Goal: Task Accomplishment & Management: Complete application form

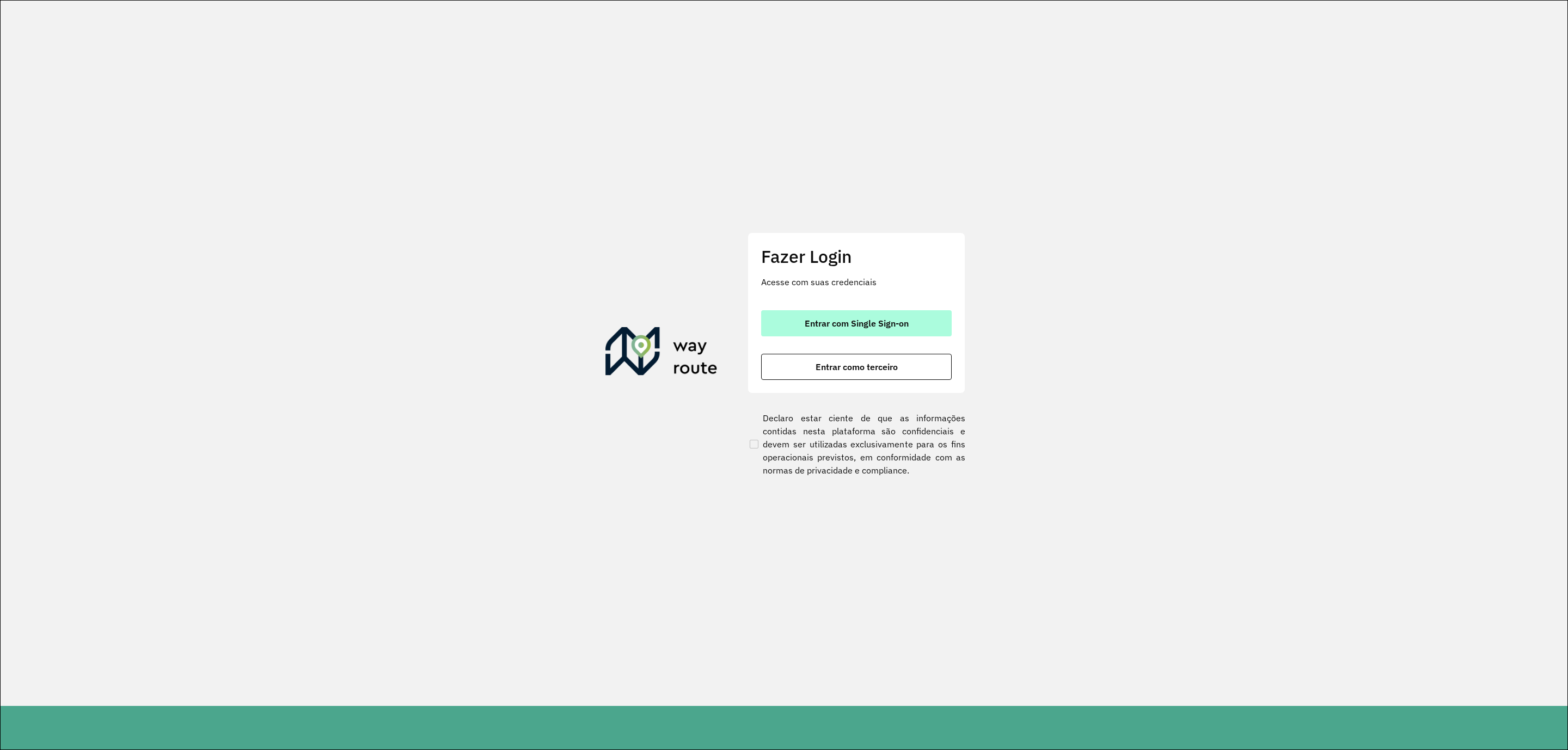
click at [797, 315] on button "Entrar com Single Sign-on" at bounding box center [856, 323] width 191 height 26
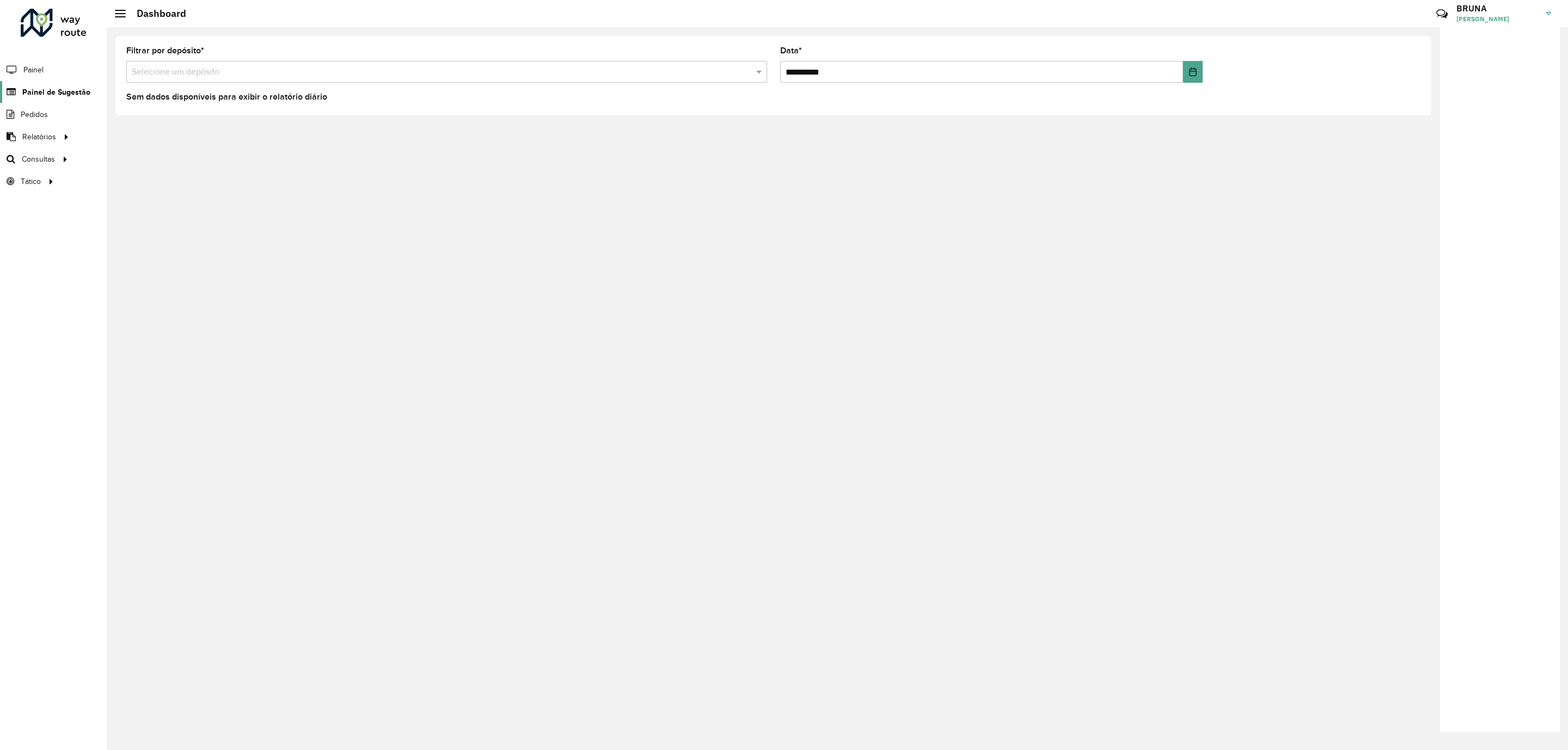
click at [21, 97] on link "Painel de Sugestão" at bounding box center [45, 91] width 90 height 22
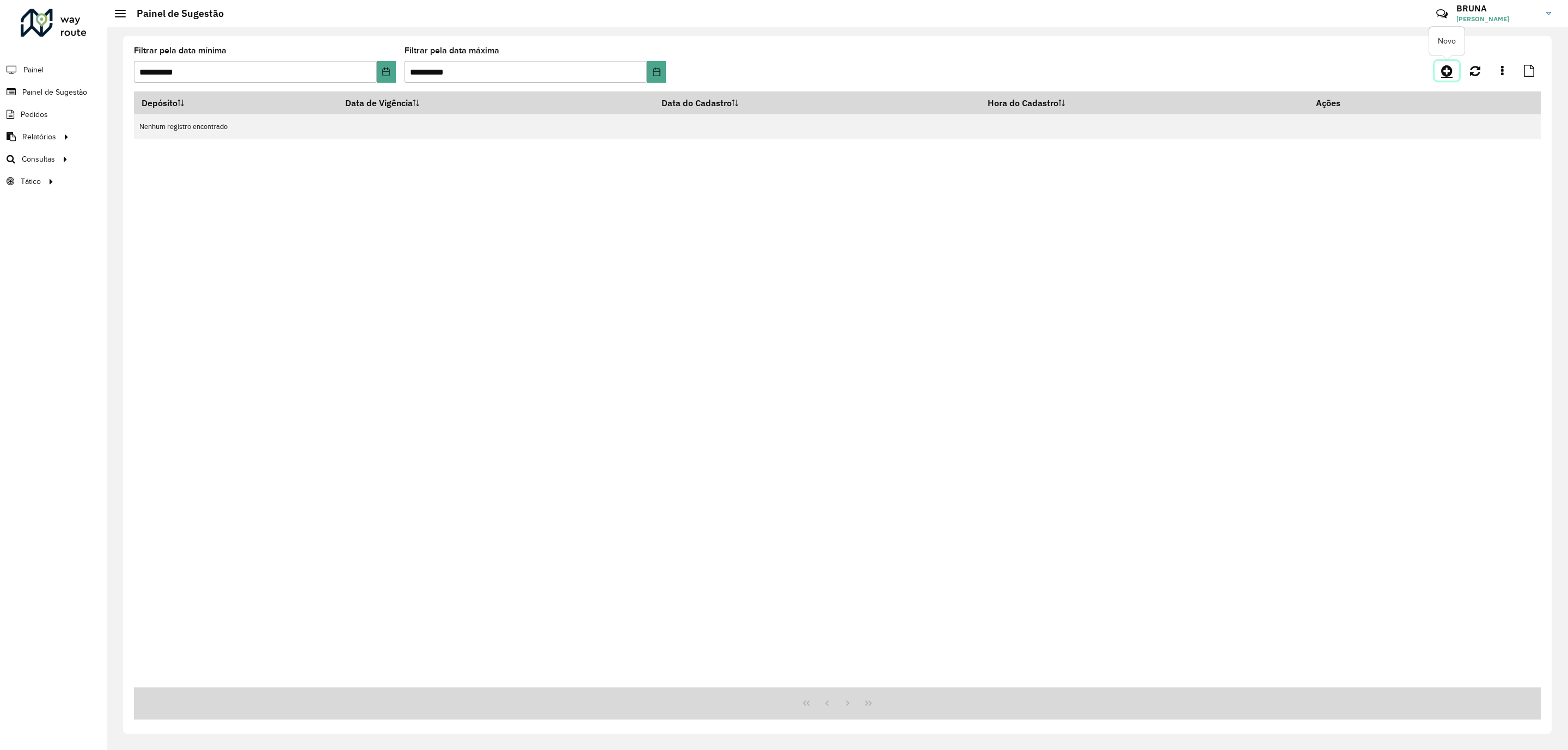
click at [1440, 69] on link at bounding box center [1447, 71] width 25 height 20
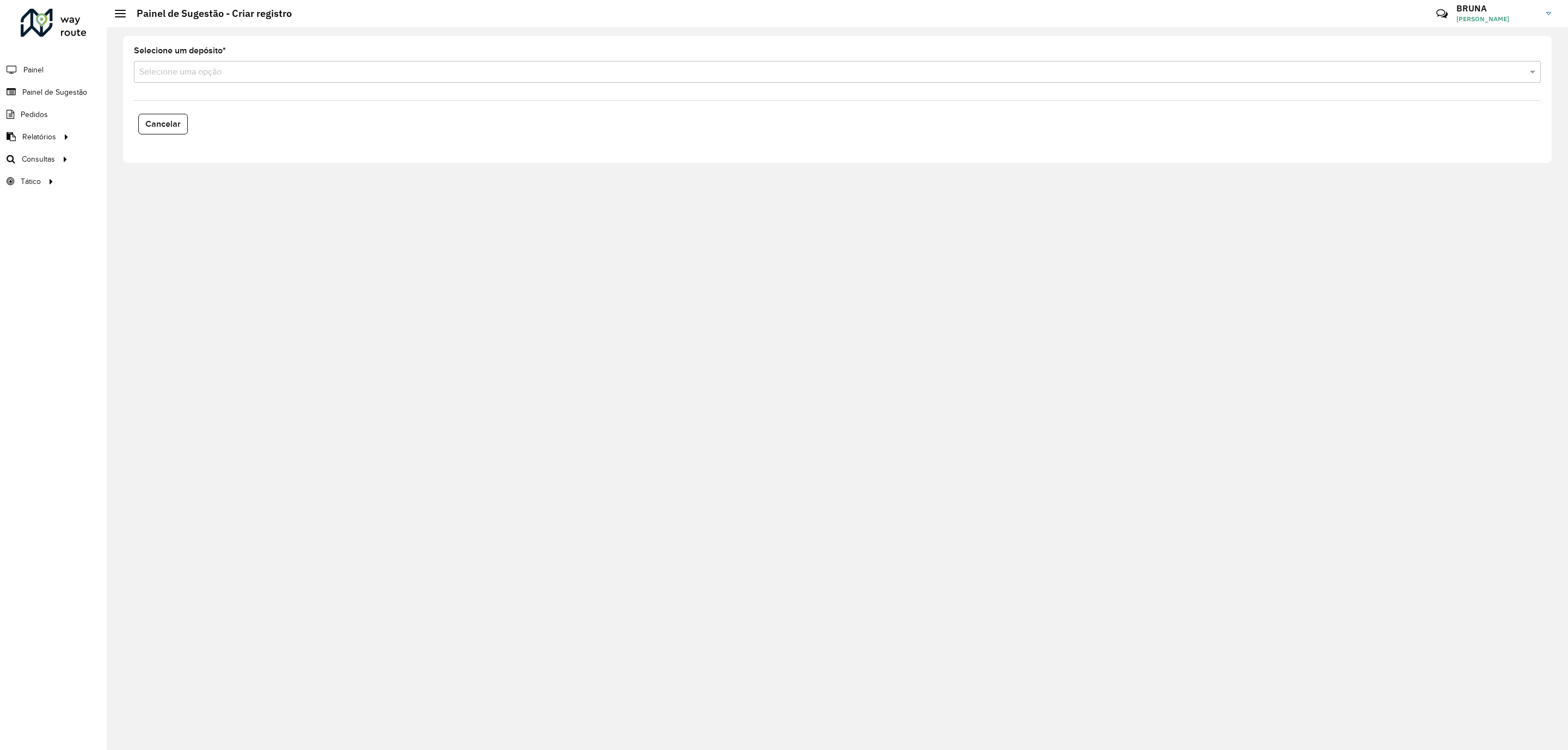
click at [353, 72] on input "text" at bounding box center [827, 72] width 1374 height 13
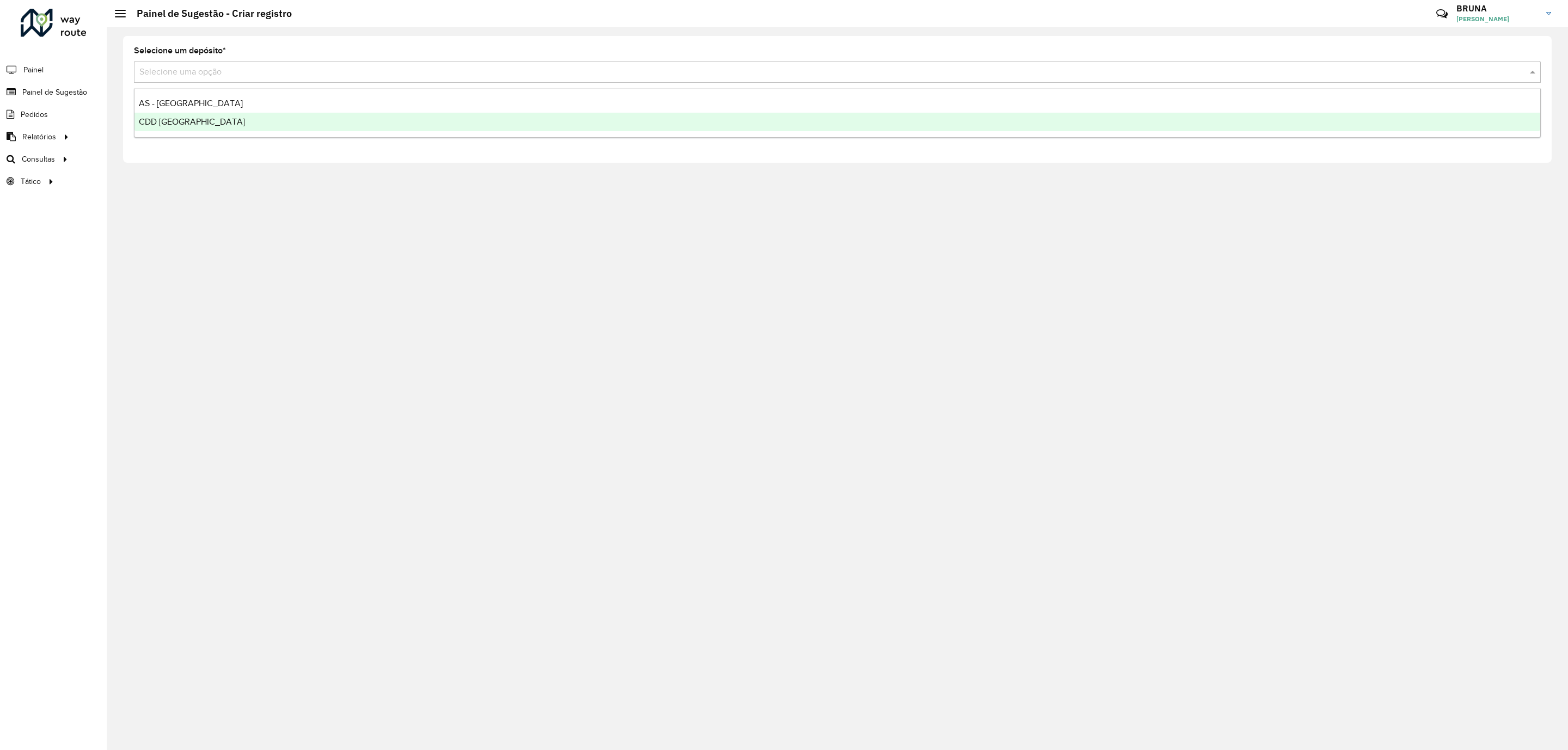
click at [179, 118] on span "CDD [GEOGRAPHIC_DATA]" at bounding box center [192, 121] width 106 height 9
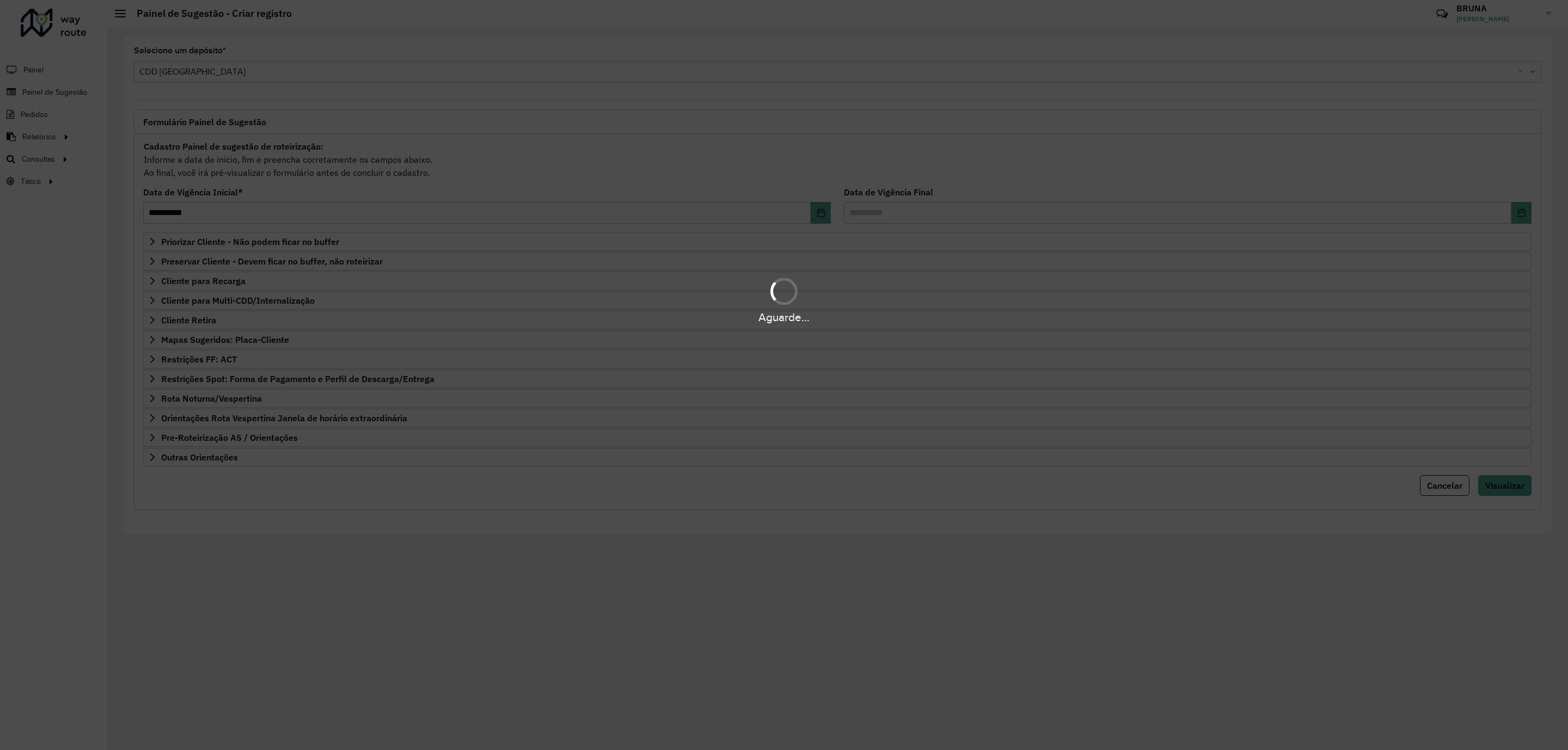
click at [226, 347] on div "Aguarde..." at bounding box center [784, 375] width 1568 height 750
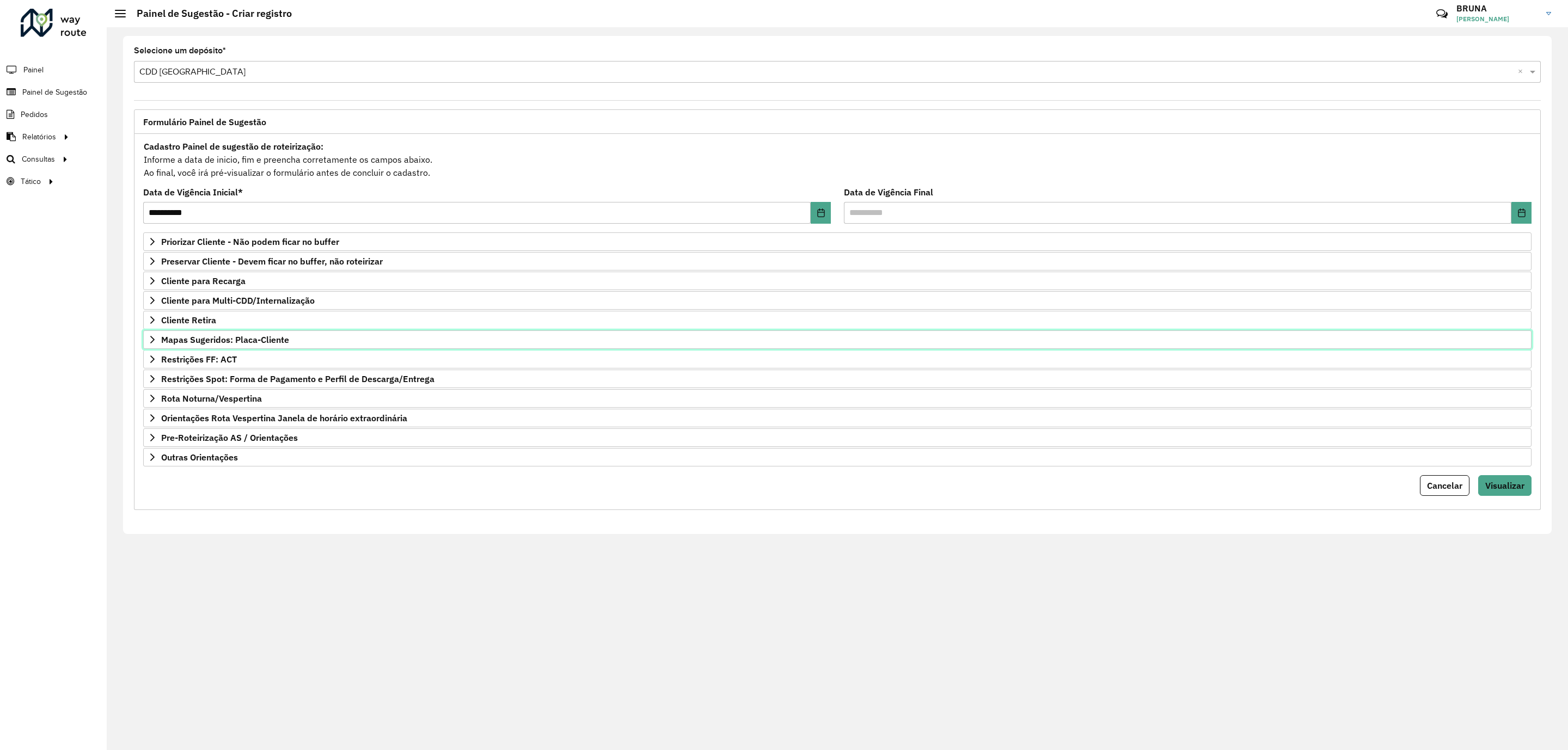
click at [226, 344] on span "Mapas Sugeridos: Placa-Cliente" at bounding box center [225, 340] width 128 height 9
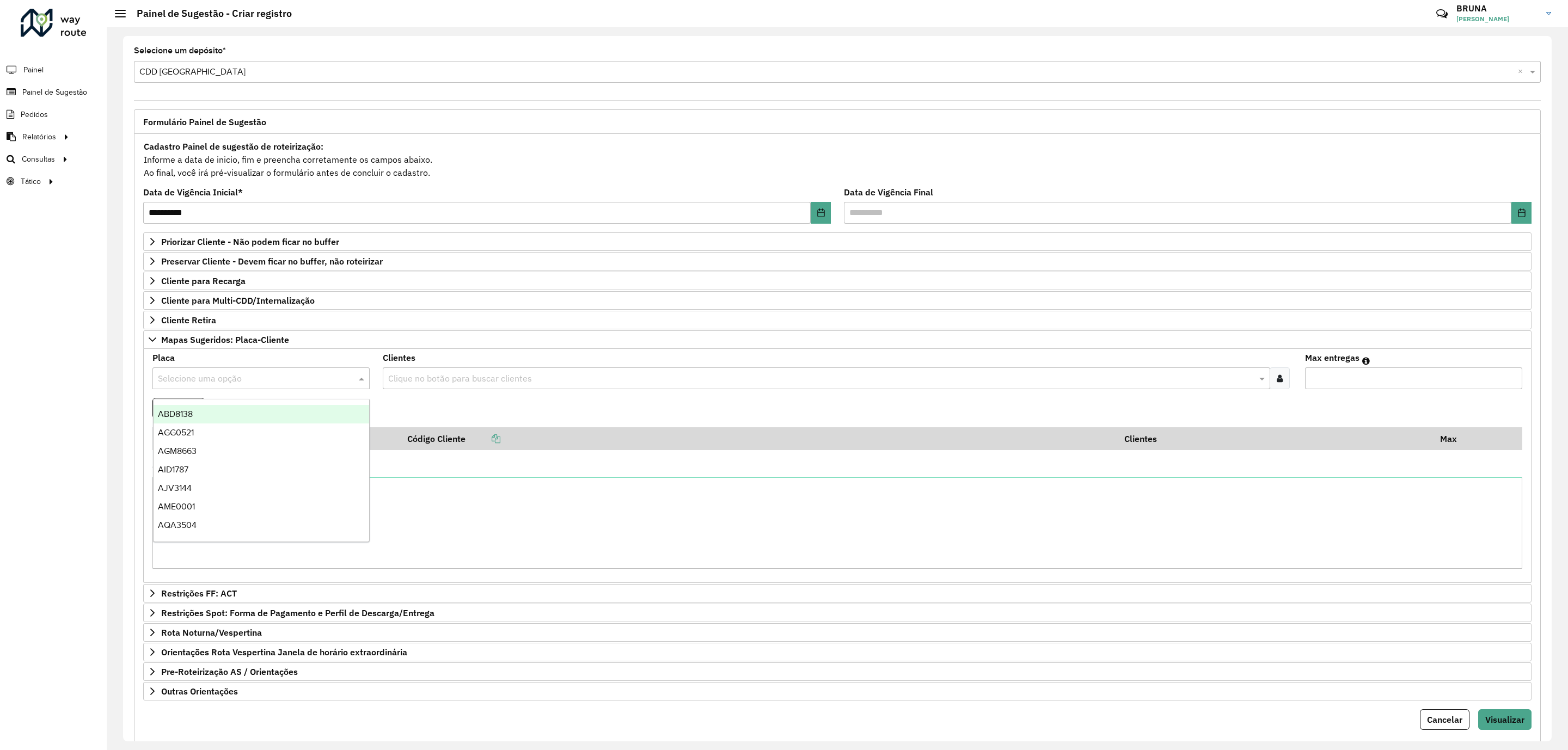
click at [265, 386] on input "text" at bounding box center [250, 379] width 184 height 13
type input "****"
click at [1279, 382] on icon at bounding box center [1279, 378] width 6 height 9
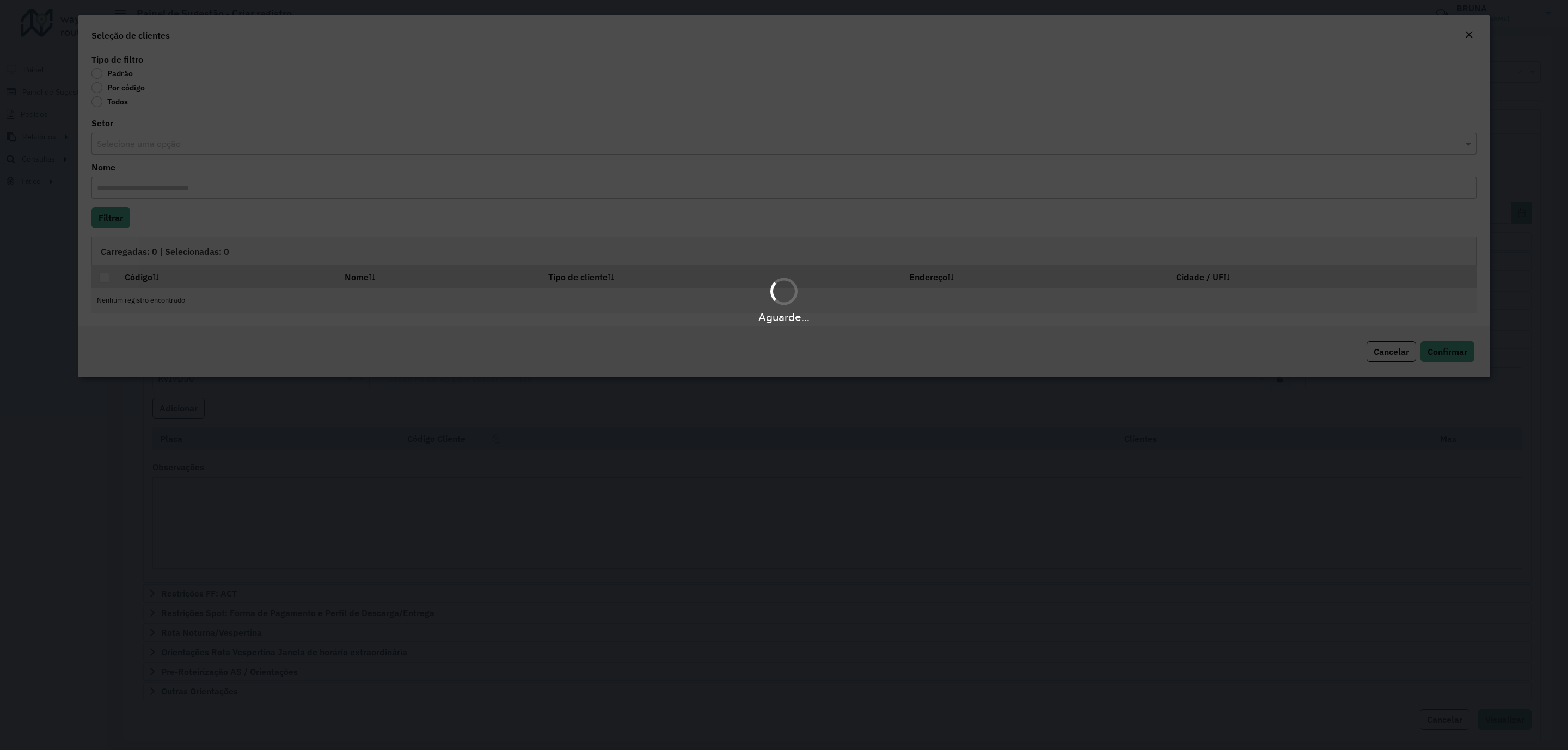
click at [128, 94] on div "Aguarde..." at bounding box center [784, 375] width 1568 height 750
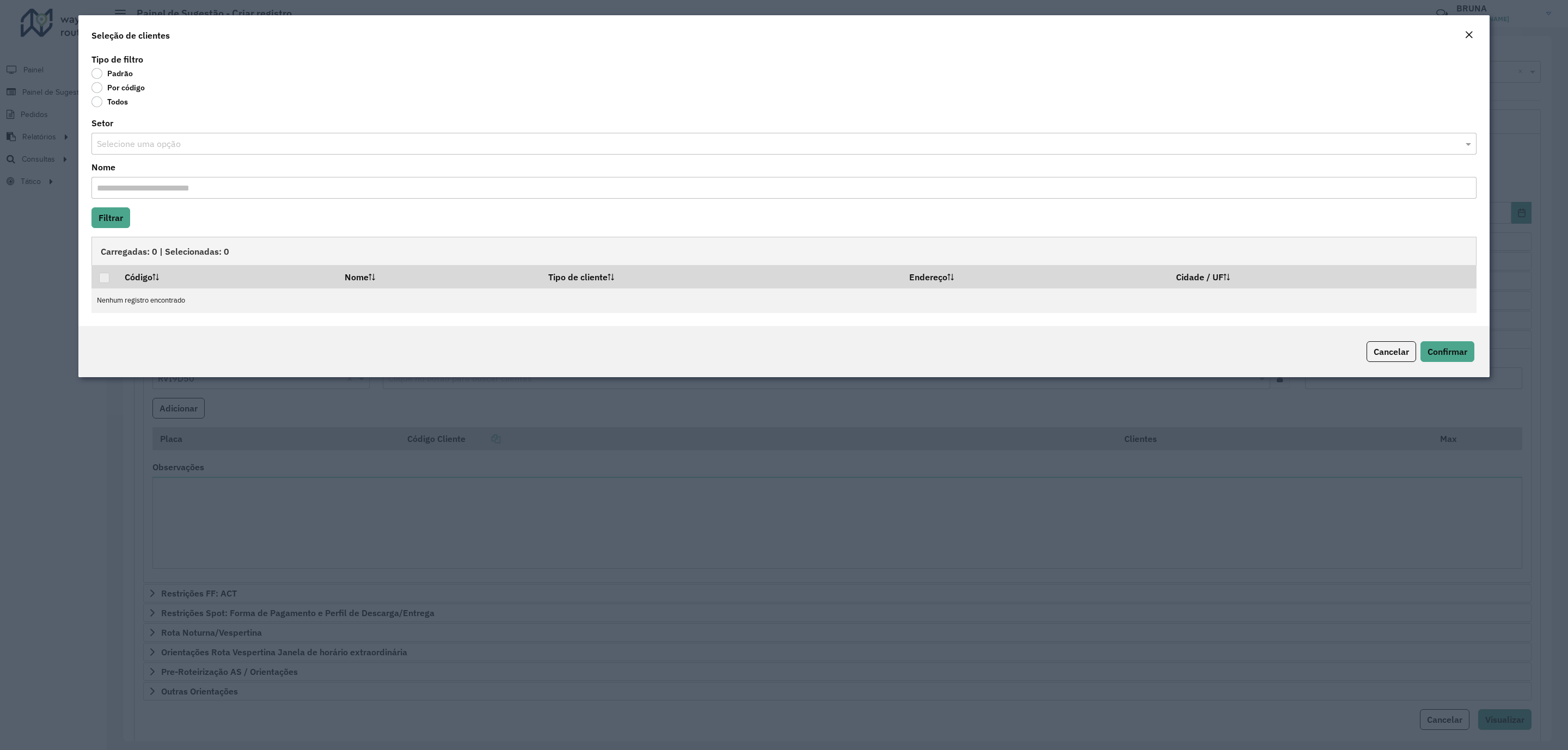
click at [103, 87] on label "Por código" at bounding box center [118, 87] width 53 height 11
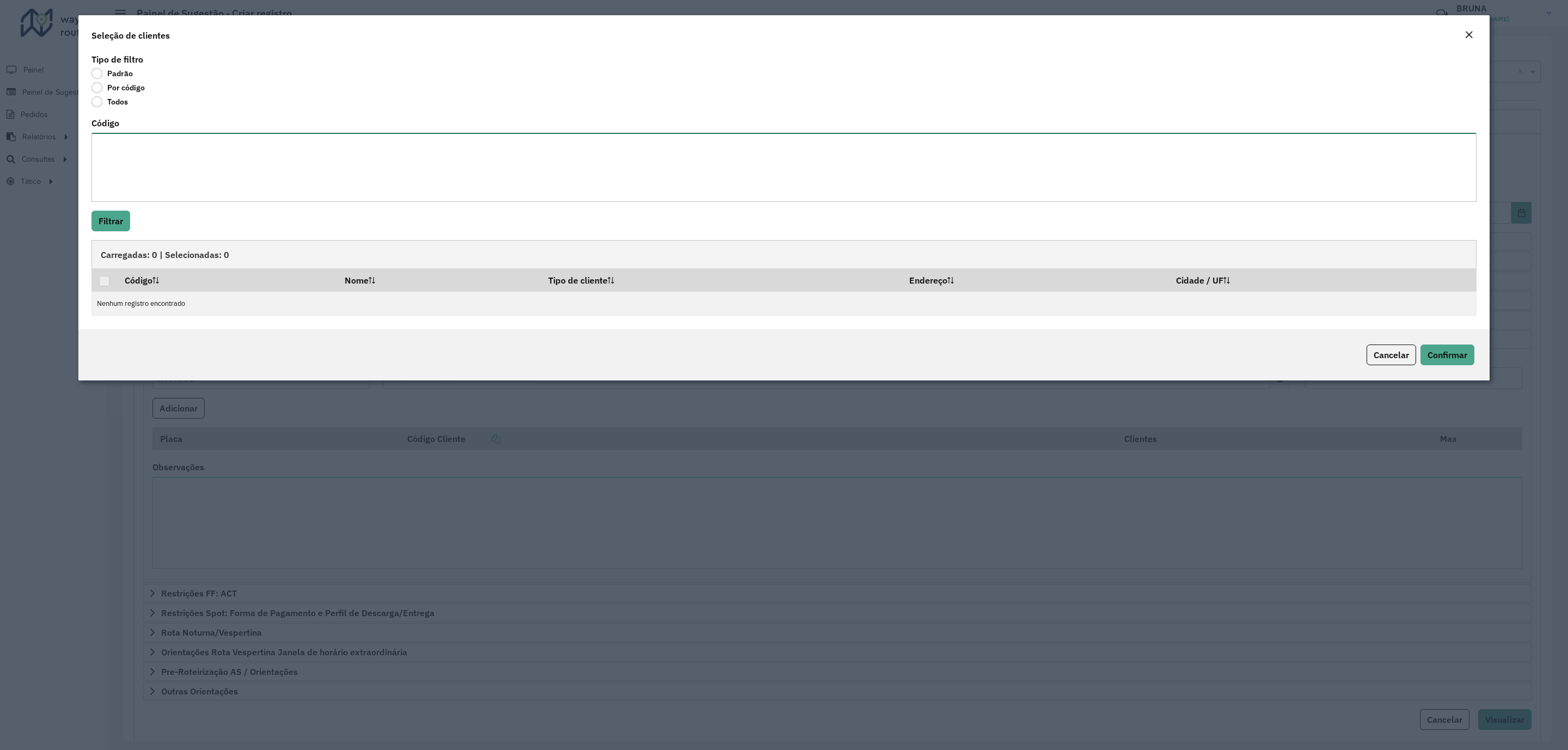
click at [130, 142] on textarea "Código" at bounding box center [784, 167] width 1385 height 69
paste textarea "***** ***** ***** ***** ***** ***** ***** ***** ***** ***** ***** *****"
type textarea "***** ***** ***** ***** ***** ***** ***** ***** ***** ***** ***** *****"
click at [106, 226] on button "Filtrar" at bounding box center [111, 220] width 39 height 21
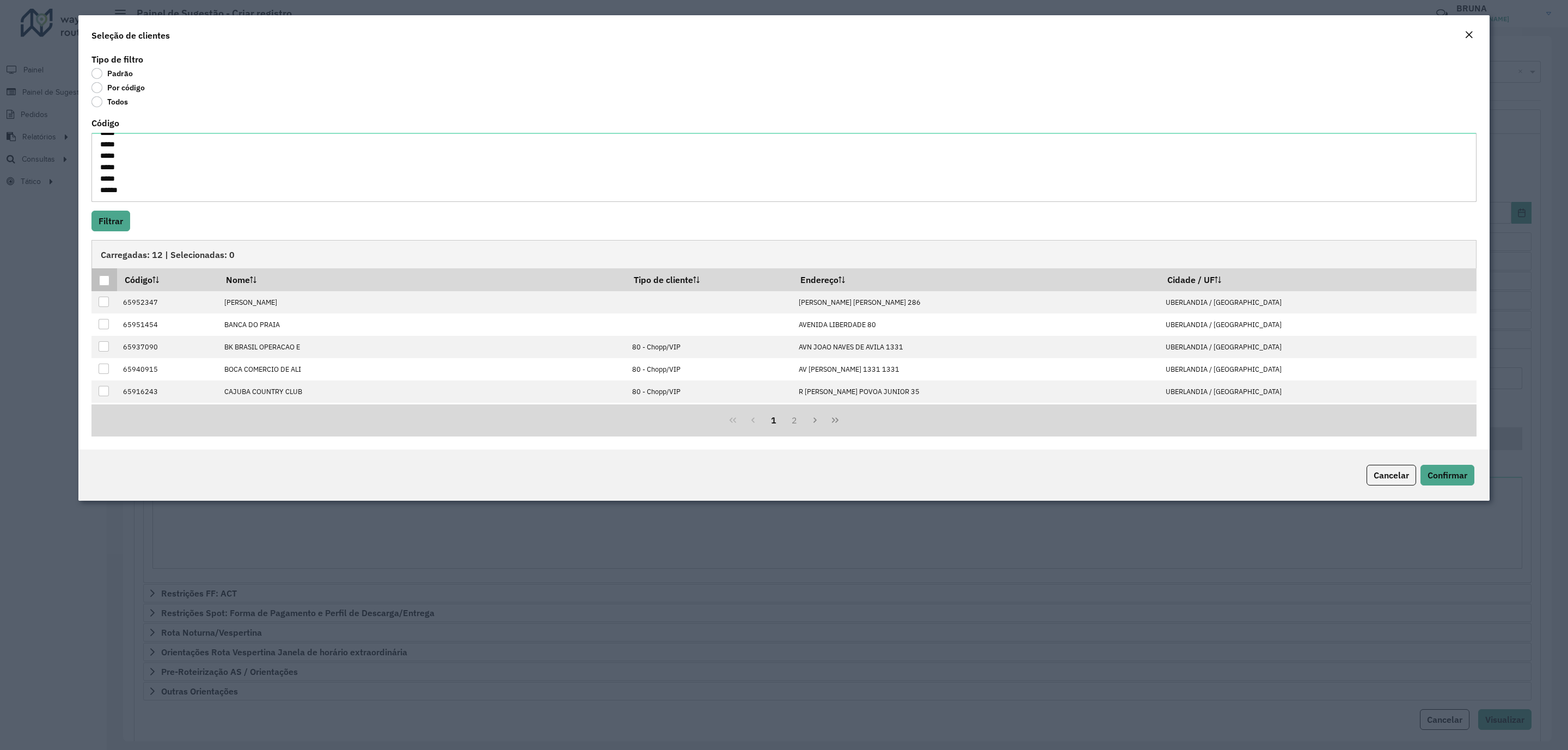
click at [100, 279] on div at bounding box center [104, 280] width 11 height 11
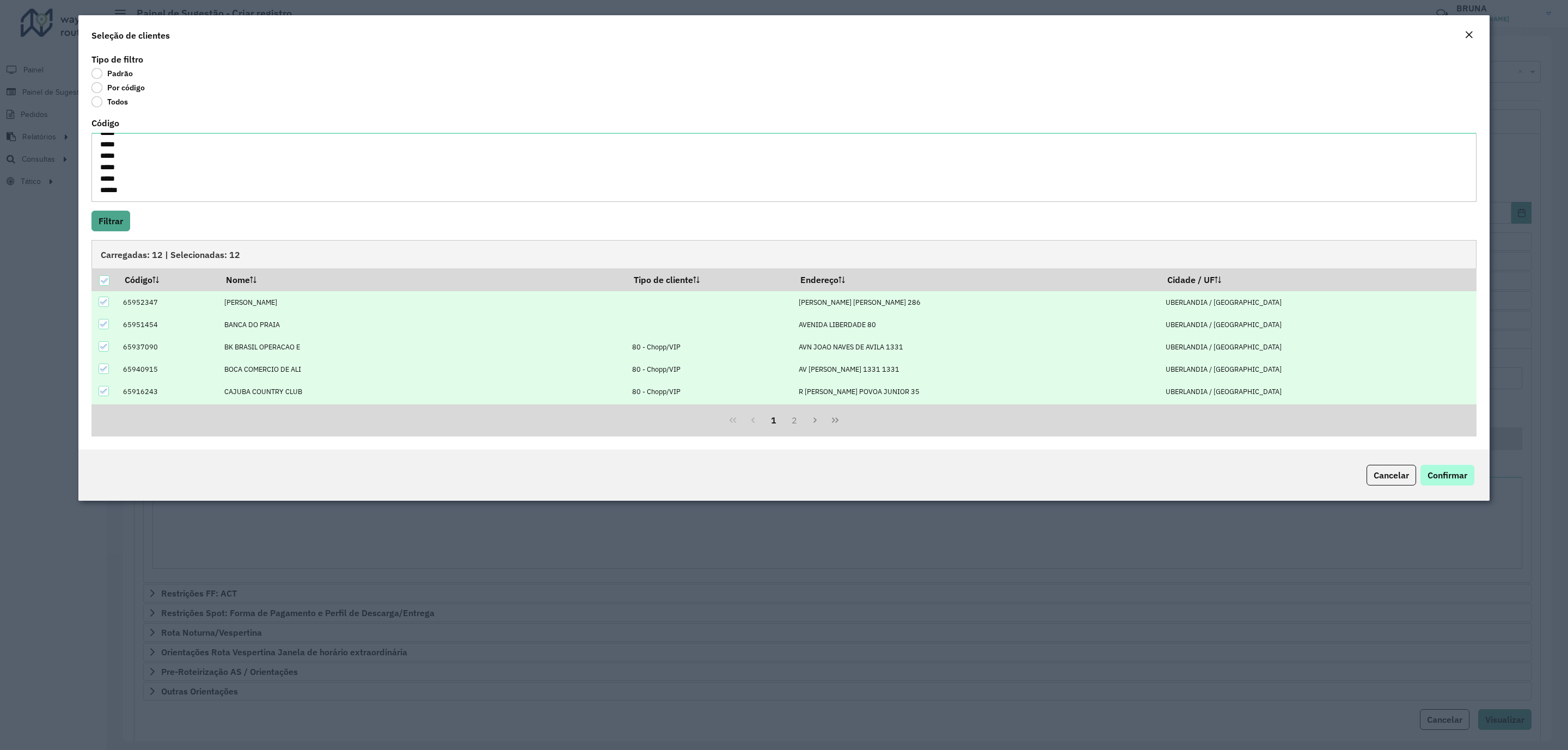
drag, startPoint x: 1423, startPoint y: 487, endPoint x: 1438, endPoint y: 478, distance: 17.5
click at [1423, 488] on div "Cancelar Confirmar" at bounding box center [784, 475] width 1411 height 51
click at [1445, 472] on span "Confirmar" at bounding box center [1447, 475] width 40 height 11
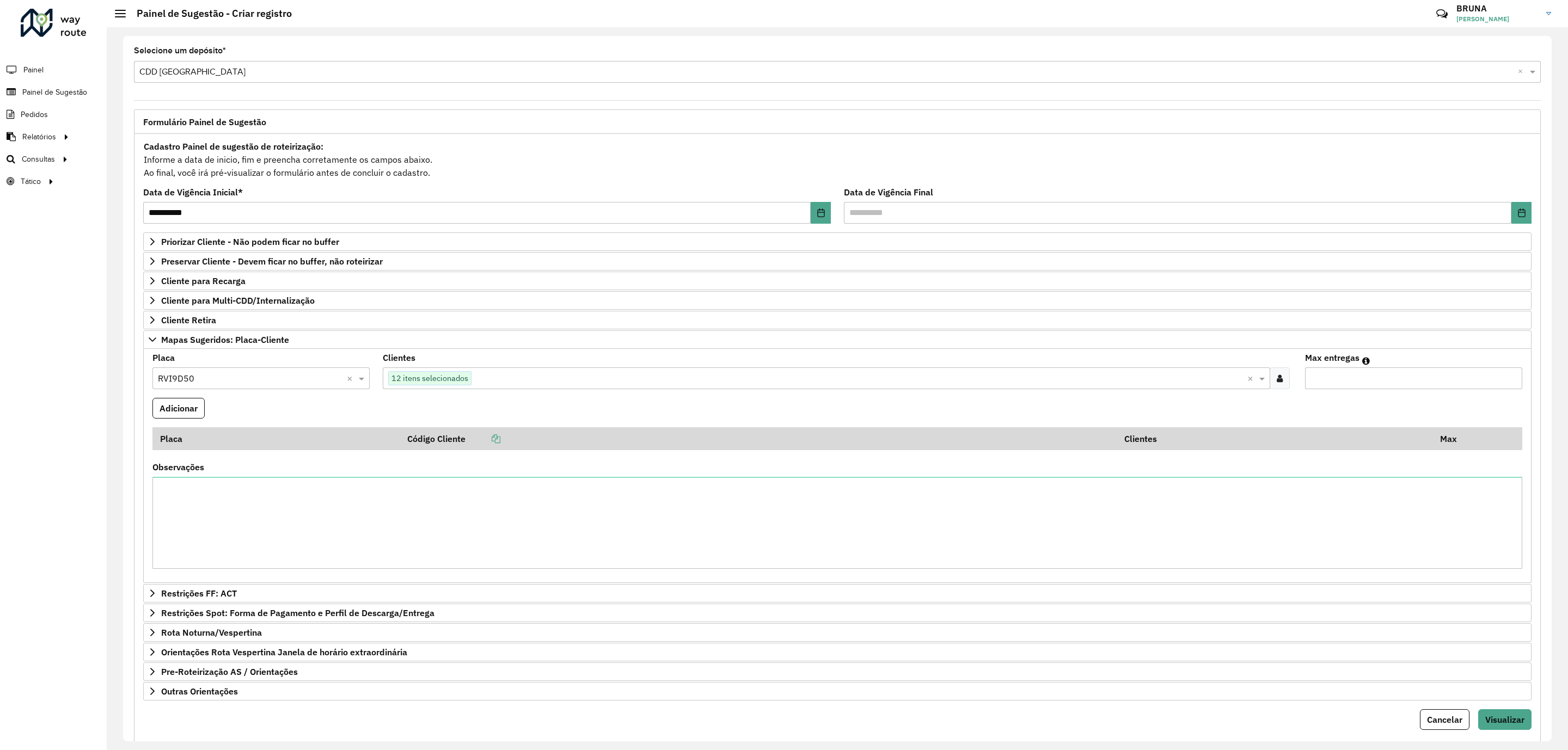
click at [1381, 376] on input "Max entregas" at bounding box center [1413, 378] width 217 height 22
type input "**"
click at [175, 402] on button "Adicionar" at bounding box center [179, 408] width 52 height 21
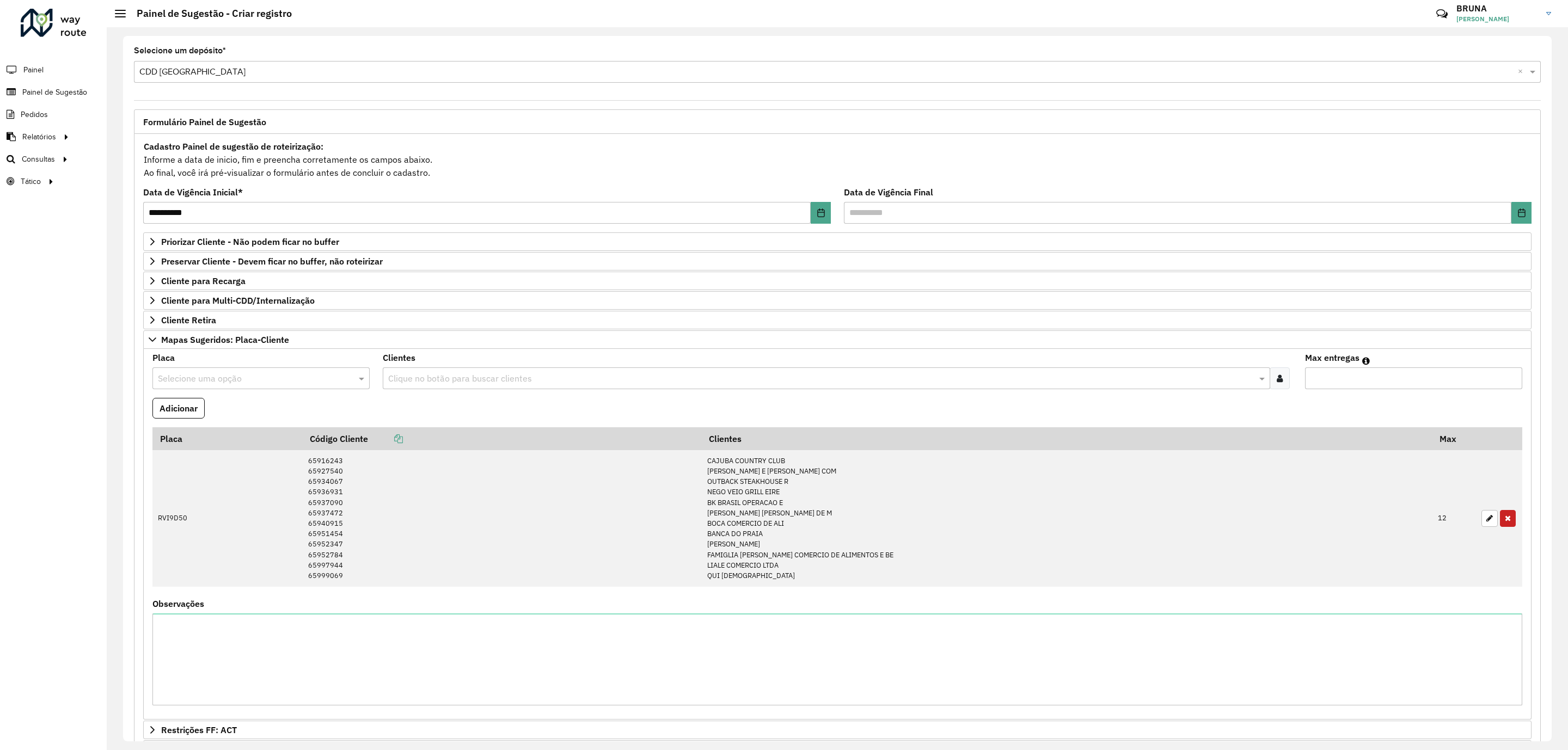
click at [245, 382] on input "text" at bounding box center [250, 379] width 184 height 13
type input "****"
click at [1281, 381] on div at bounding box center [1279, 378] width 20 height 22
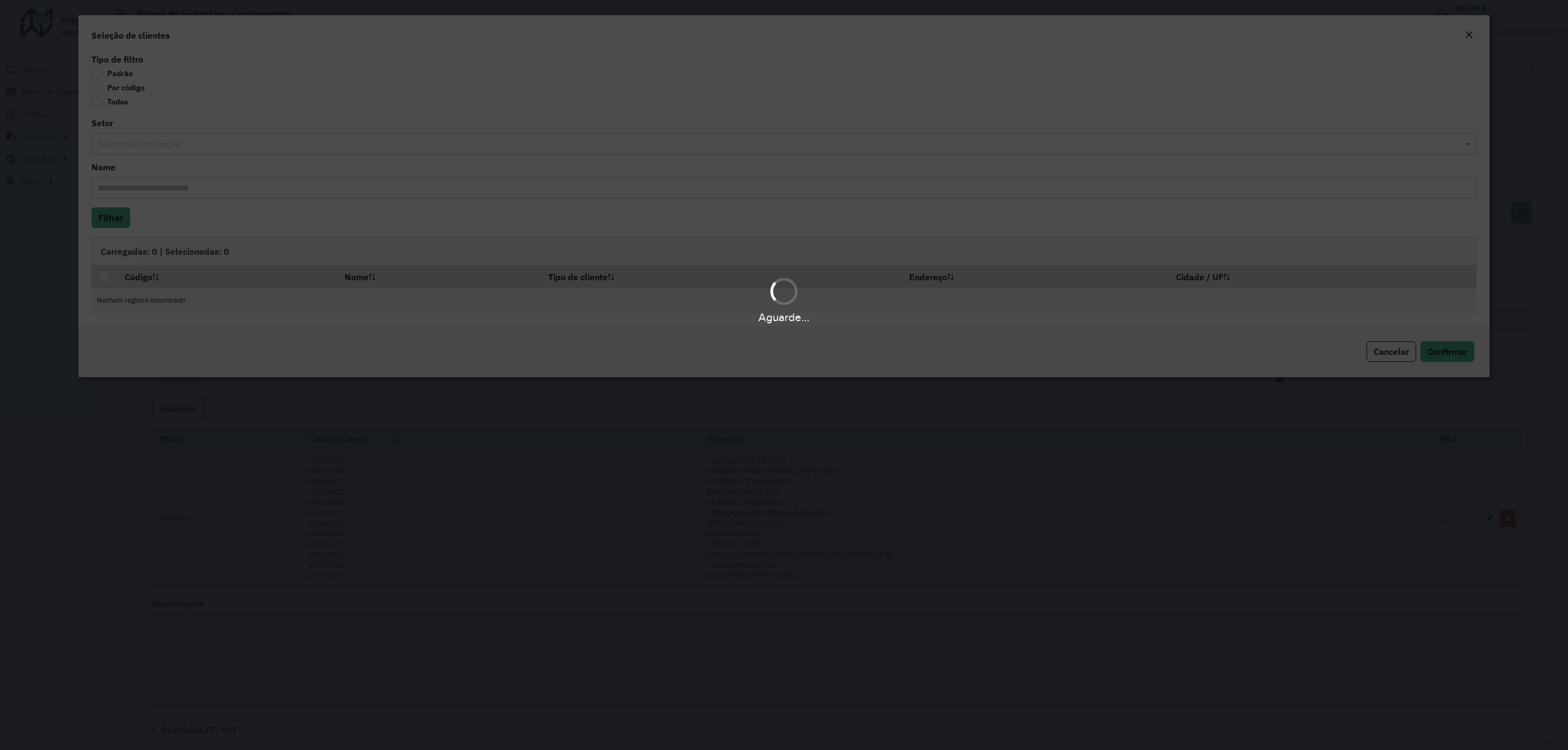
click at [120, 82] on div "Aguarde..." at bounding box center [784, 375] width 1568 height 750
click at [137, 85] on div "Aguarde..." at bounding box center [784, 375] width 1568 height 750
click at [109, 88] on div "Aguarde..." at bounding box center [784, 375] width 1568 height 750
click at [100, 85] on div "Aguarde..." at bounding box center [784, 375] width 1568 height 750
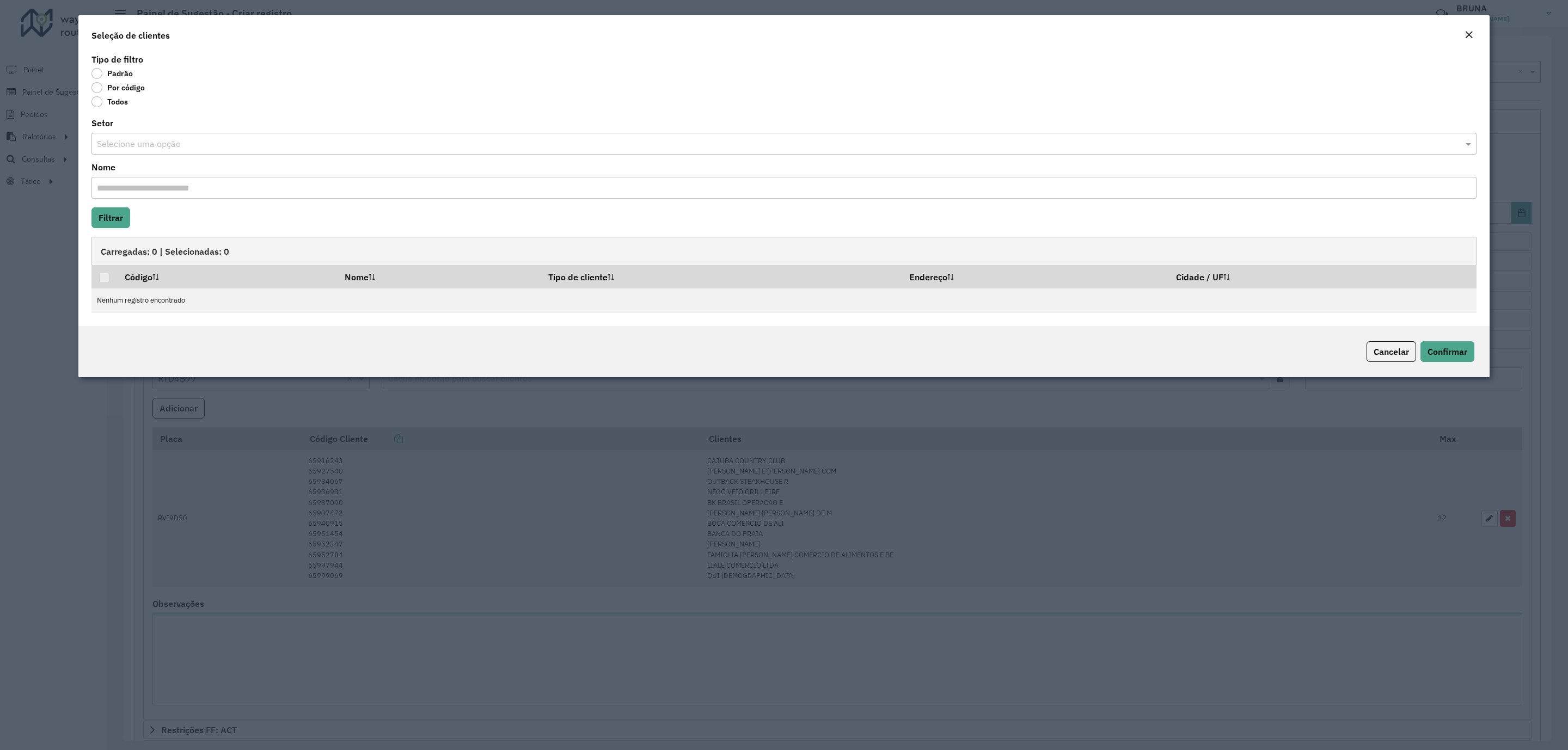
click at [113, 88] on label "Por código" at bounding box center [118, 87] width 53 height 11
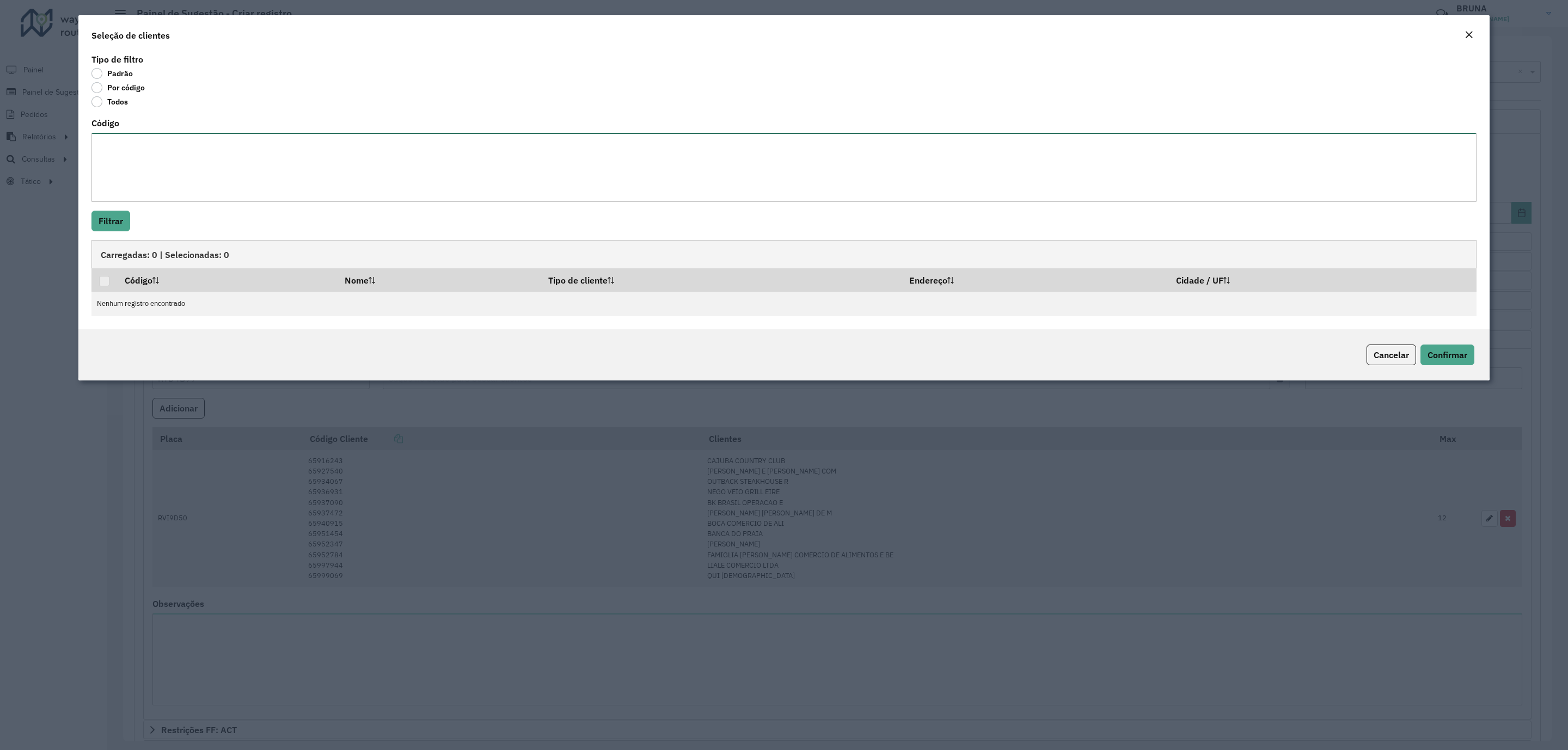
click at [165, 181] on textarea "Código" at bounding box center [784, 167] width 1385 height 69
paste textarea "***** ***** ***** *****"
type textarea "***** ***** ***** *****"
click at [118, 221] on button "Filtrar" at bounding box center [111, 220] width 39 height 21
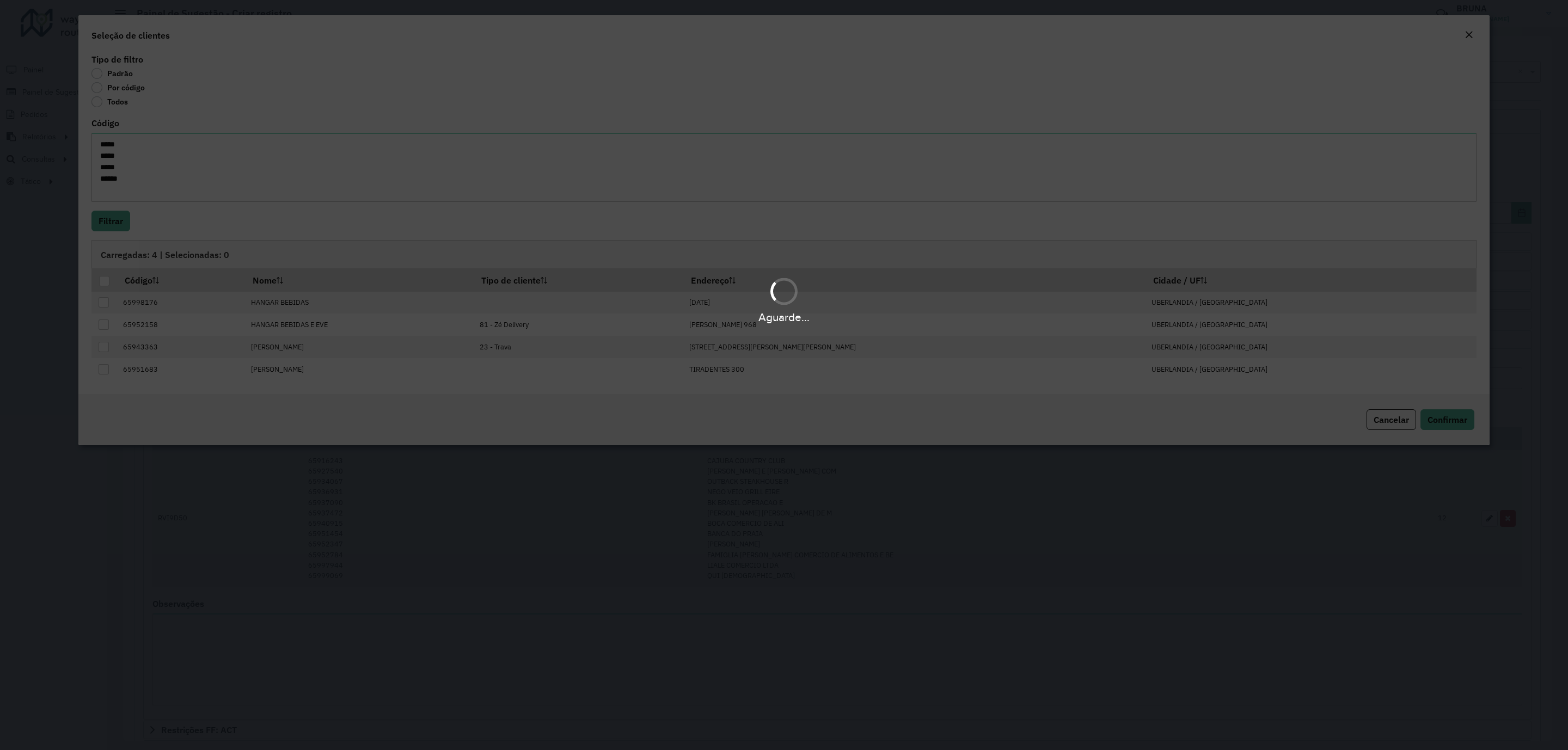
click at [104, 279] on body "Aguarde... Pop-up bloqueado! Seu navegador bloqueou automáticamente a abertura …" at bounding box center [784, 375] width 1568 height 750
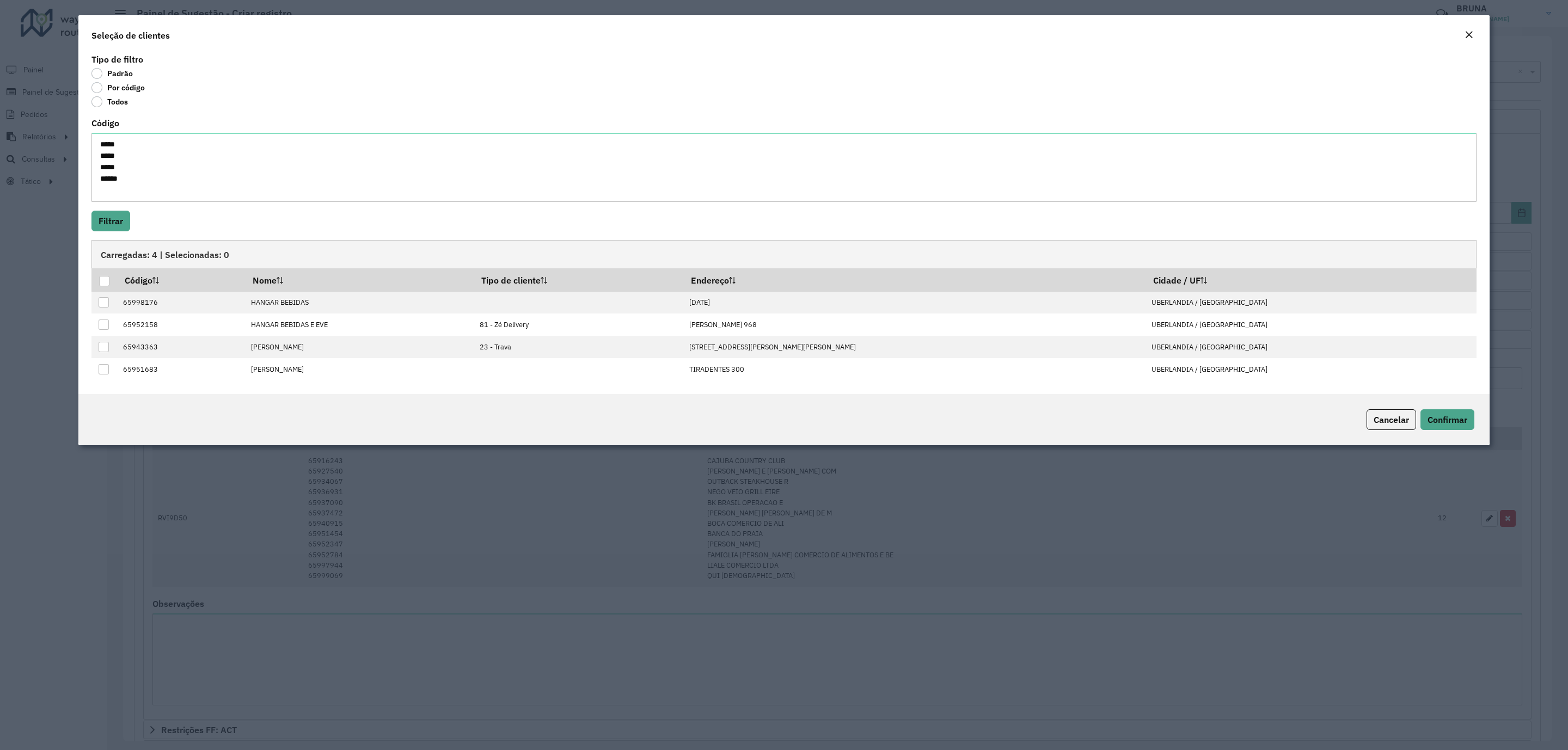
click at [104, 279] on div at bounding box center [104, 281] width 11 height 11
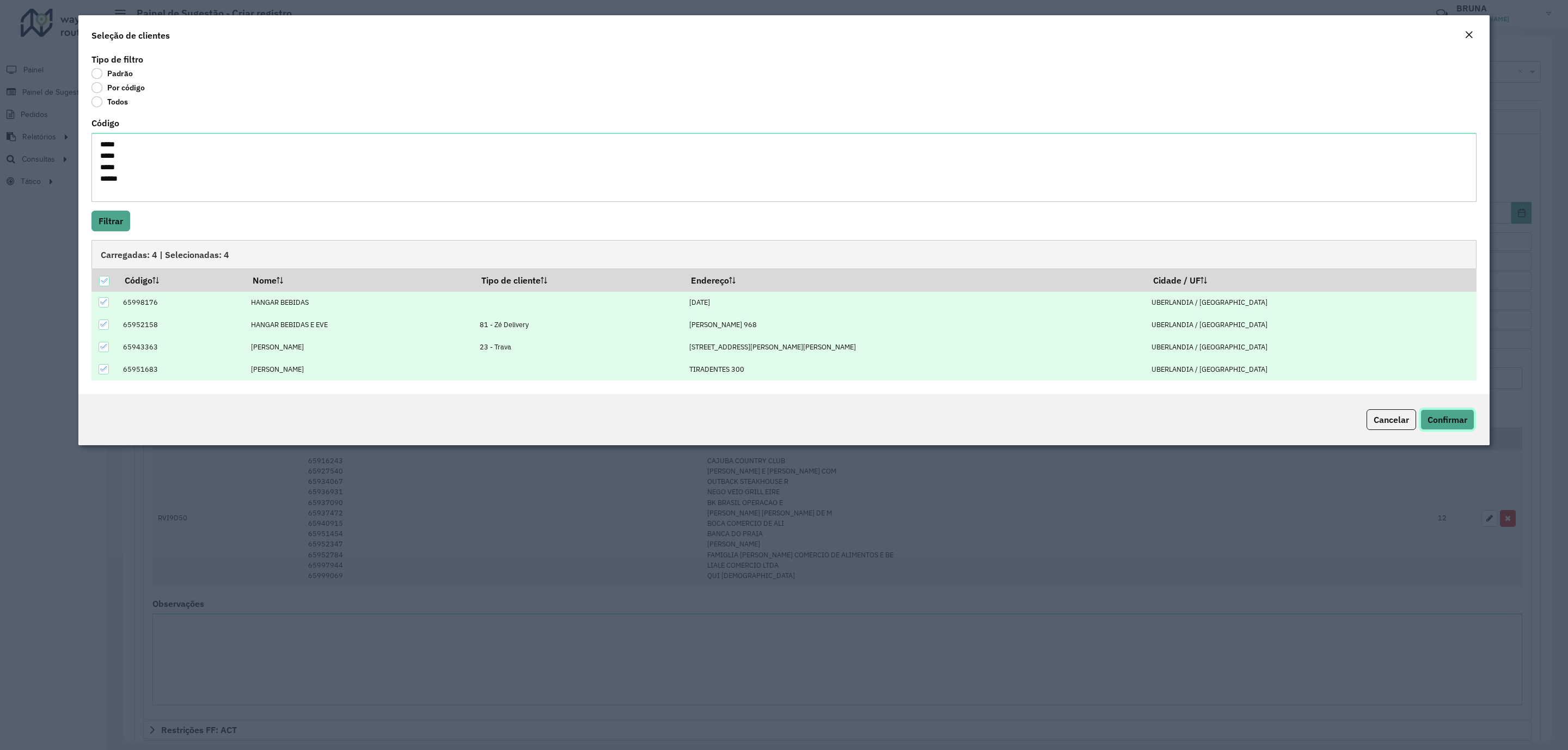
click at [1449, 417] on span "Confirmar" at bounding box center [1447, 419] width 40 height 11
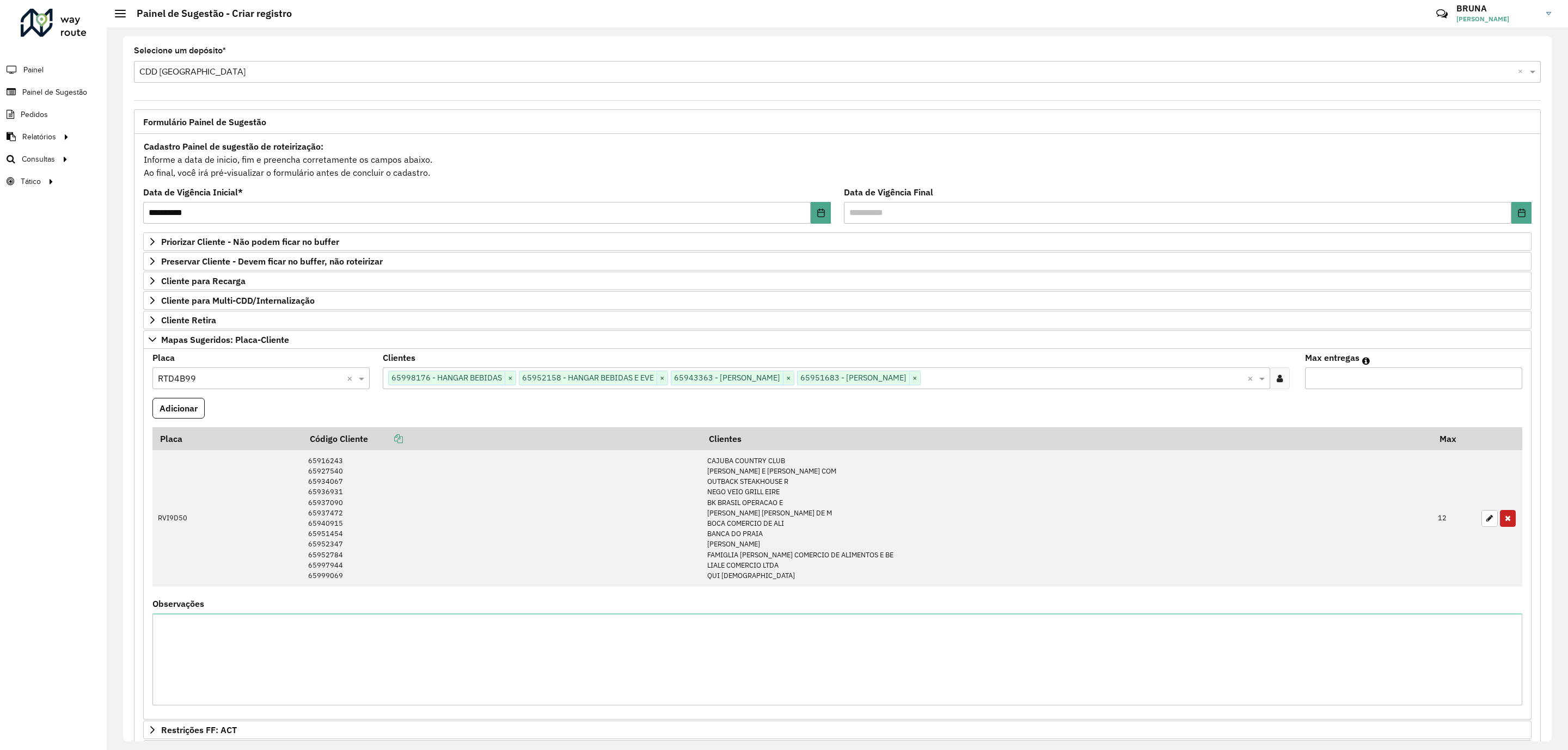
click at [1386, 379] on input "Max entregas" at bounding box center [1413, 378] width 217 height 22
type input "*"
click at [179, 412] on button "Adicionar" at bounding box center [179, 408] width 52 height 21
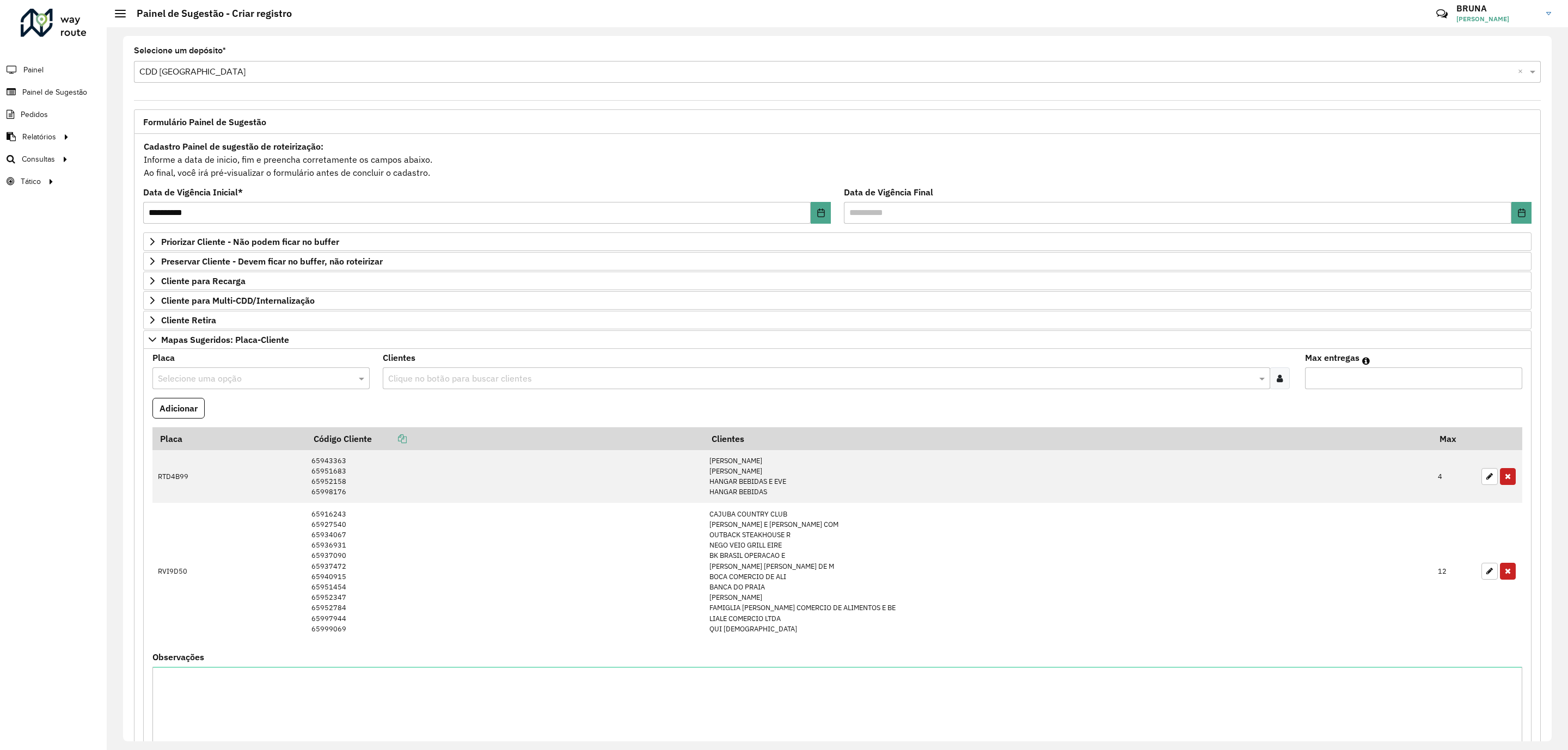
click at [275, 379] on input "text" at bounding box center [250, 379] width 184 height 13
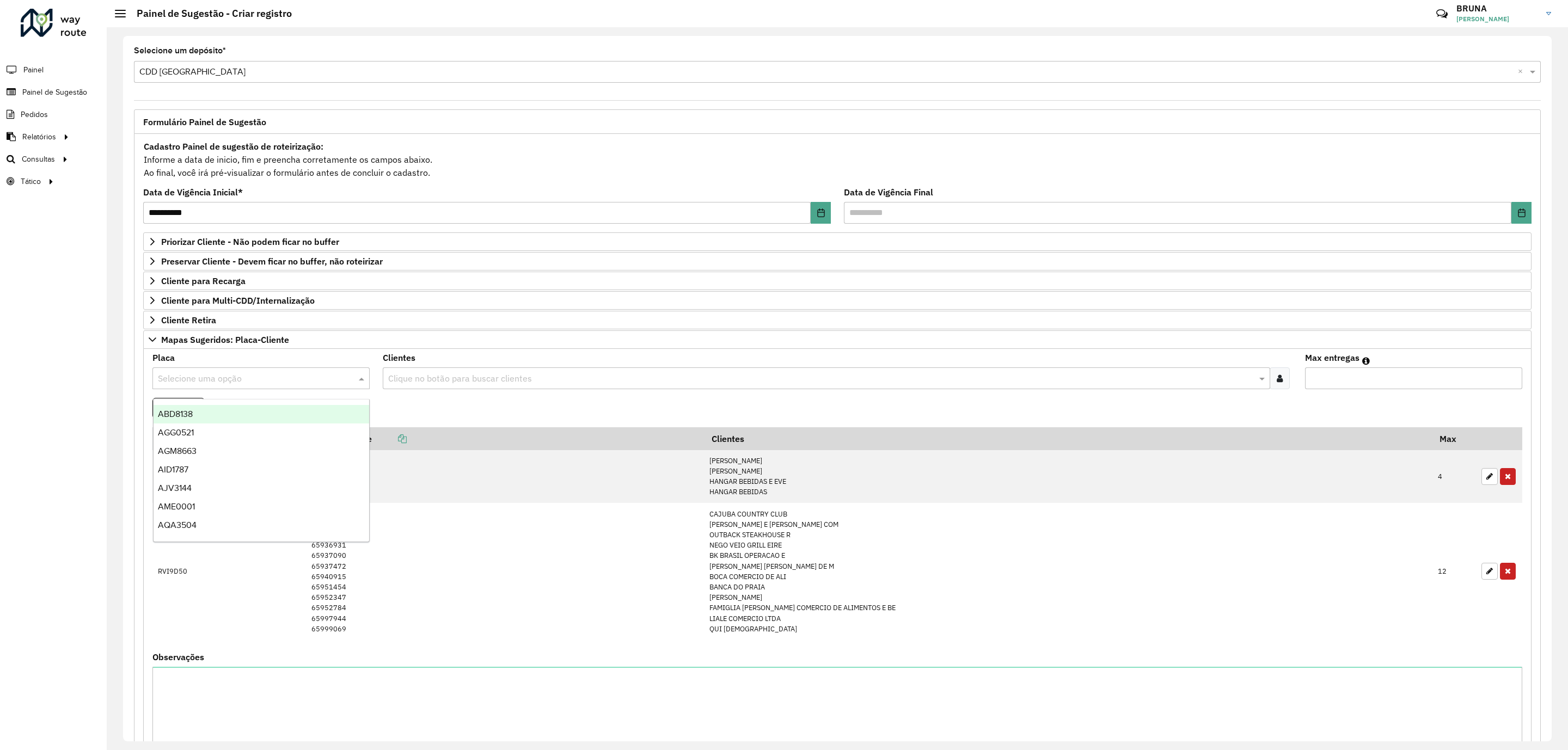
click at [466, 379] on input "text" at bounding box center [821, 379] width 871 height 13
paste input "*****"
type input "*****"
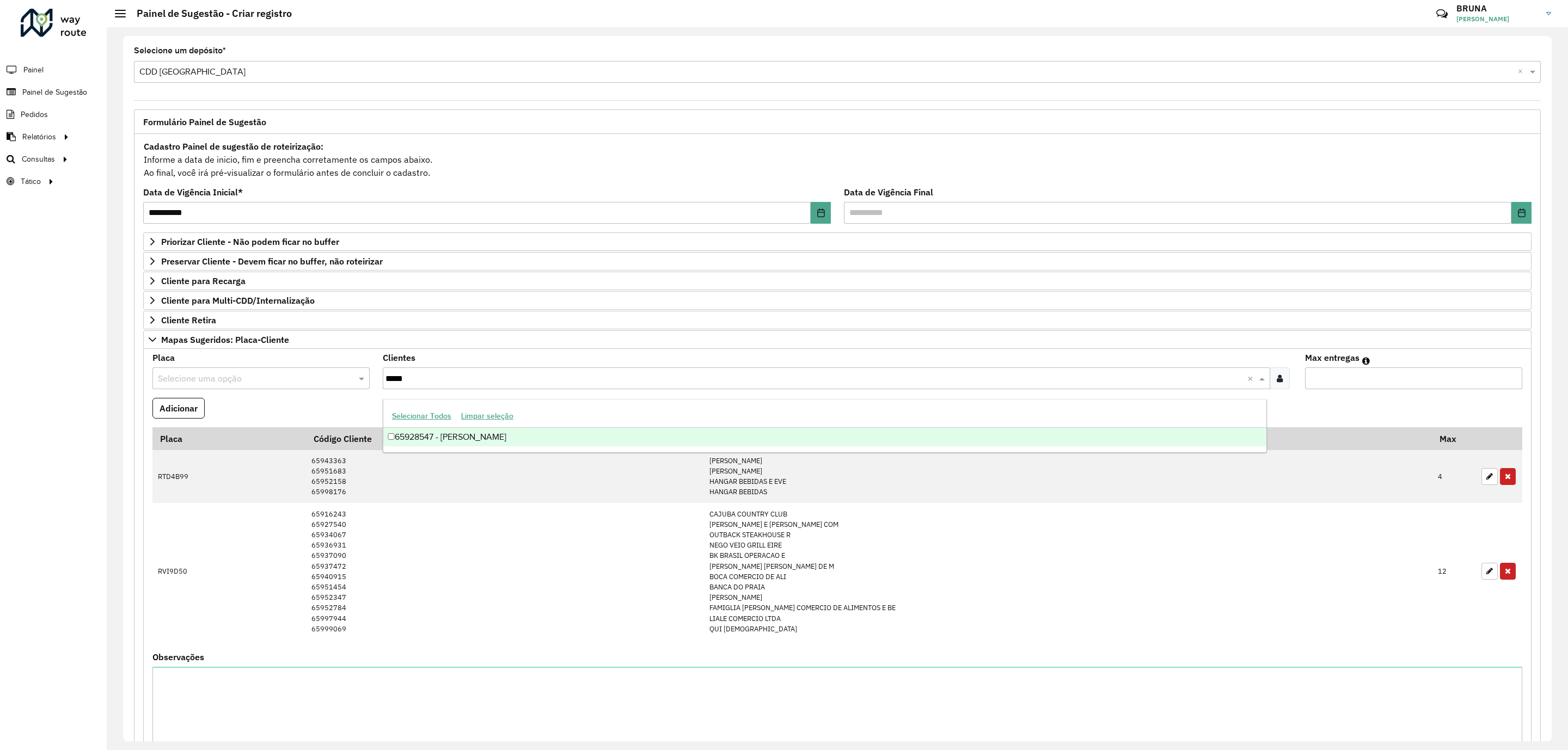
click at [474, 435] on div "65928547 - [PERSON_NAME]" at bounding box center [824, 437] width 883 height 18
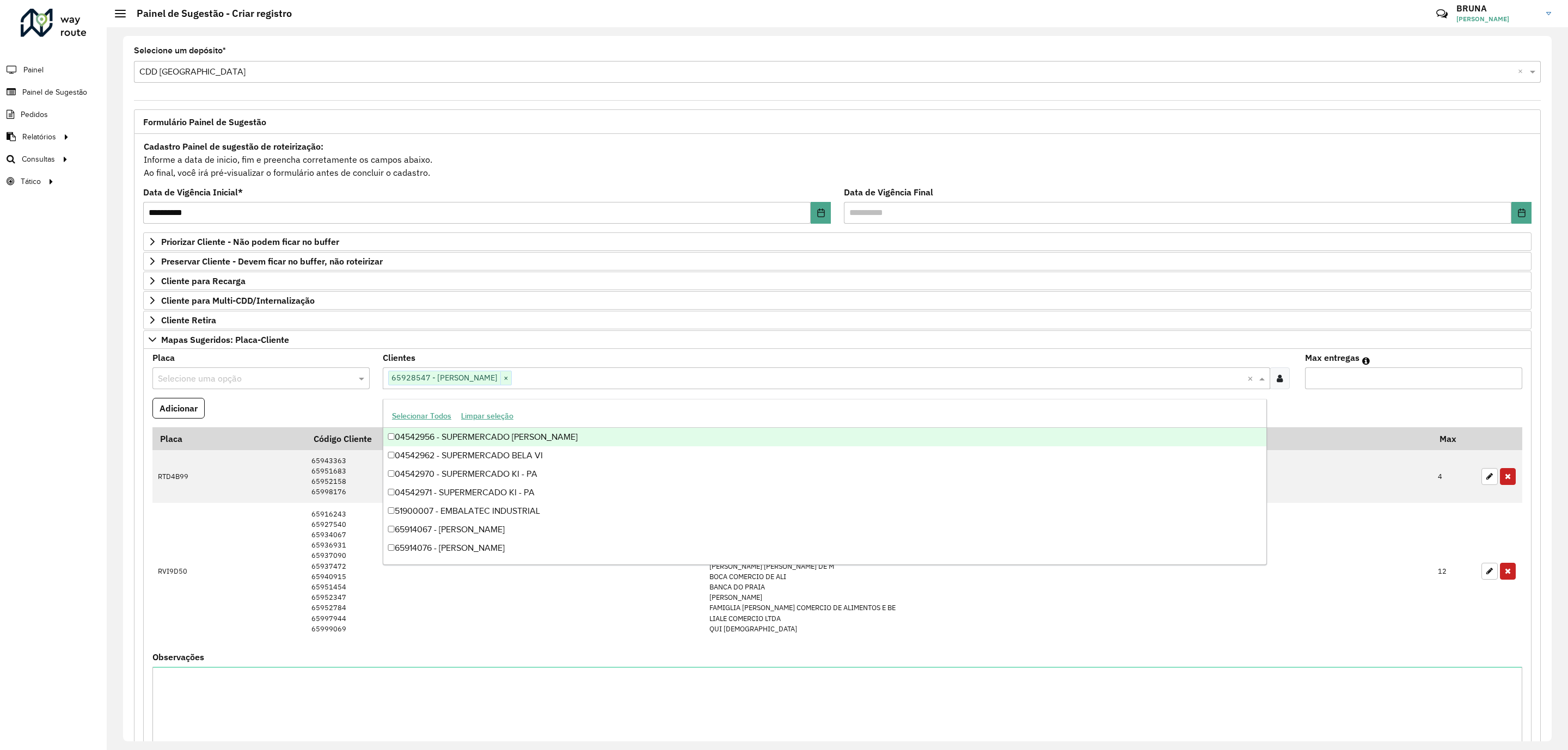
click at [235, 384] on input "text" at bounding box center [250, 379] width 184 height 13
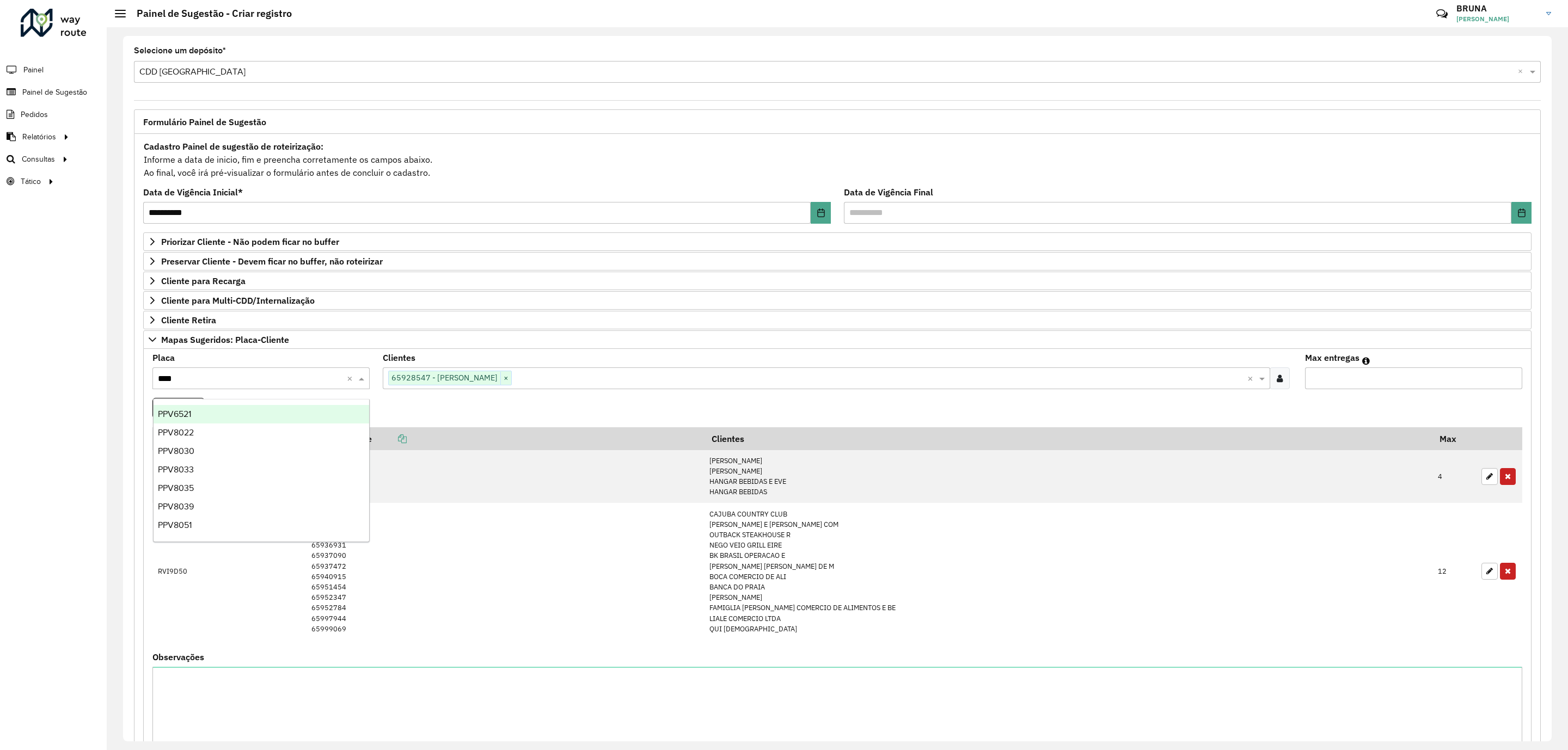
type input "*****"
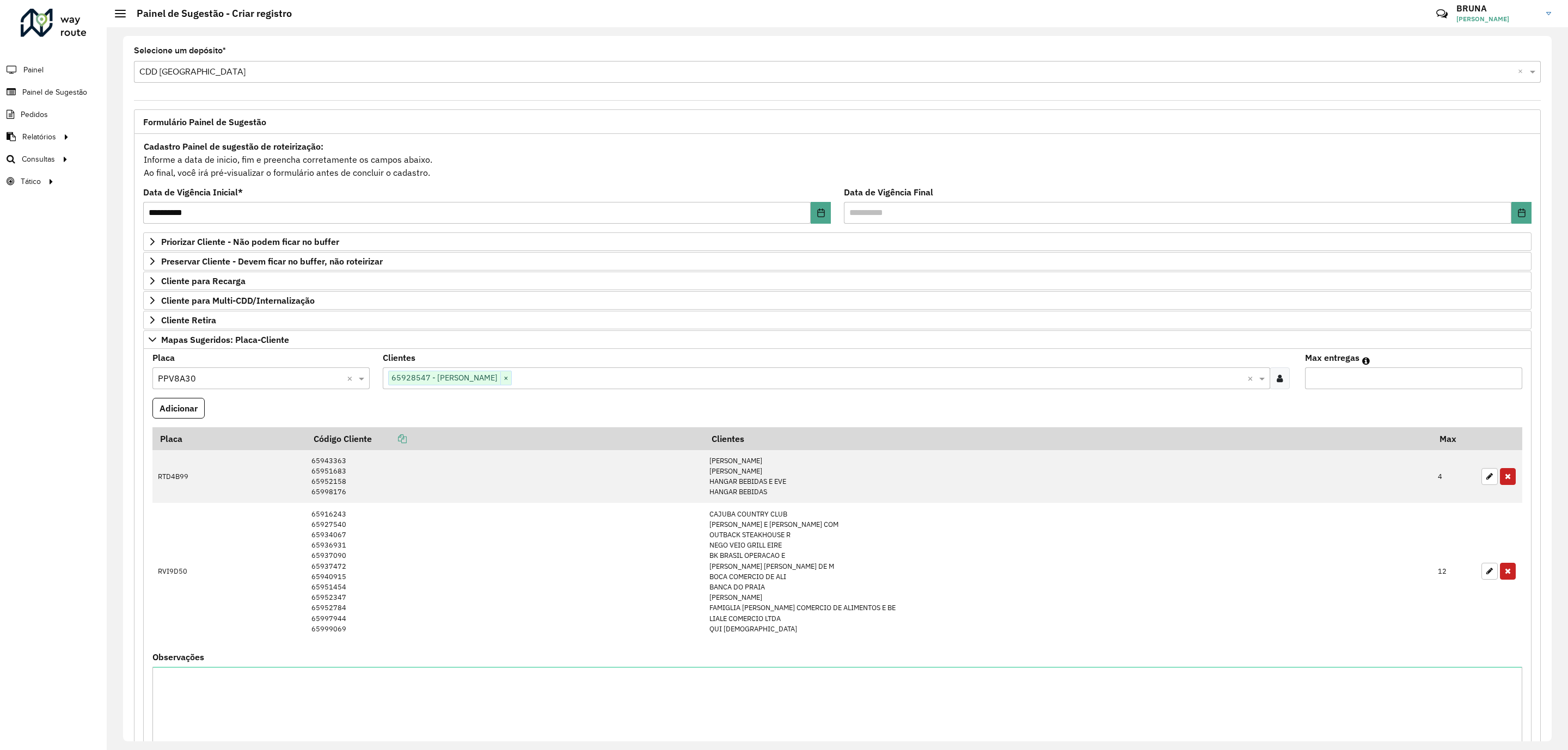
click at [1316, 386] on input "Max entregas" at bounding box center [1413, 378] width 217 height 22
type input "*"
click at [189, 402] on button "Adicionar" at bounding box center [179, 408] width 52 height 21
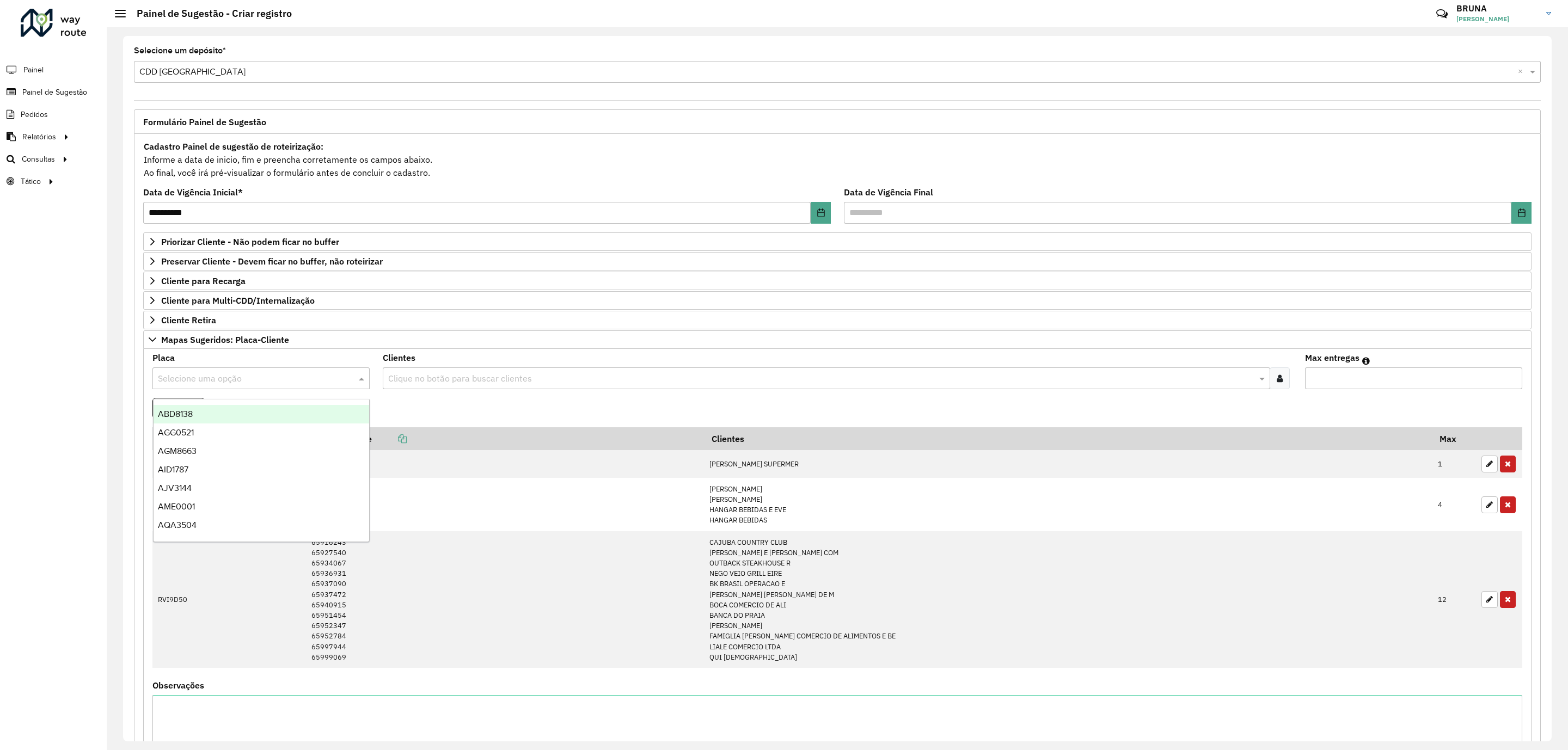
click at [321, 386] on input "text" at bounding box center [250, 379] width 184 height 13
type input "***"
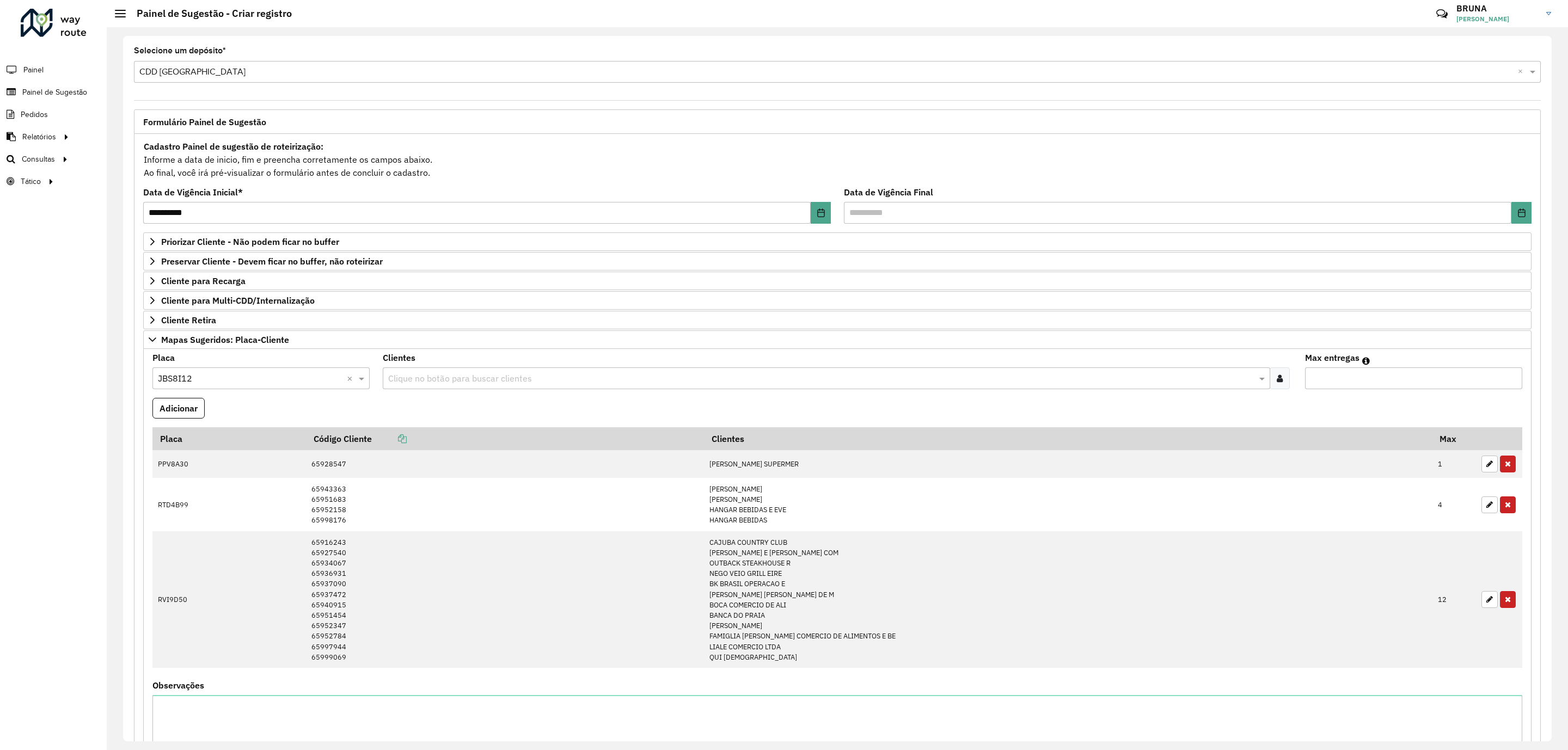
click at [437, 376] on input "text" at bounding box center [821, 379] width 871 height 13
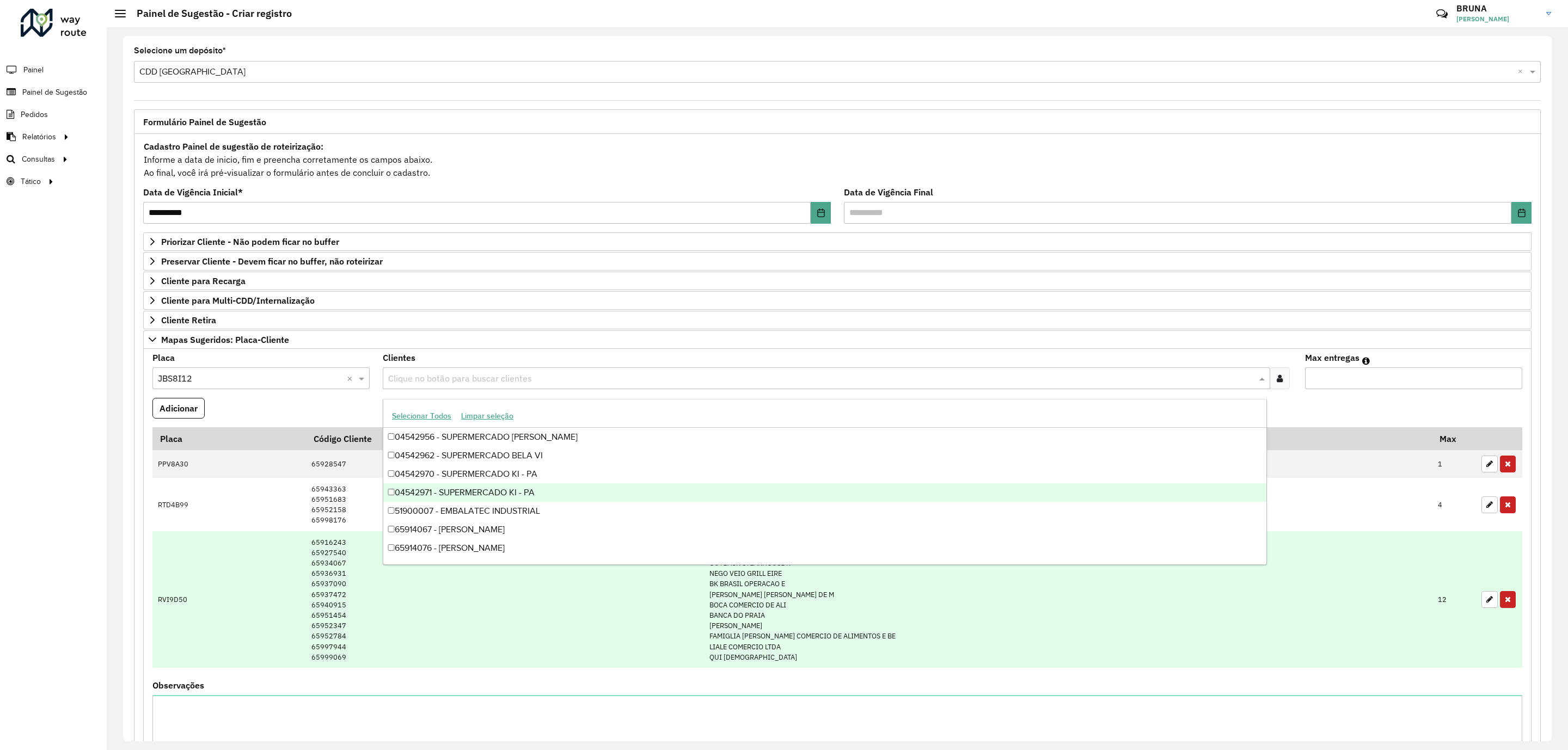
click at [291, 668] on td "RVI9D50" at bounding box center [229, 599] width 153 height 137
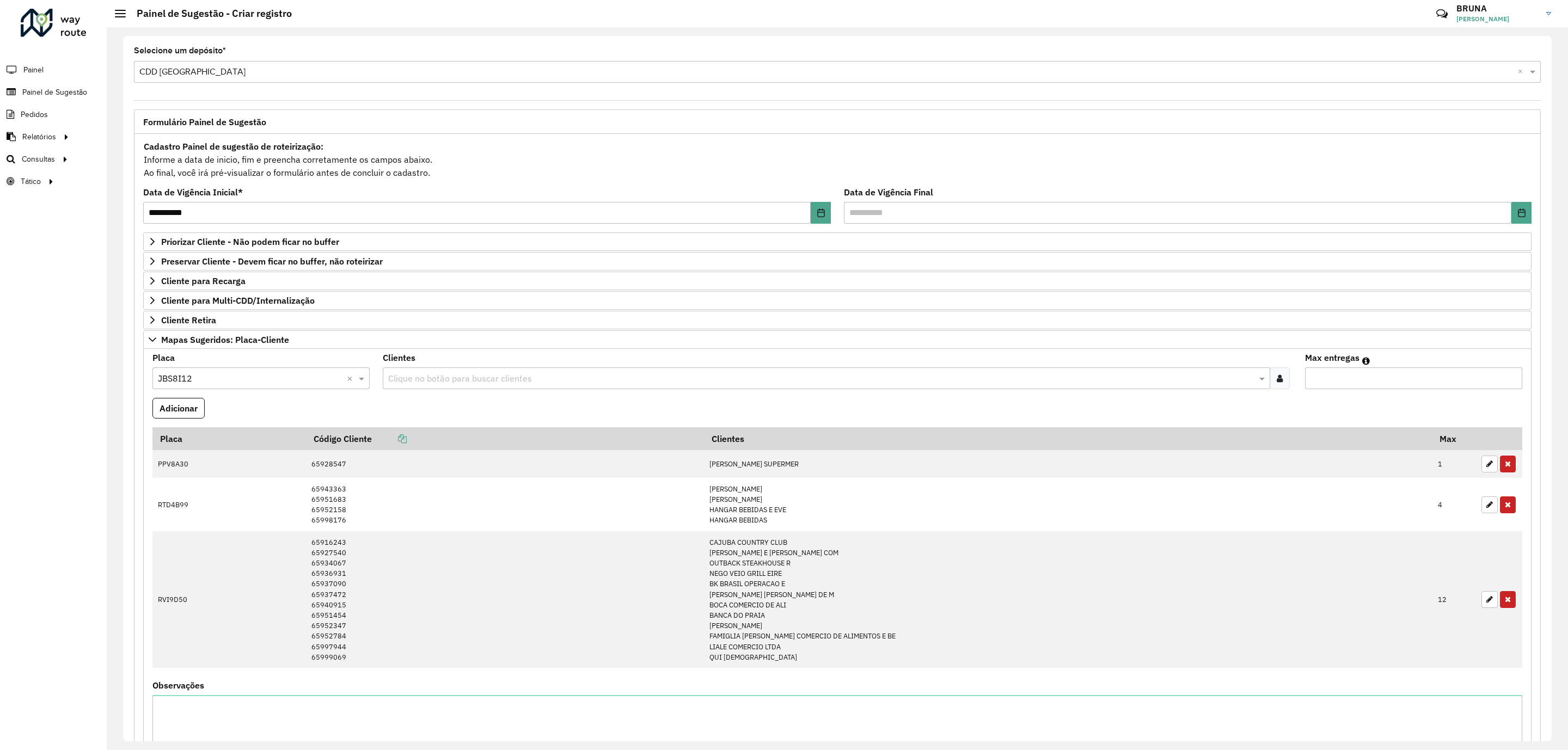
click at [565, 382] on input "text" at bounding box center [821, 379] width 871 height 13
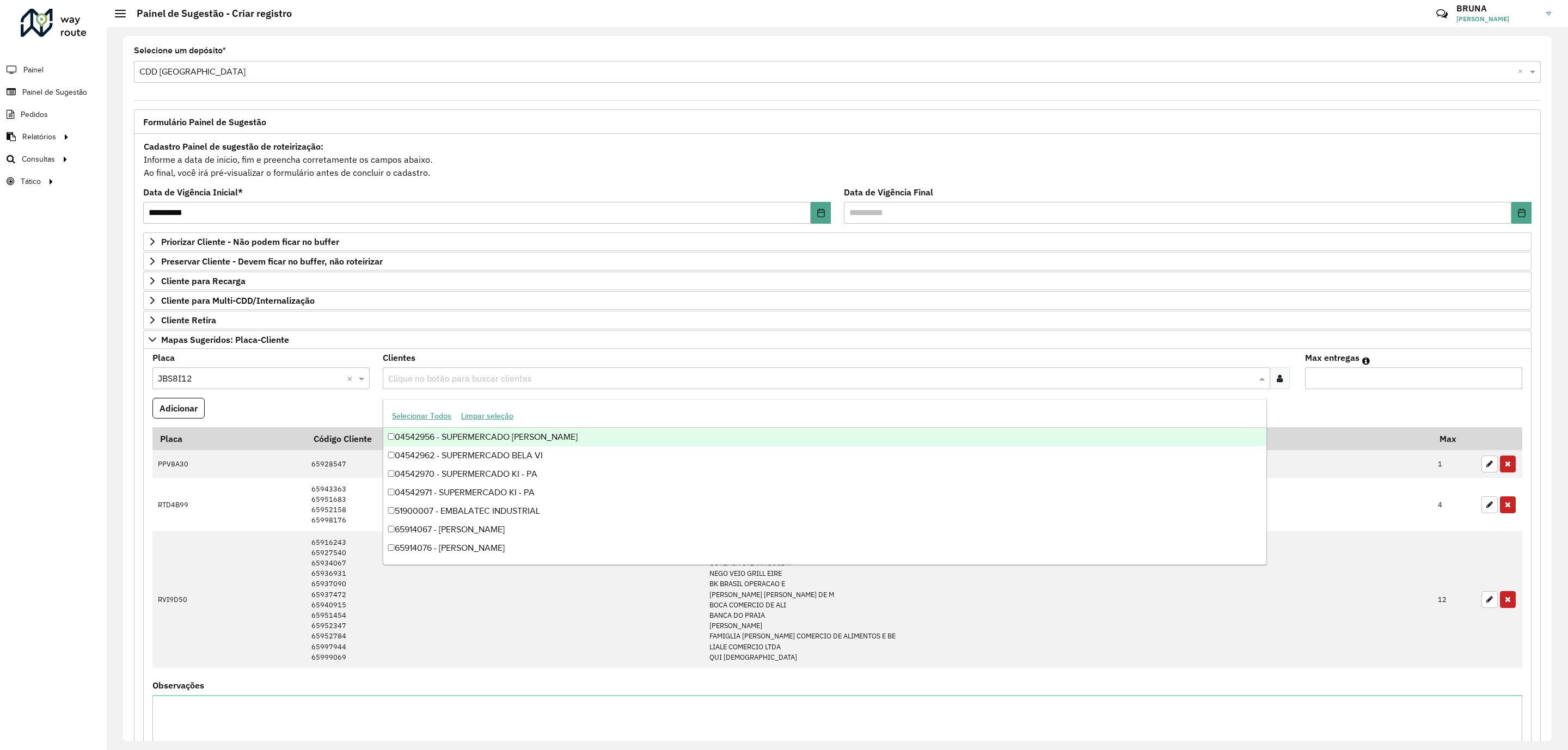
paste input "*****"
type input "*****"
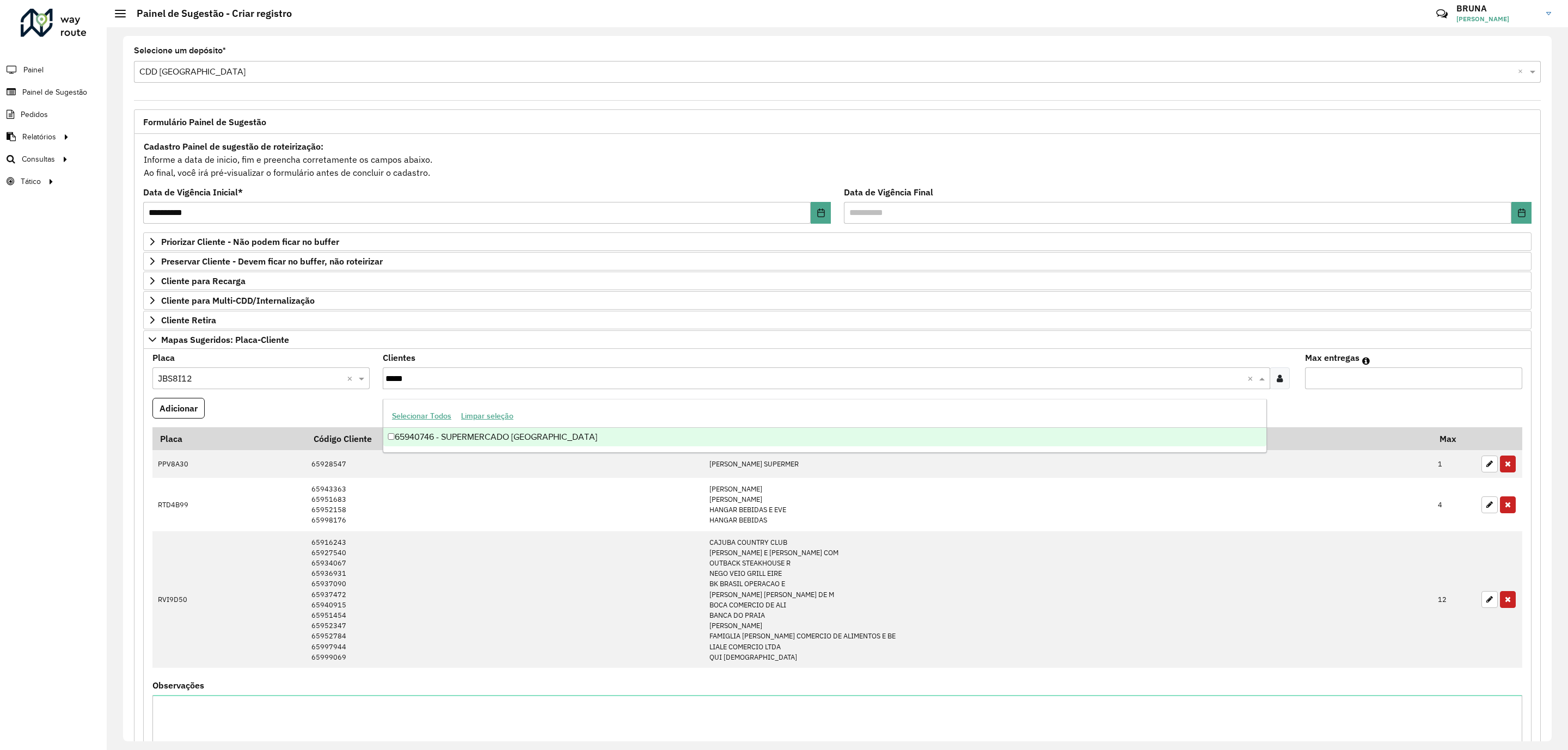
click at [662, 447] on div "65940746 - SUPERMERCADO [GEOGRAPHIC_DATA]" at bounding box center [824, 437] width 883 height 18
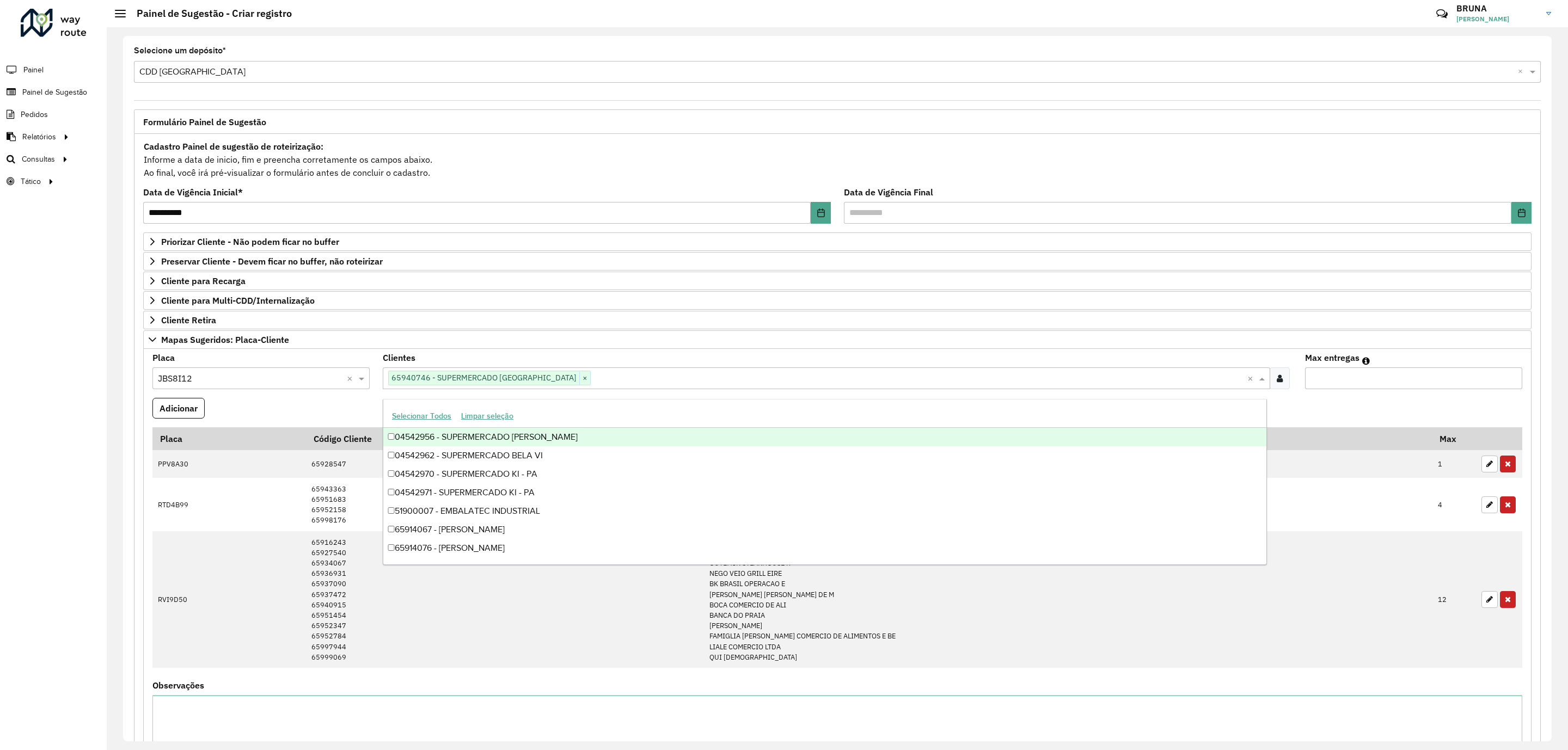
click at [1351, 384] on input "Max entregas" at bounding box center [1413, 378] width 217 height 22
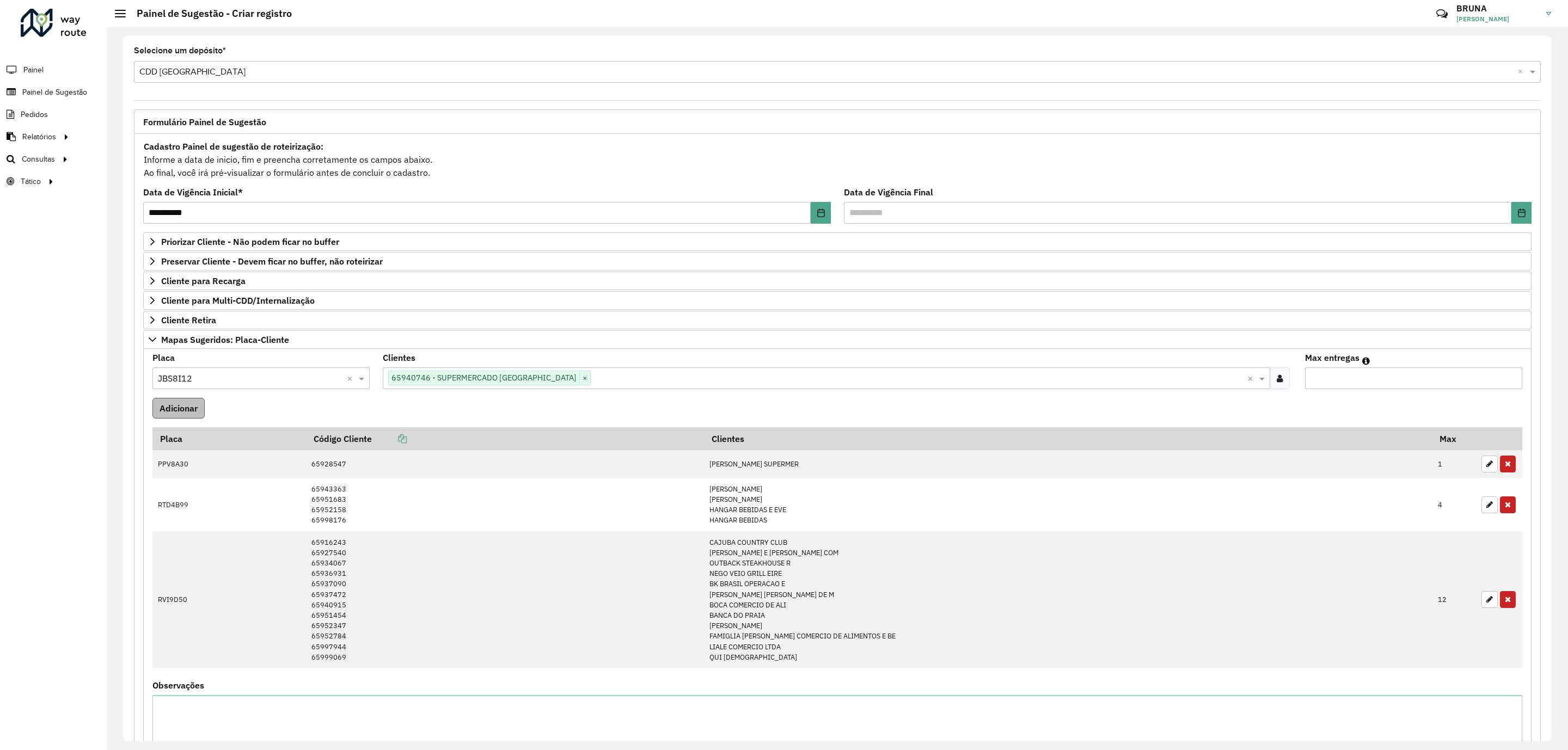
type input "*"
click at [179, 410] on button "Adicionar" at bounding box center [179, 408] width 52 height 21
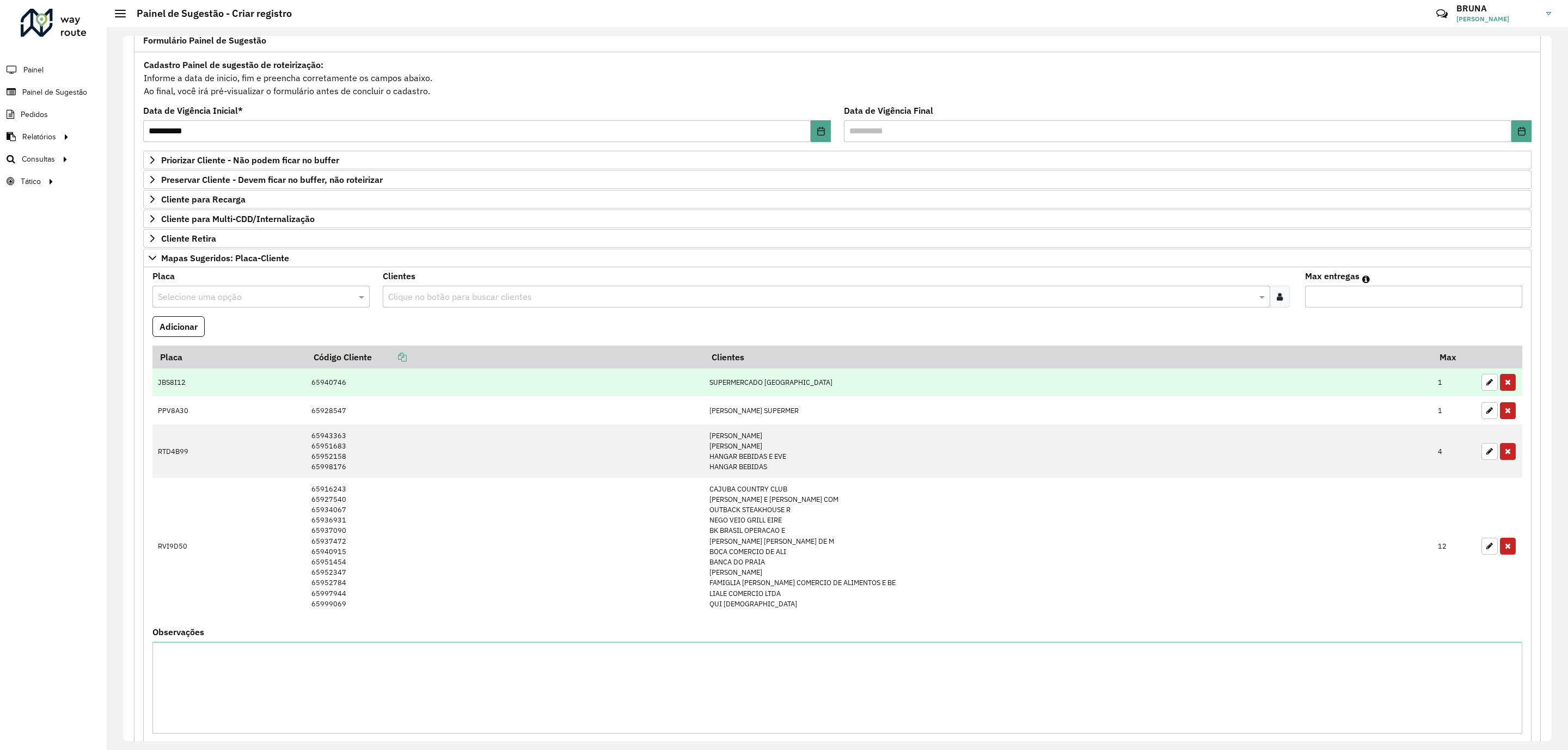
scroll to position [320, 0]
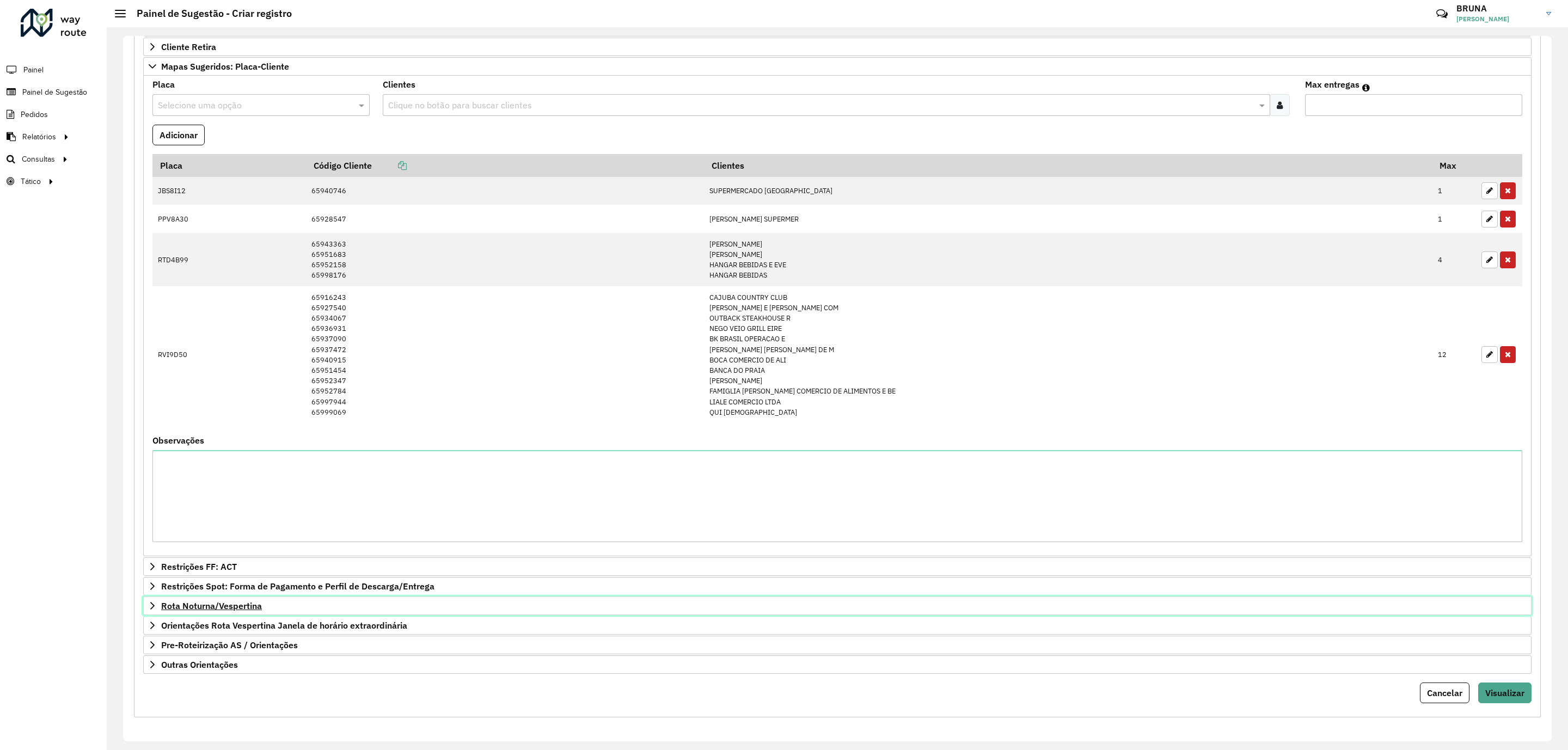
click at [226, 604] on span "Rota Noturna/Vespertina" at bounding box center [211, 605] width 101 height 9
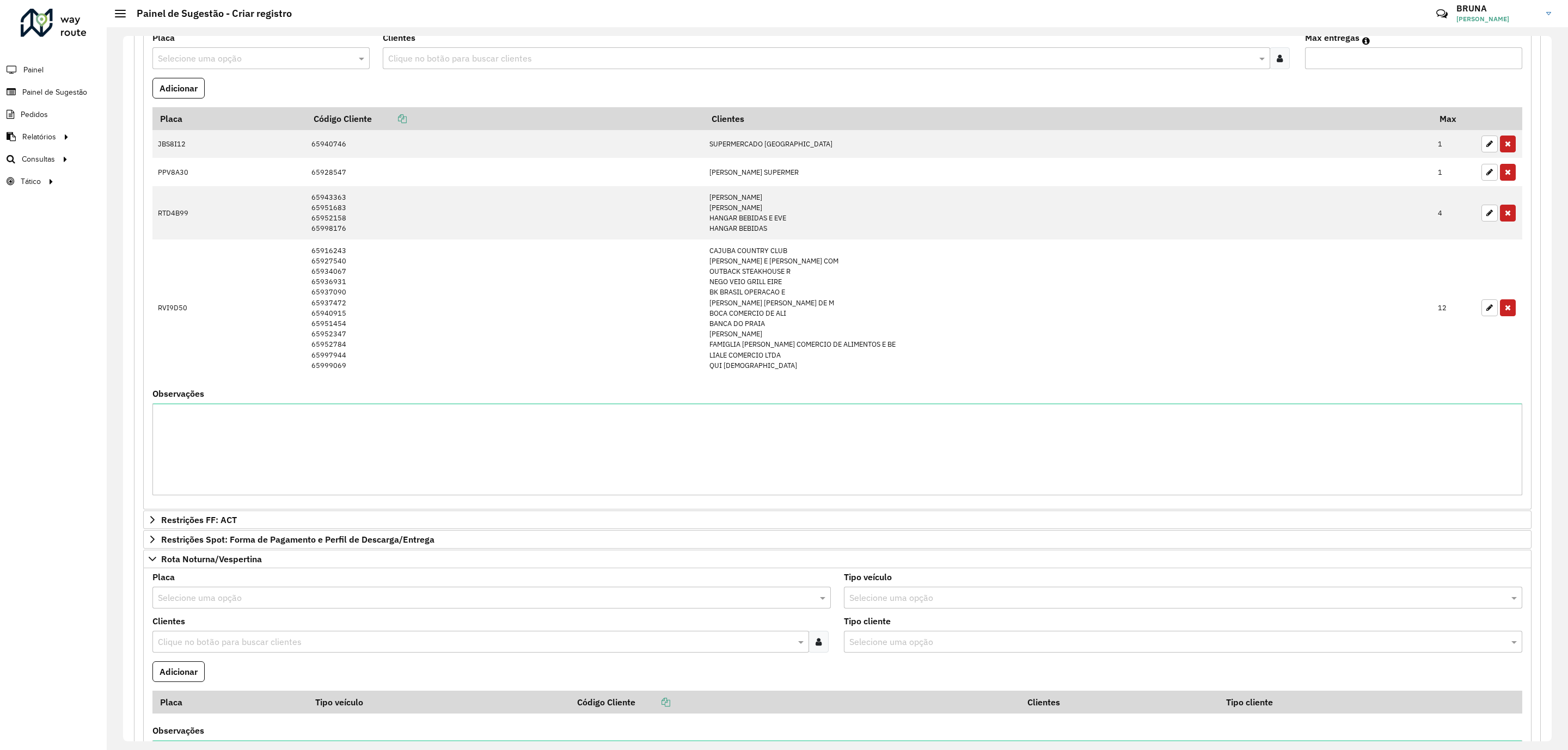
click at [301, 605] on input "text" at bounding box center [481, 598] width 645 height 13
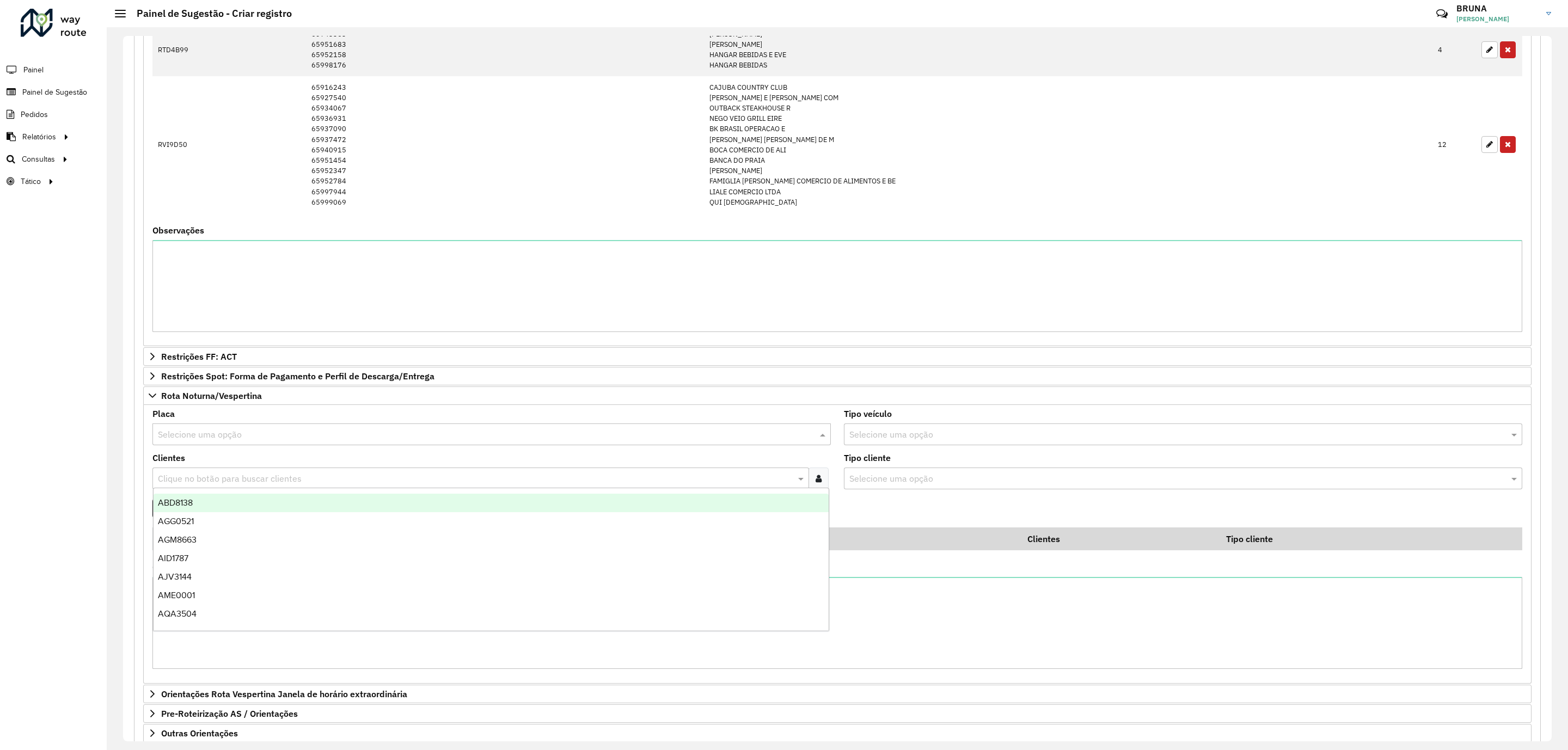
scroll to position [565, 0]
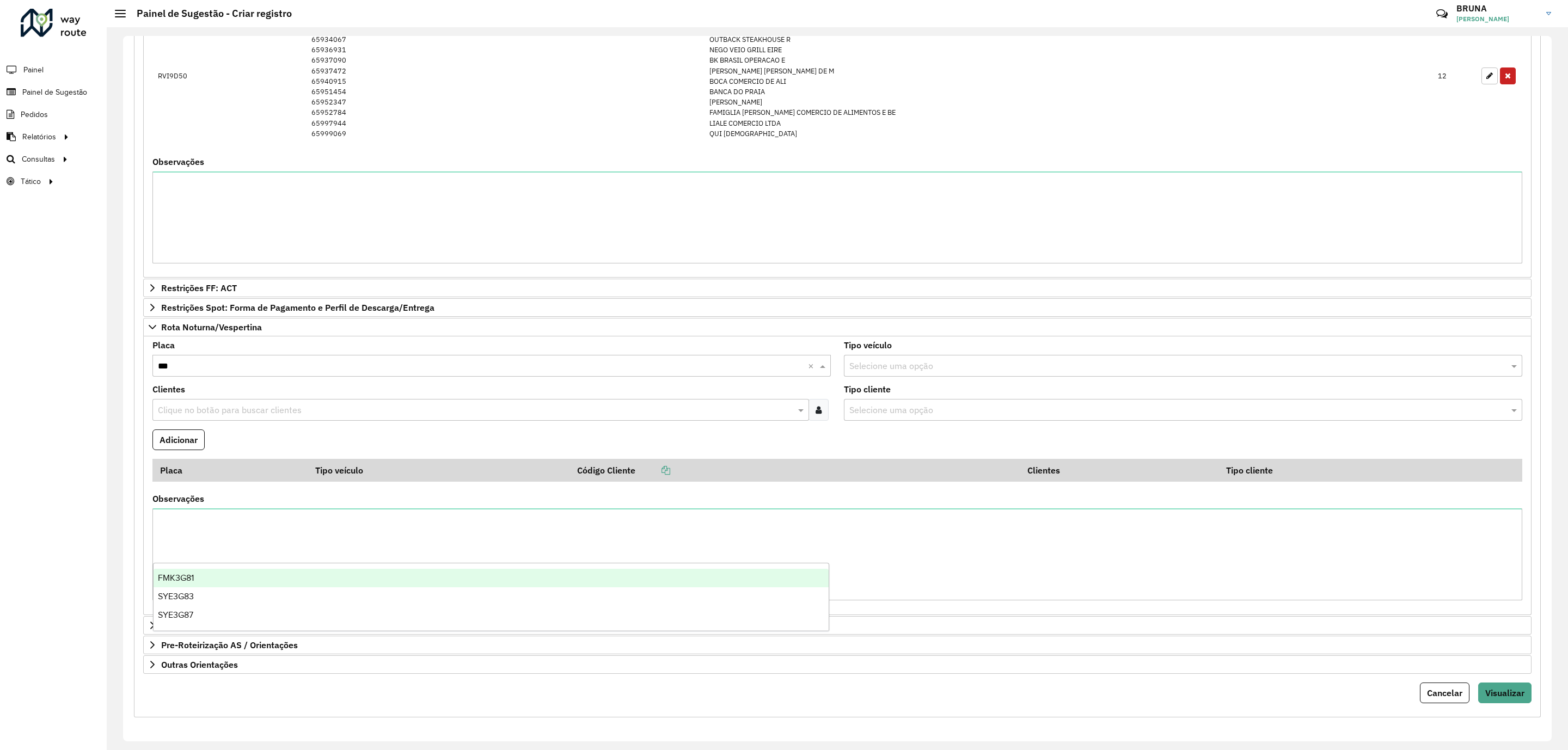
type input "****"
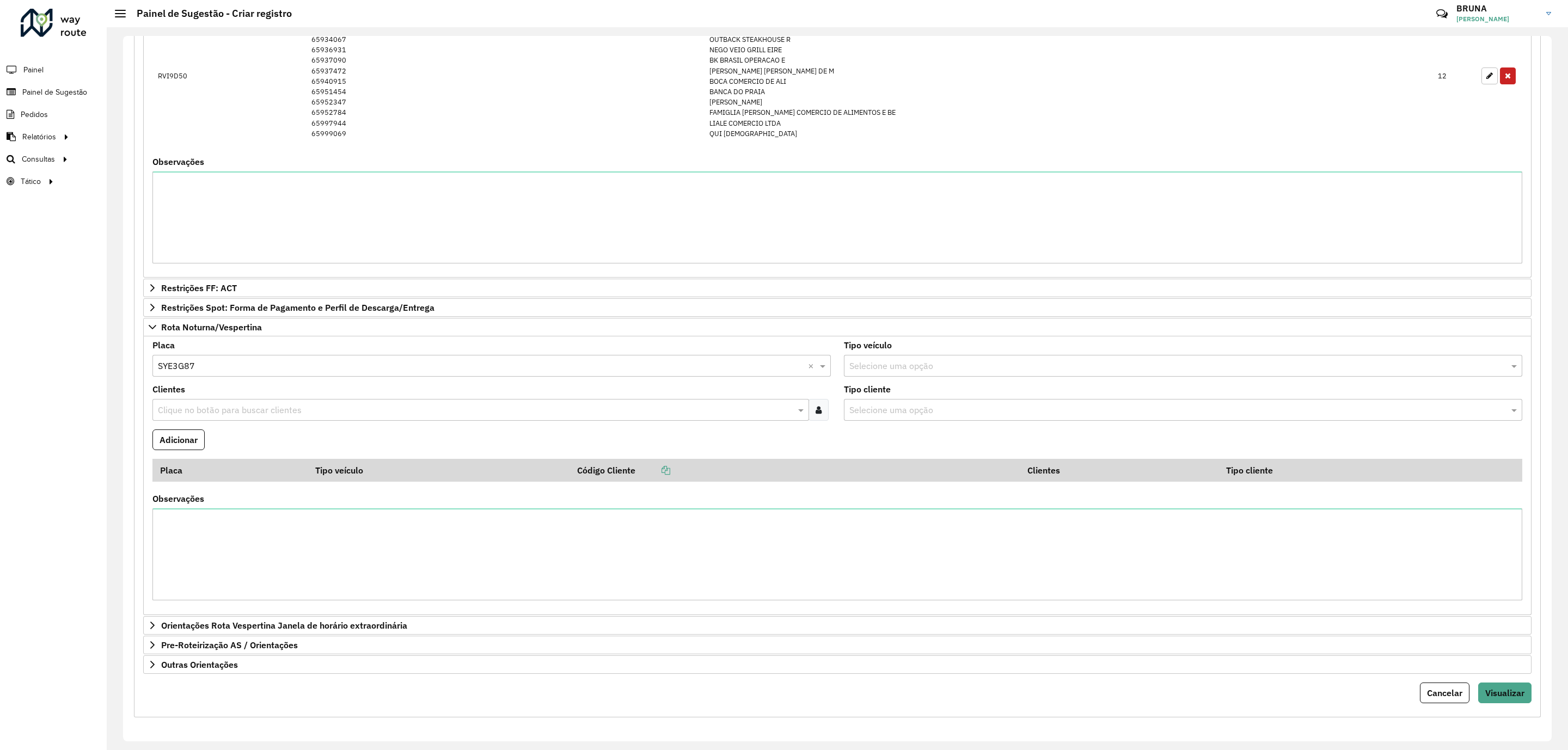
click at [816, 414] on icon at bounding box center [818, 410] width 6 height 9
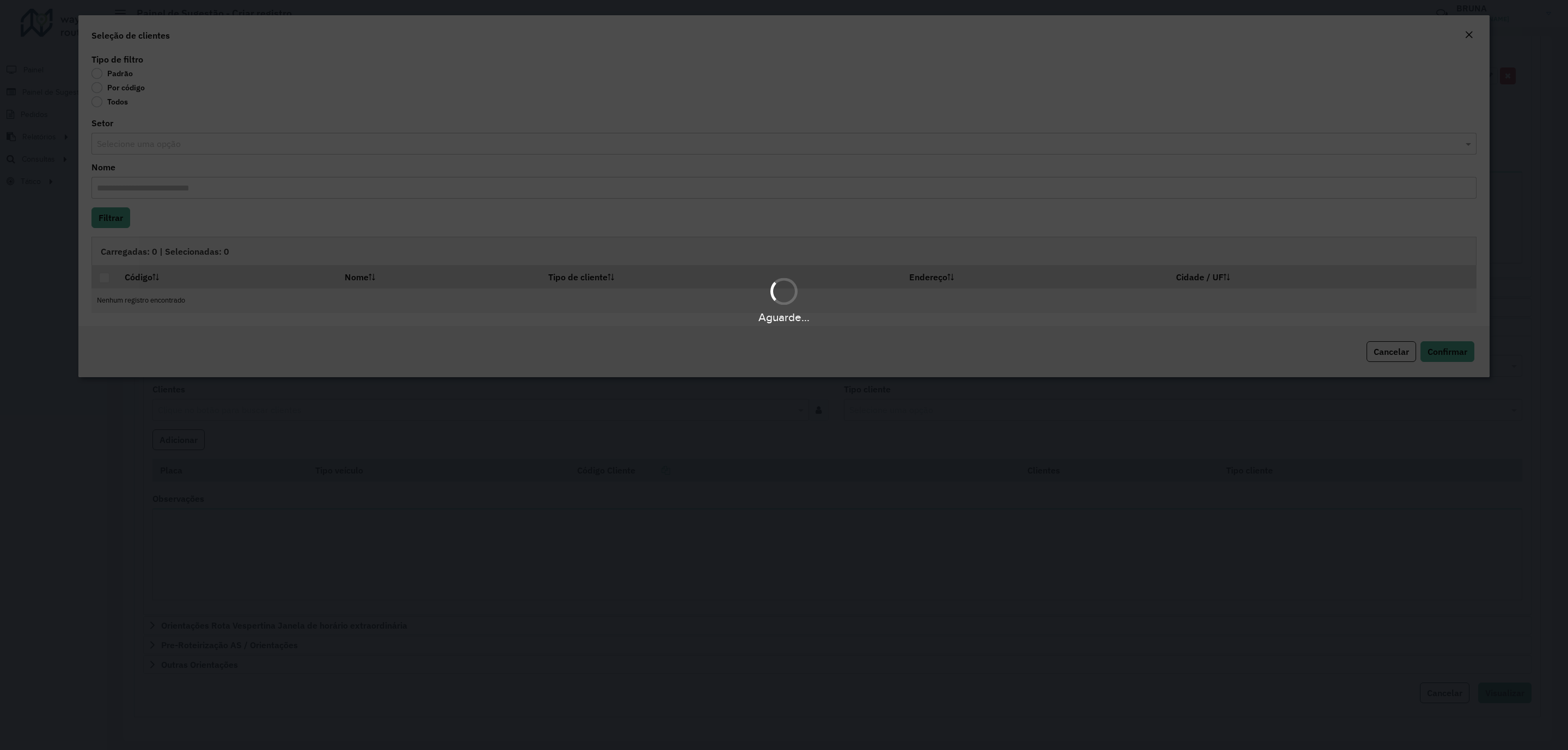
click at [131, 86] on div "Aguarde..." at bounding box center [784, 375] width 1568 height 750
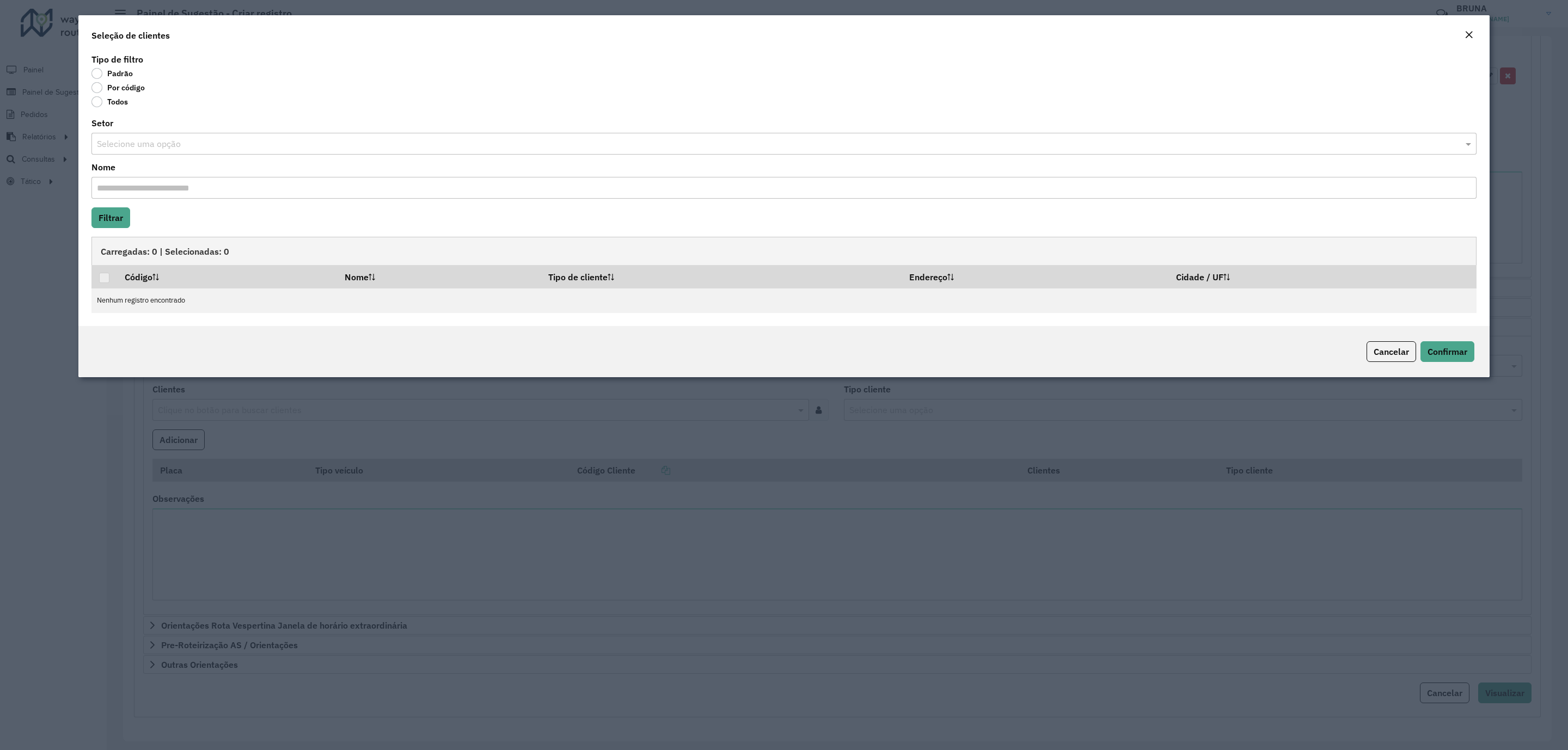
click at [93, 83] on label "Por código" at bounding box center [118, 87] width 53 height 11
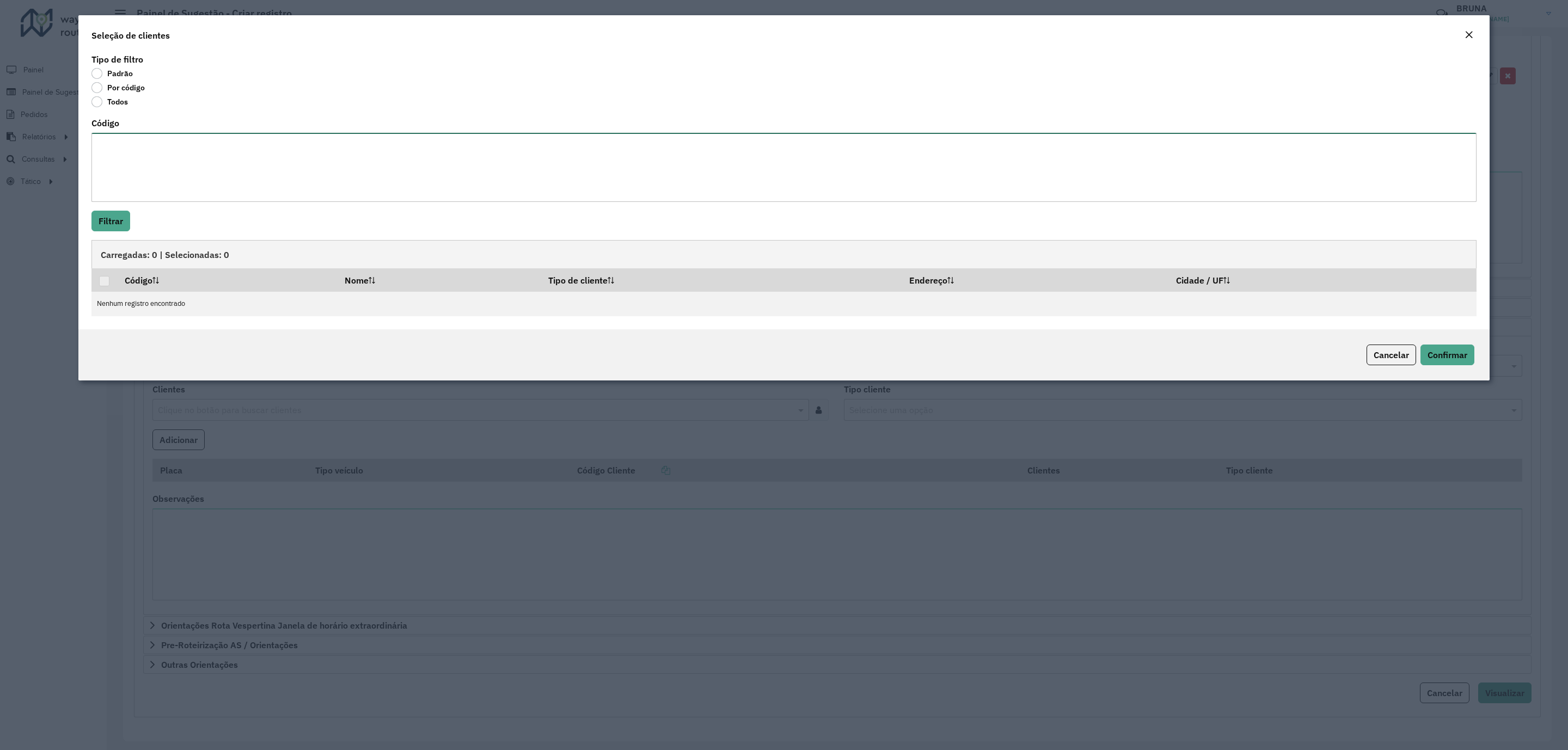
click at [138, 155] on textarea "Código" at bounding box center [784, 167] width 1385 height 69
paste textarea "***** ***** ***** ***** ***** ***** ***** ***** ***** ***** *****"
type textarea "***** ***** ***** ***** ***** ***** ***** ***** ***** ***** *****"
click at [118, 226] on button "Filtrar" at bounding box center [111, 220] width 39 height 21
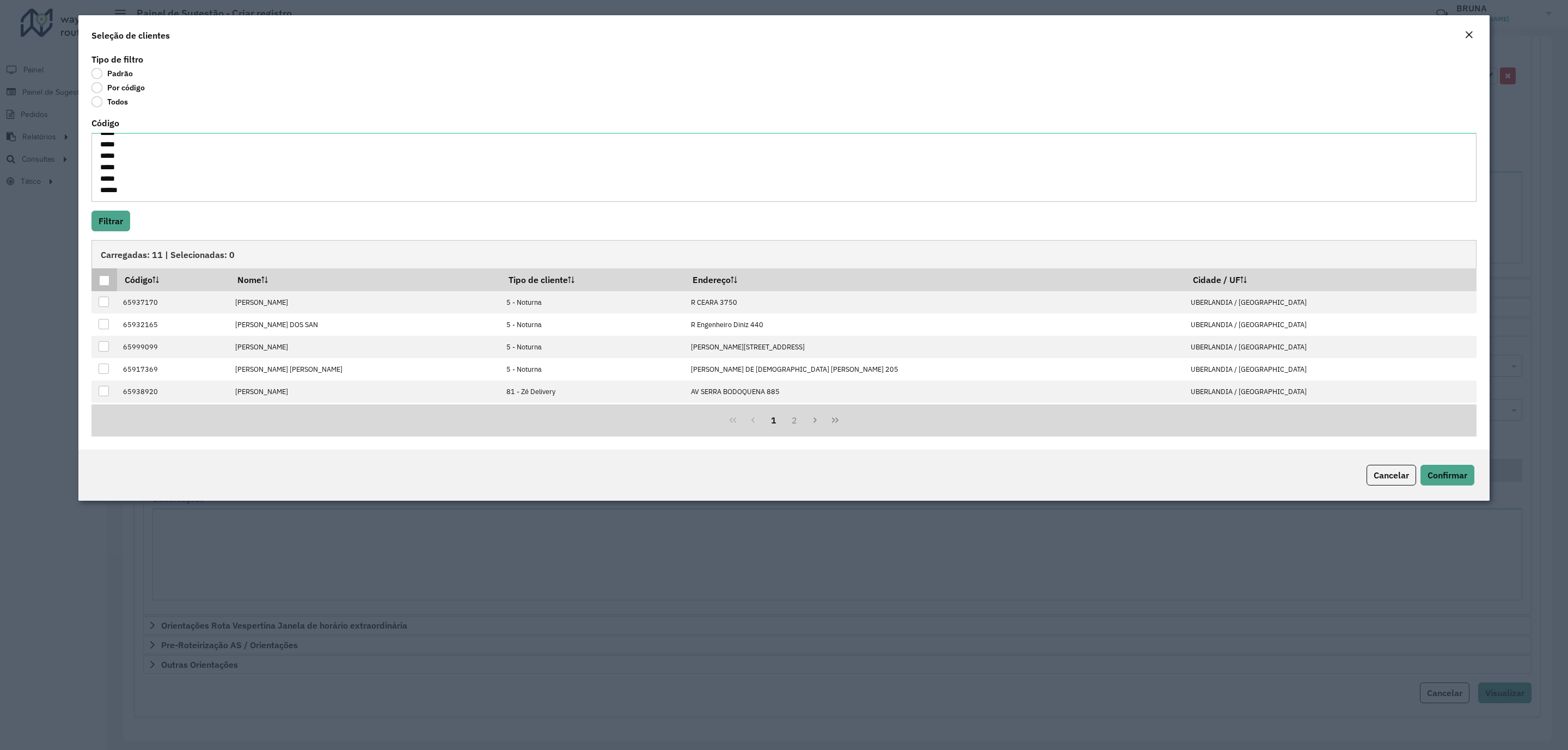
click at [99, 276] on div at bounding box center [104, 280] width 11 height 11
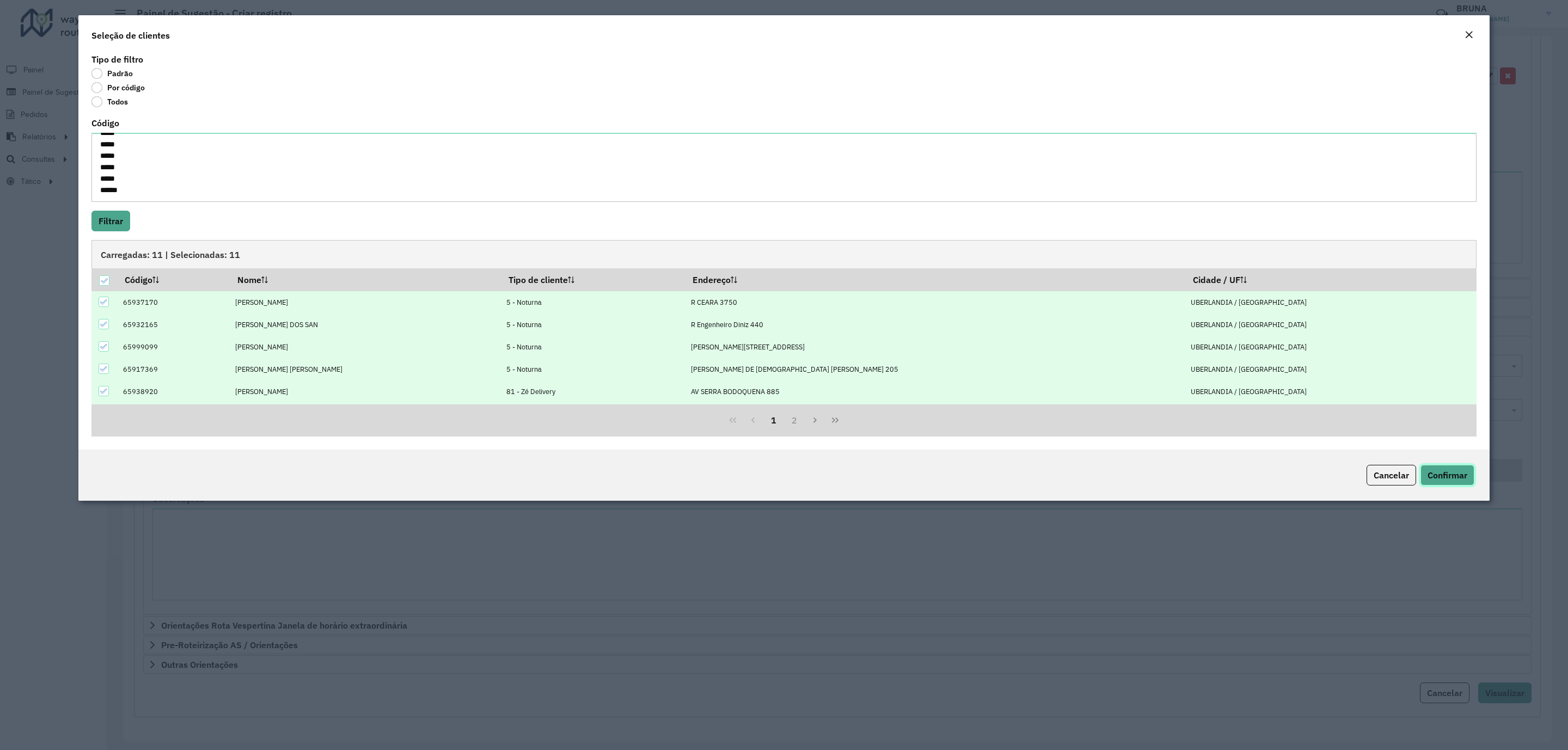
click at [1438, 480] on span "Confirmar" at bounding box center [1447, 475] width 40 height 11
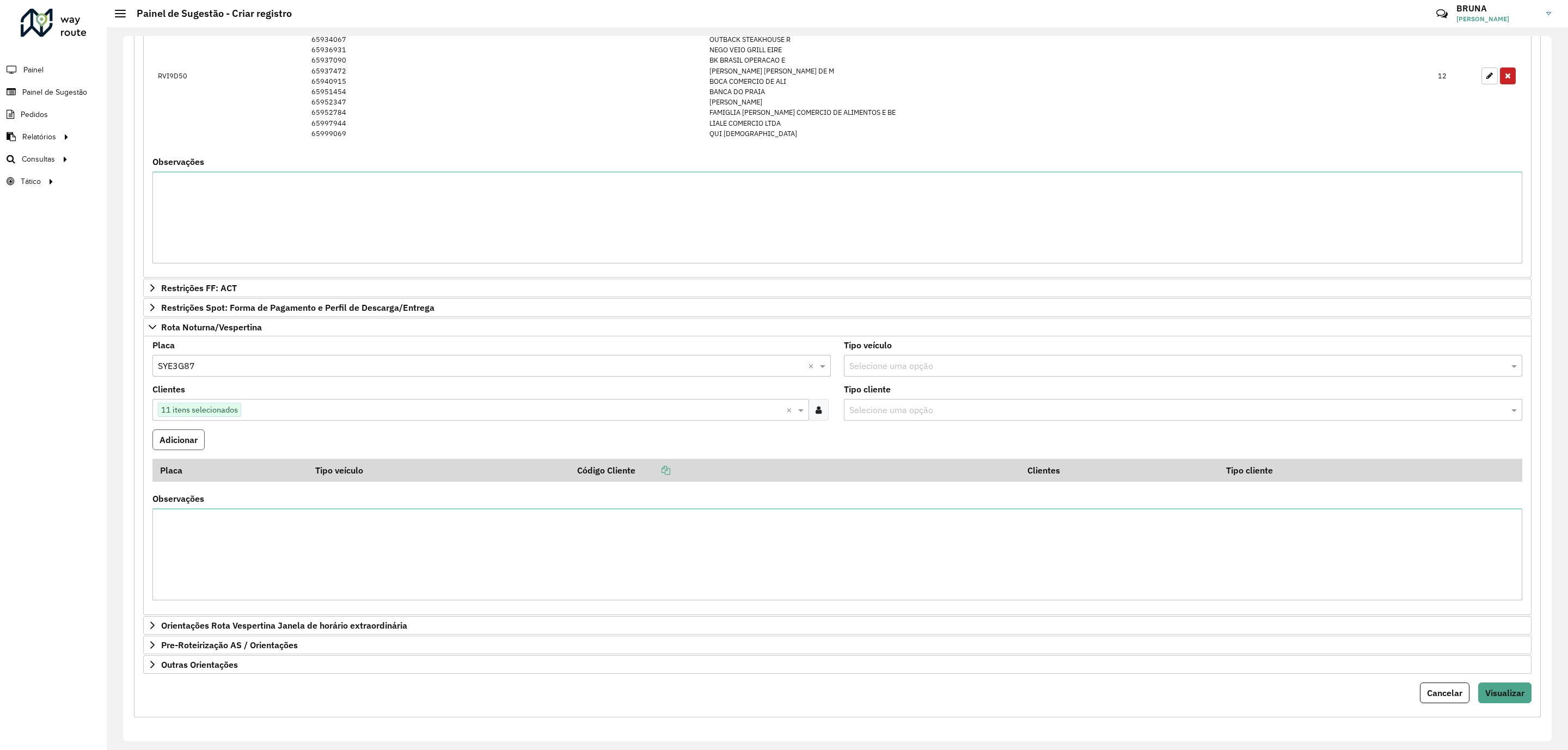
click at [174, 450] on button "Adicionar" at bounding box center [179, 440] width 52 height 21
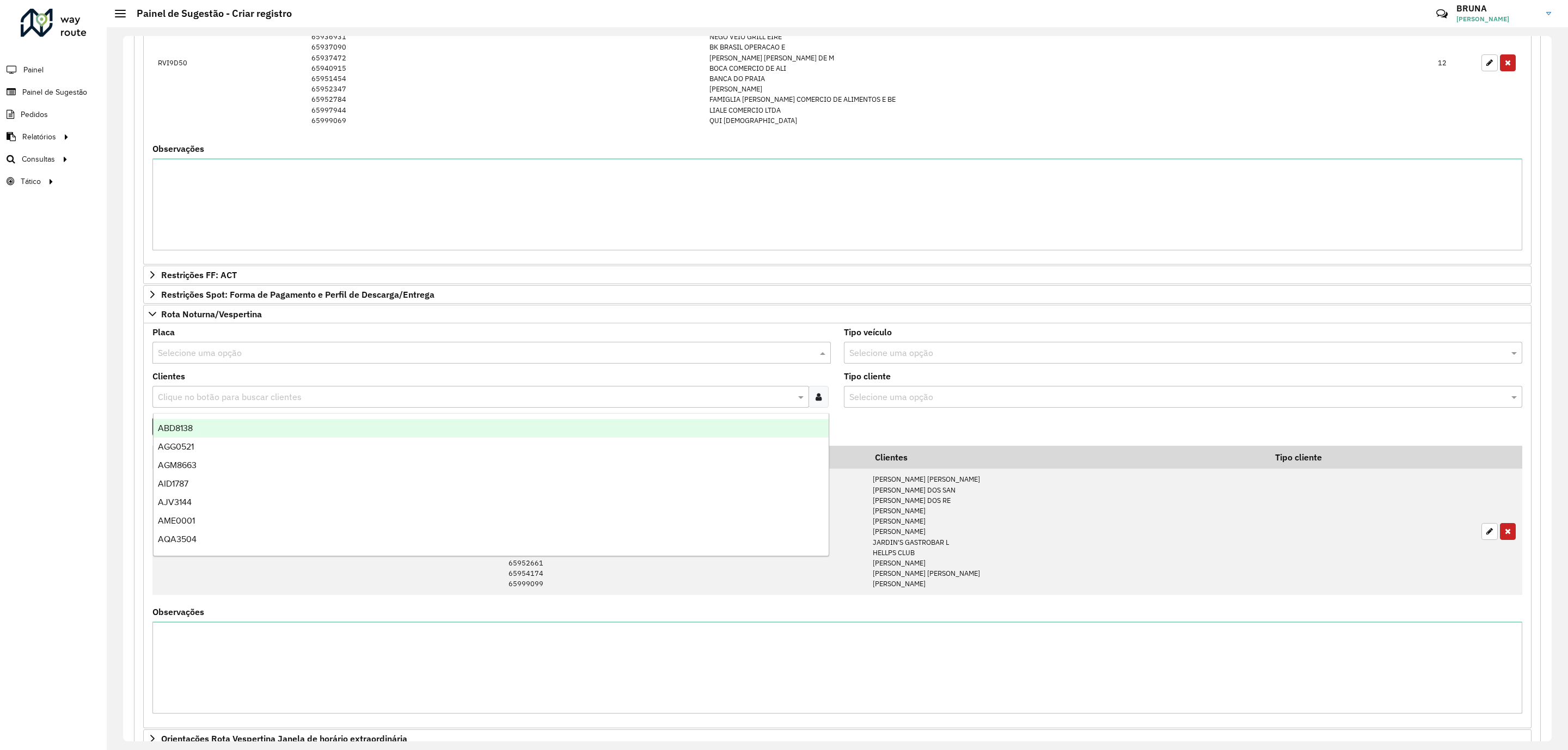
click at [278, 359] on input "text" at bounding box center [481, 353] width 645 height 13
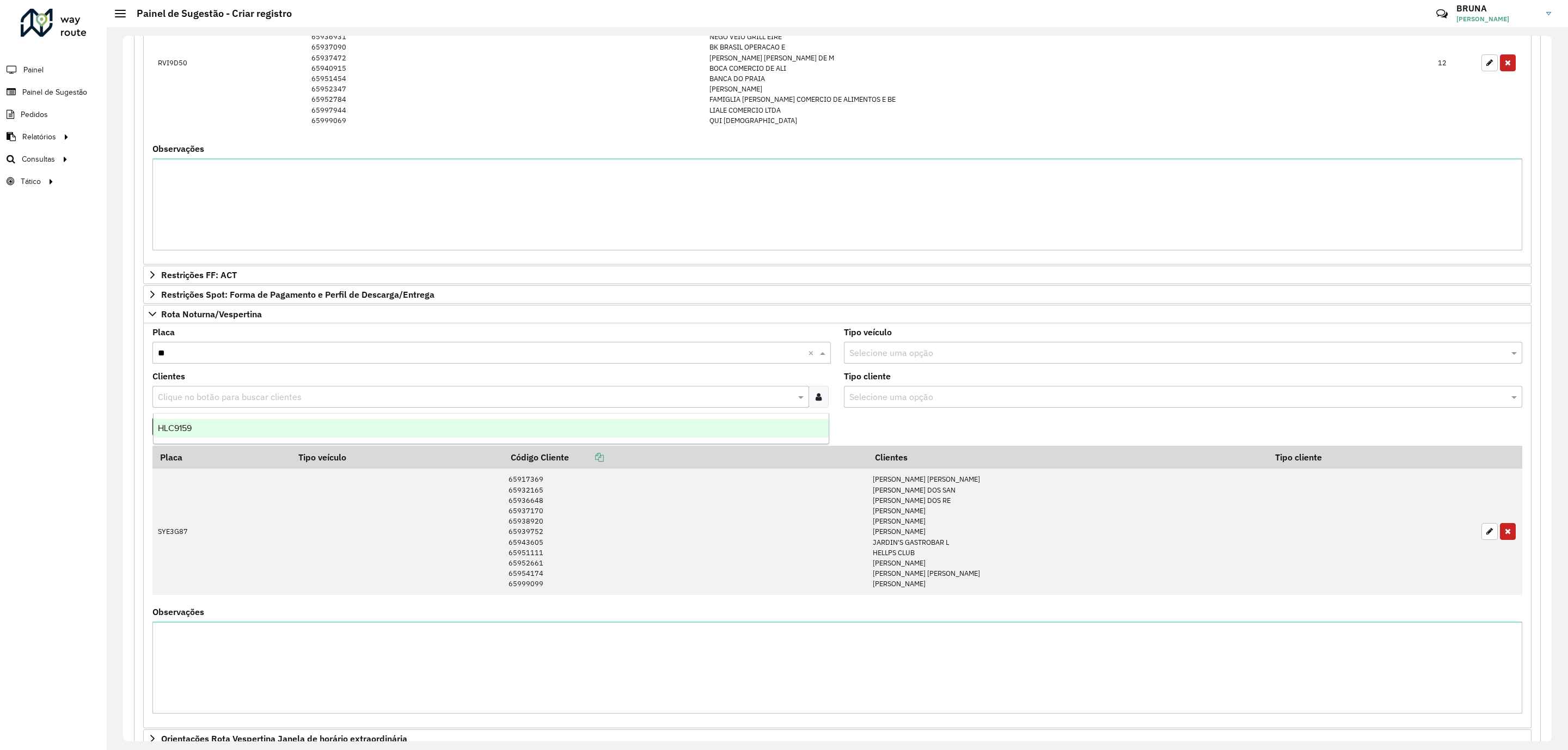
type input "***"
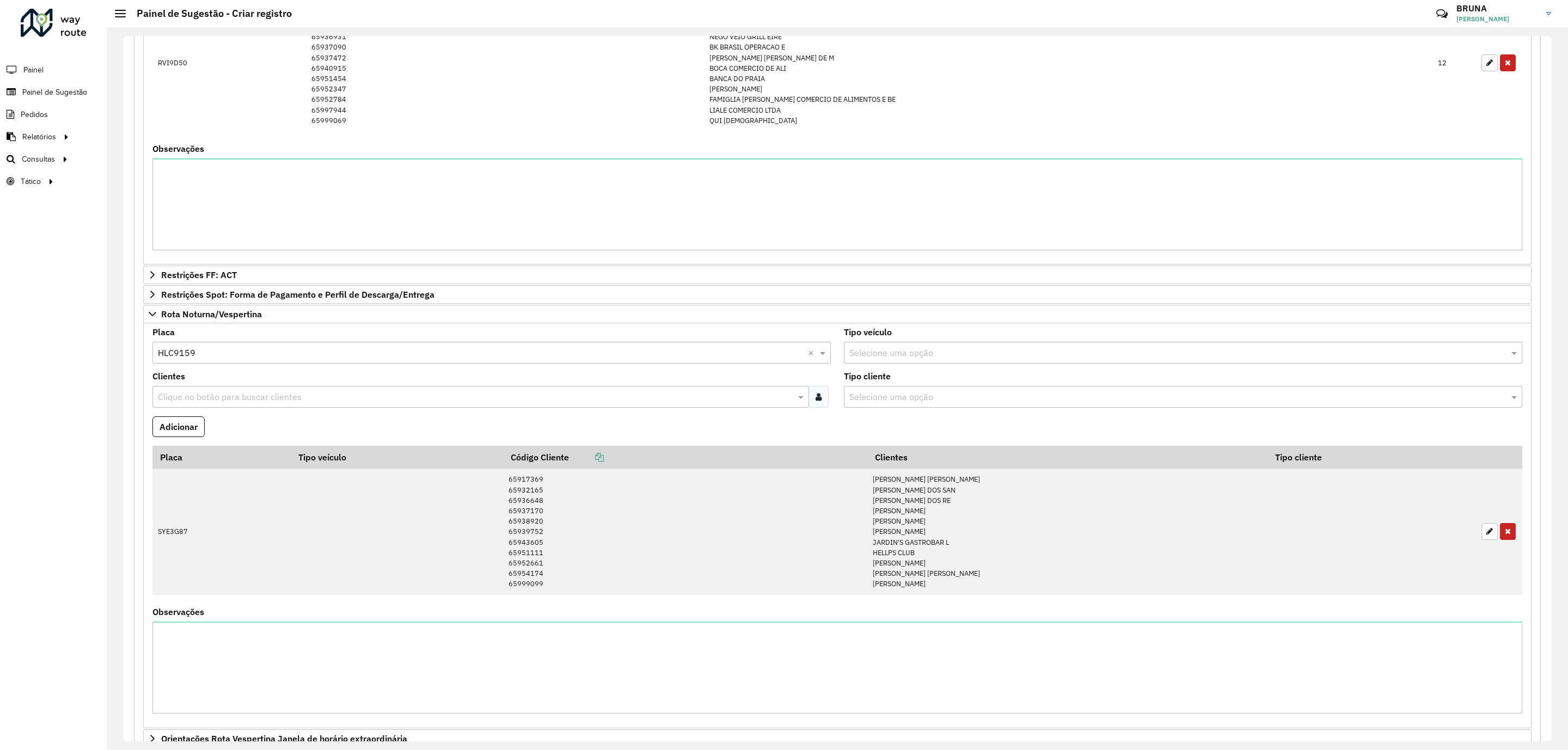
click at [817, 401] on icon at bounding box center [818, 397] width 6 height 9
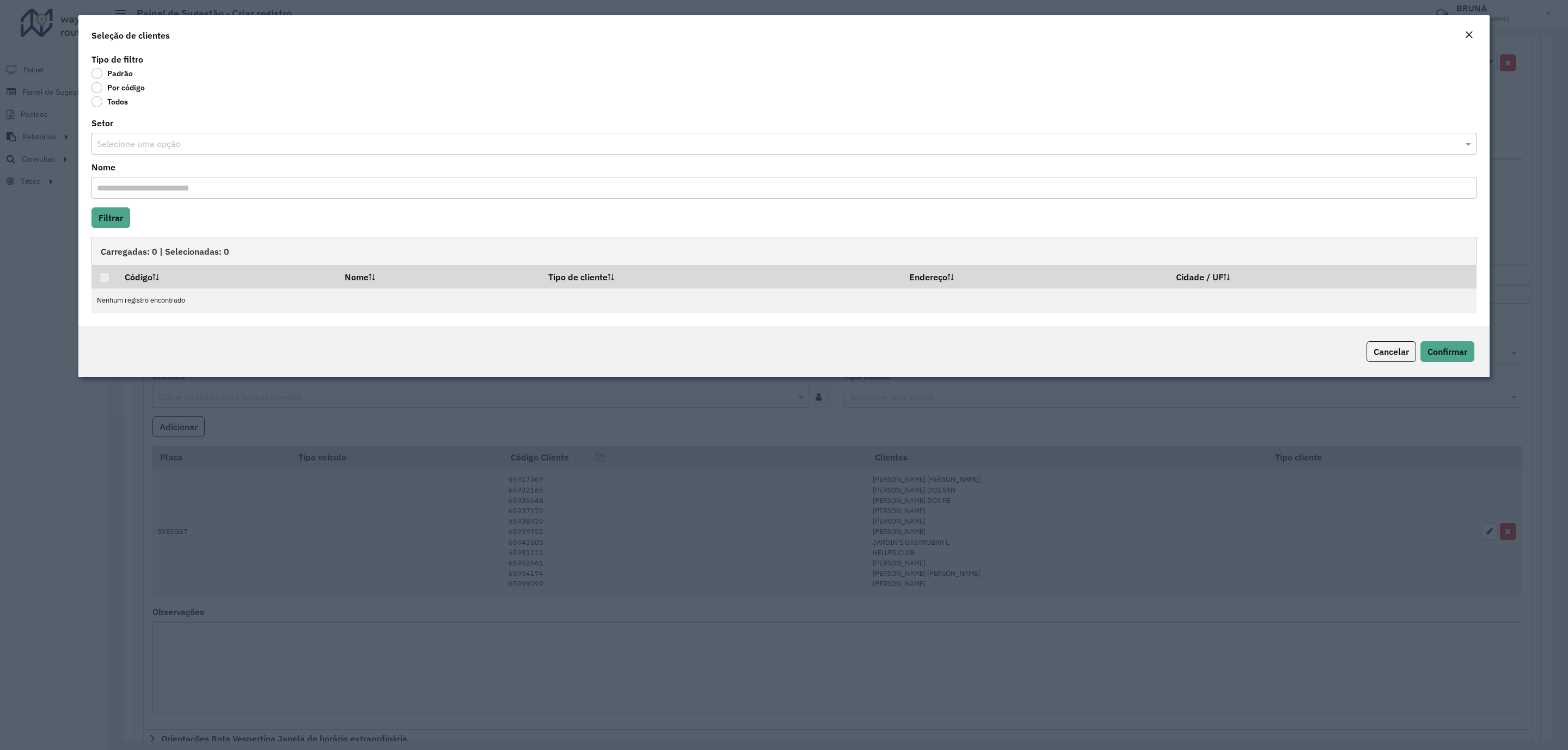
click at [123, 81] on div "Padrão" at bounding box center [784, 75] width 1385 height 13
click at [135, 81] on div "Padrão" at bounding box center [784, 75] width 1385 height 13
click at [136, 88] on label "Por código" at bounding box center [118, 87] width 53 height 11
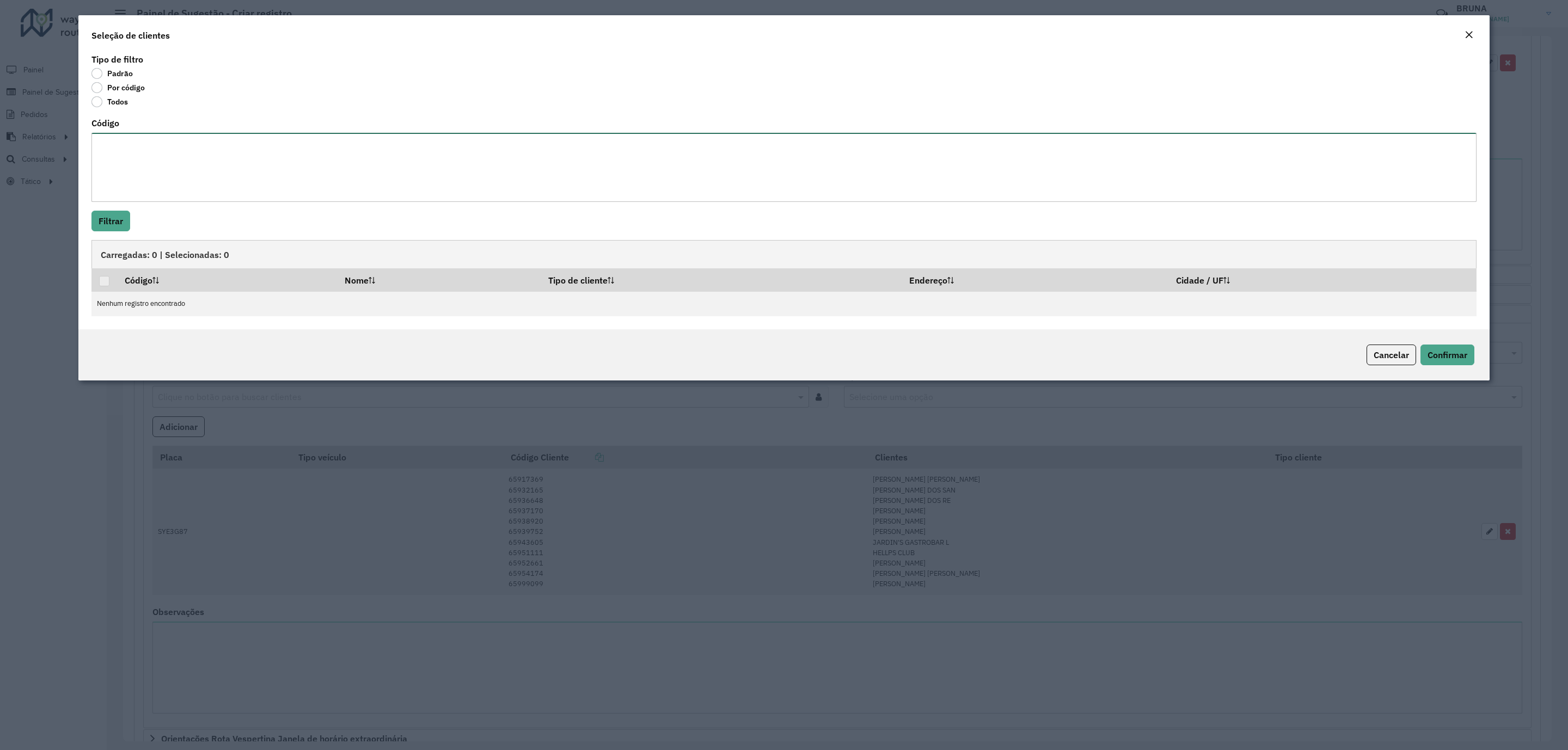
click at [152, 147] on textarea "Código" at bounding box center [784, 167] width 1385 height 69
paste textarea "***** ***** ***** ***** ***** ***** ***** *****"
type textarea "***** ***** ***** ***** ***** ***** ***** *****"
click at [121, 217] on button "Filtrar" at bounding box center [111, 220] width 39 height 21
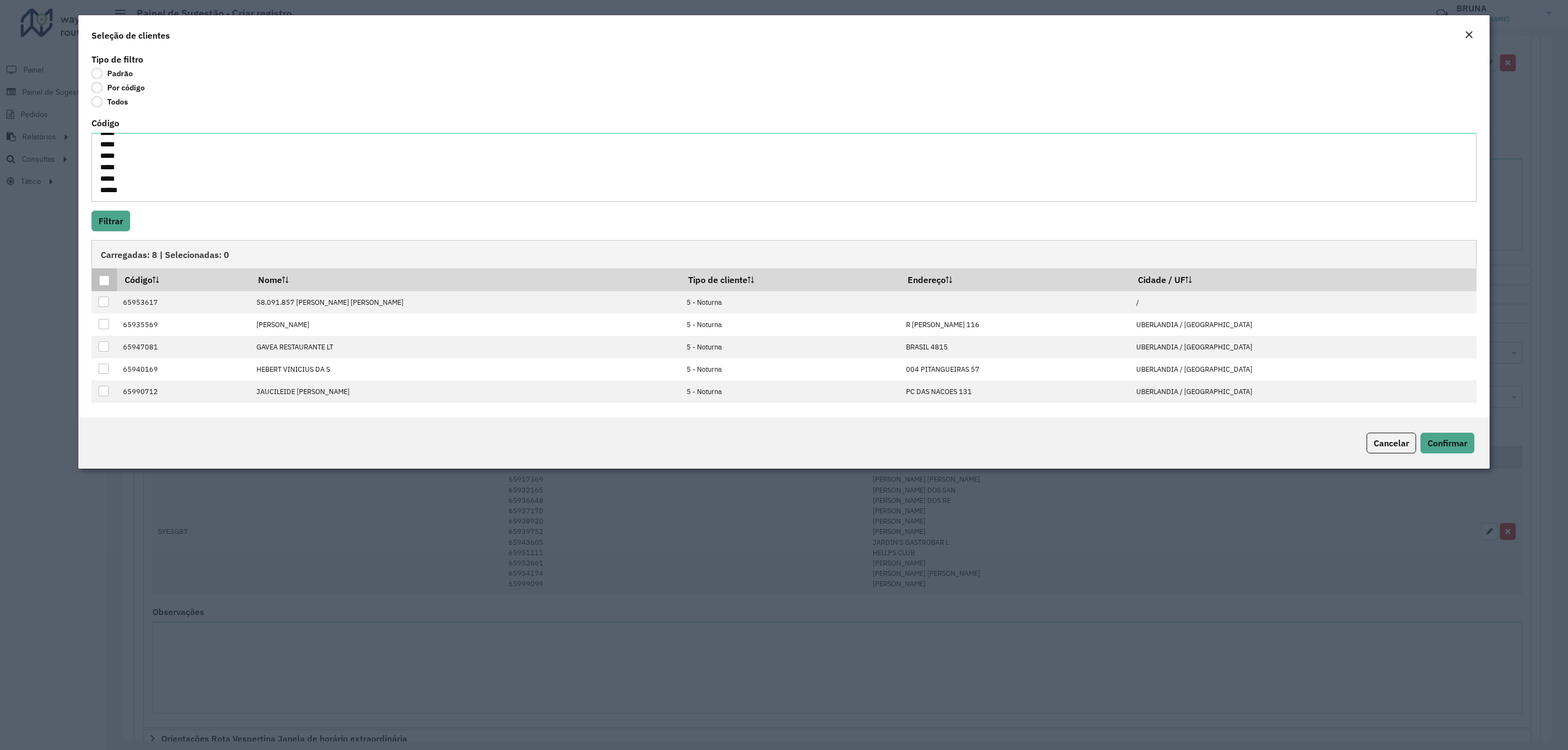
click at [104, 280] on div at bounding box center [104, 280] width 11 height 11
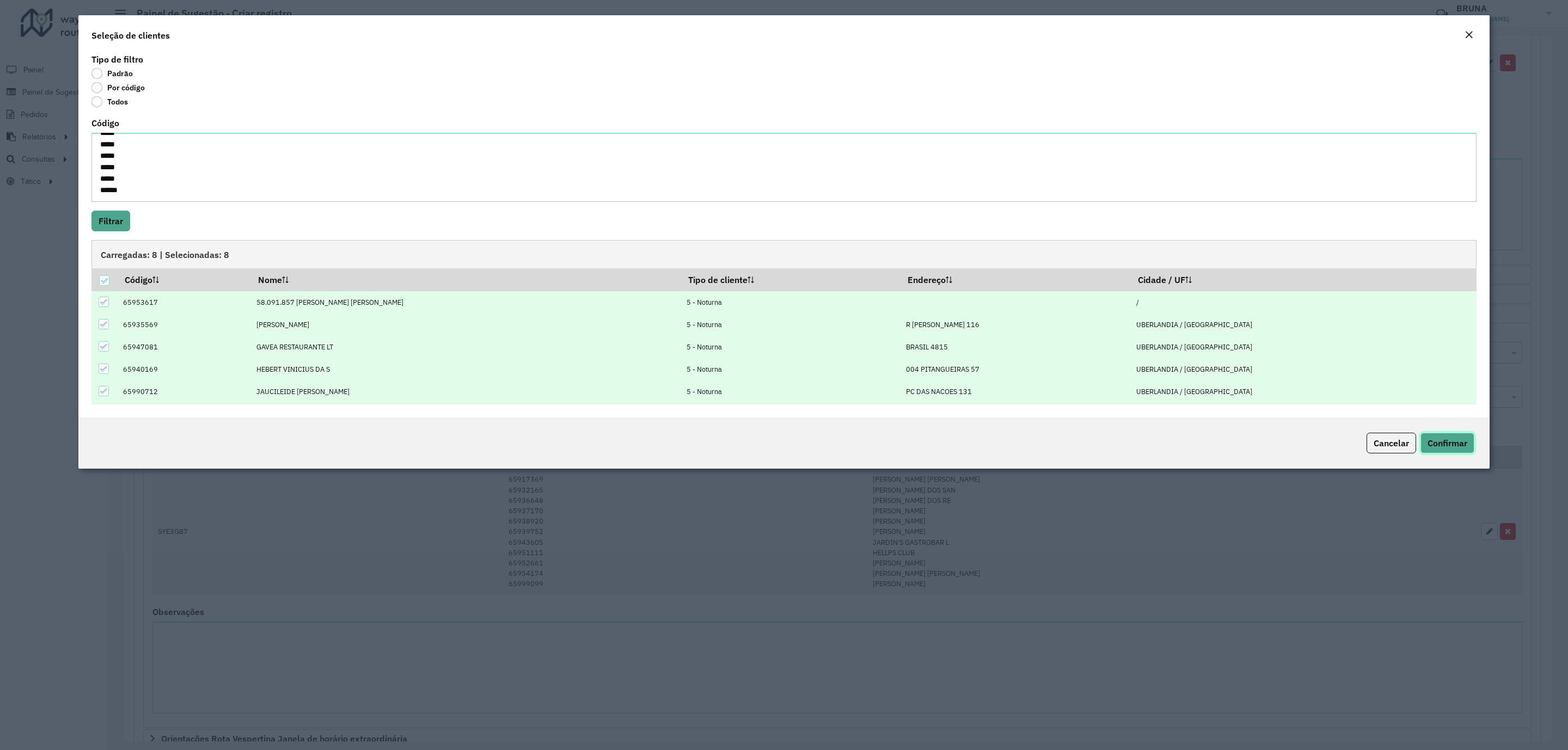
click at [1445, 446] on span "Confirmar" at bounding box center [1447, 442] width 40 height 11
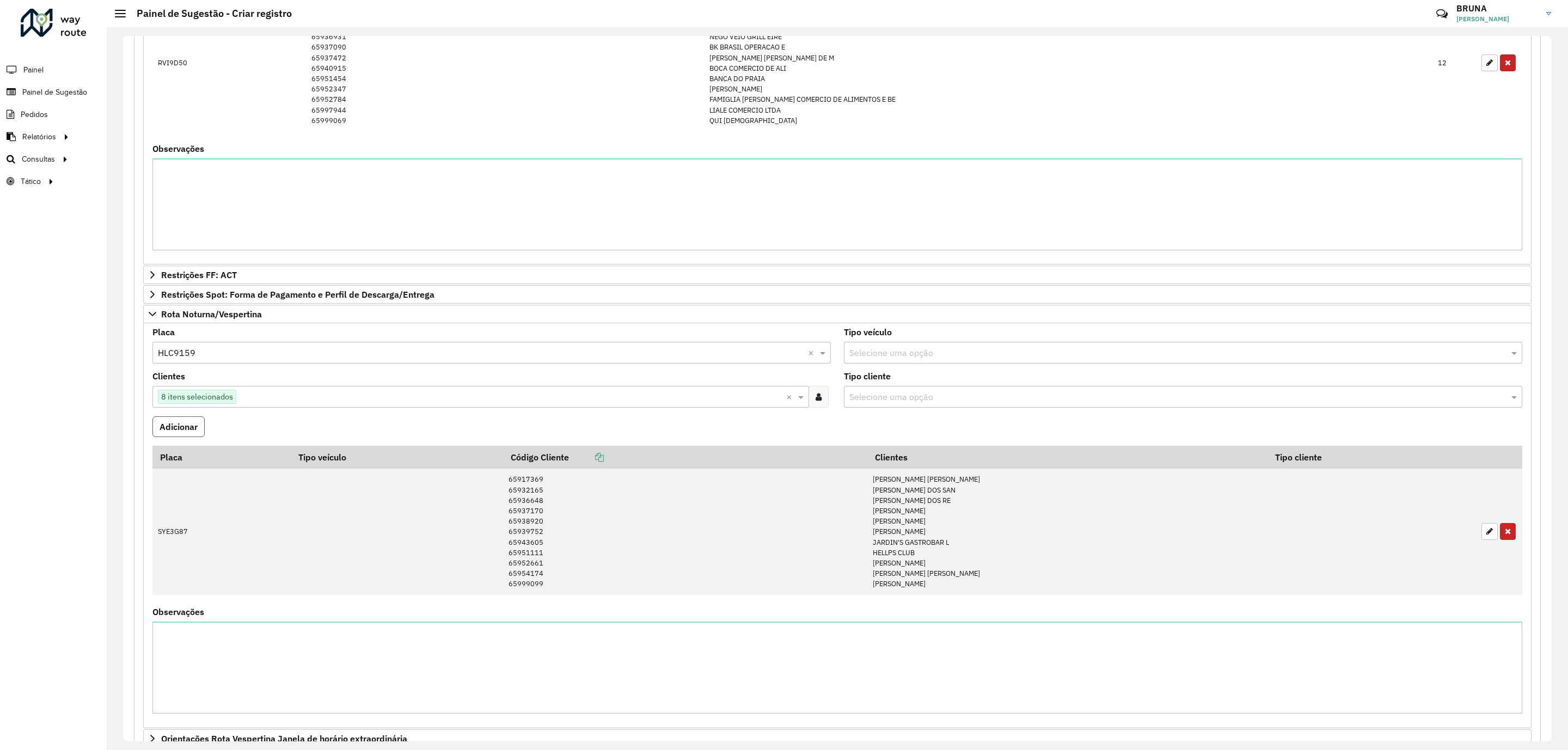
click at [182, 437] on button "Adicionar" at bounding box center [179, 426] width 52 height 21
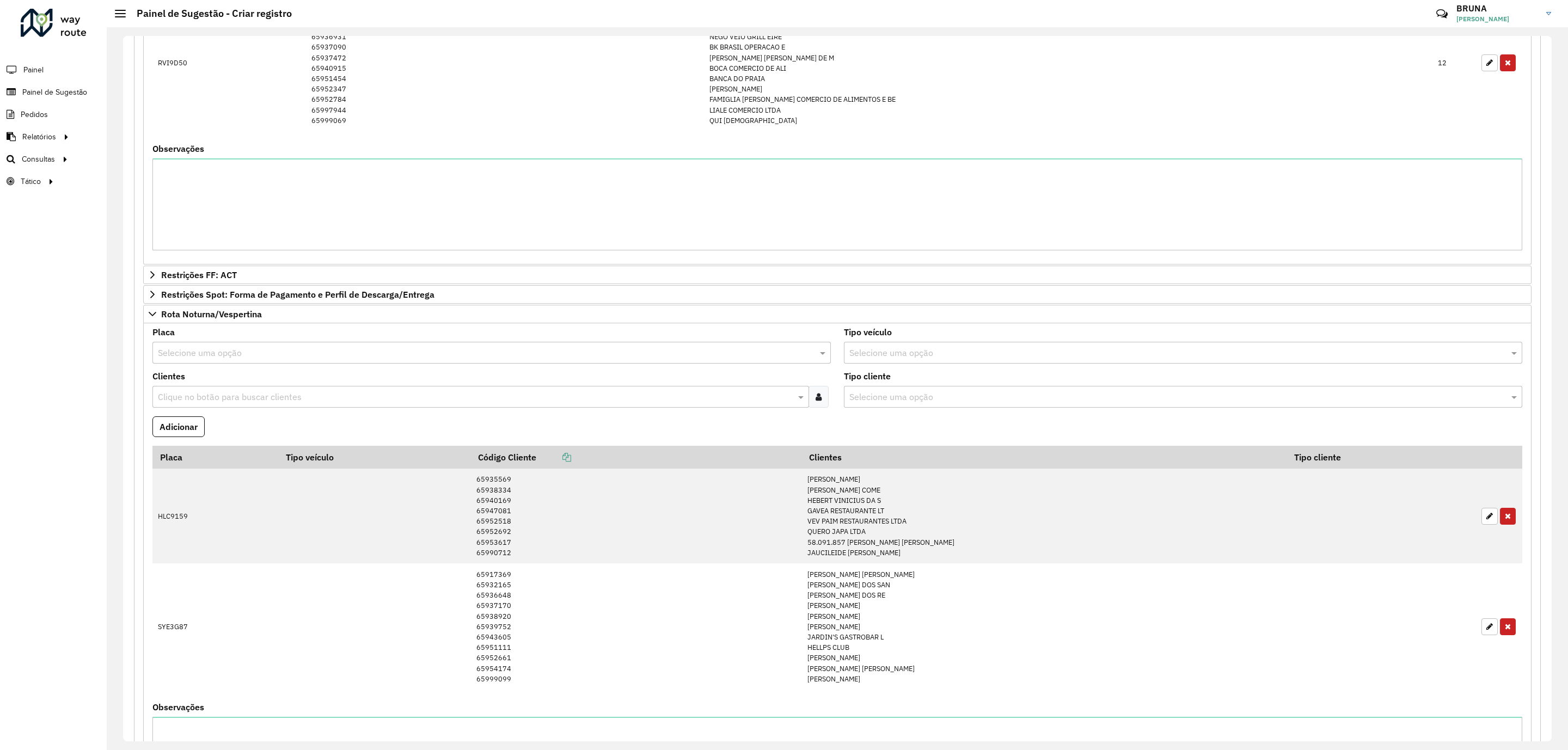
scroll to position [728, 0]
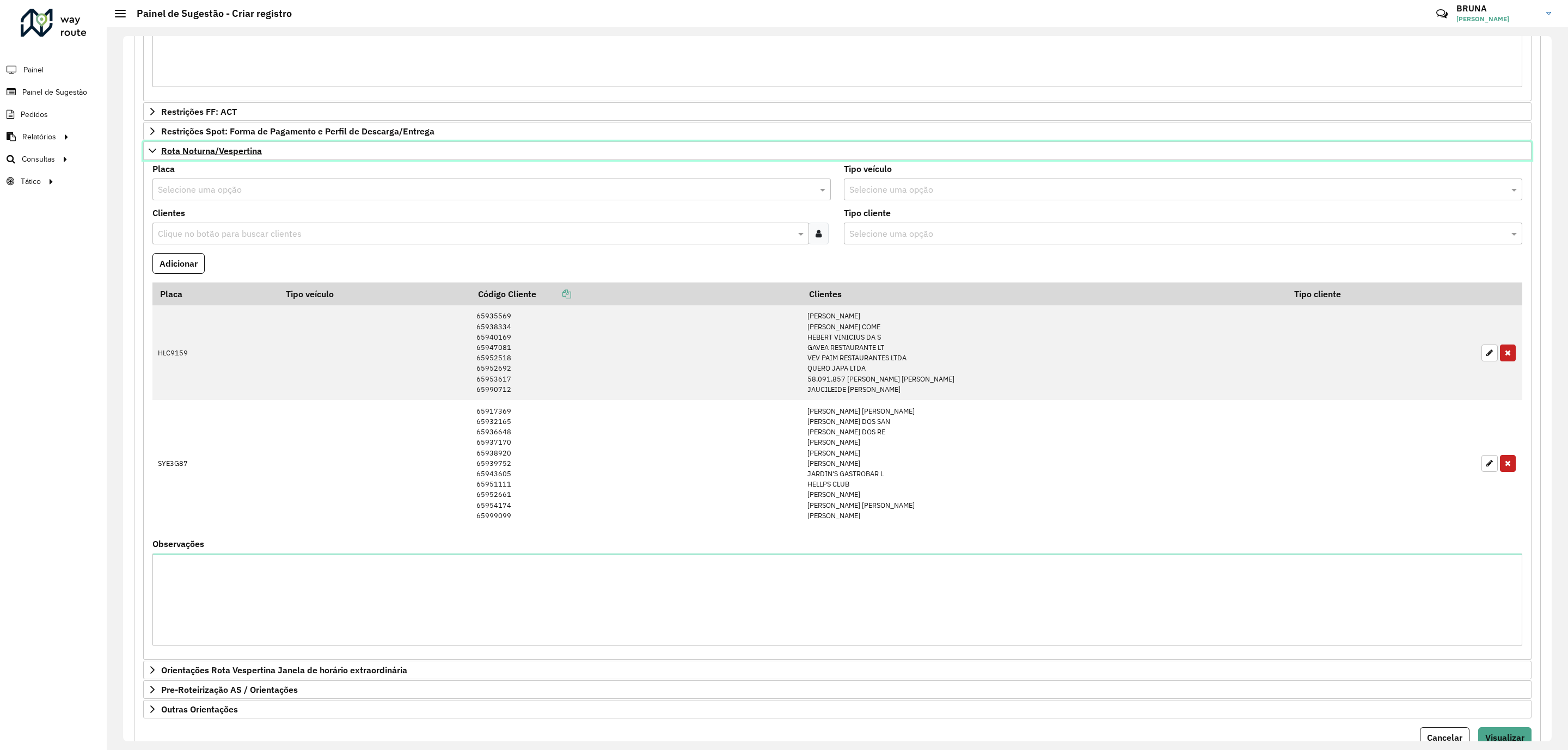
click at [209, 160] on link "Rota Noturna/Vespertina" at bounding box center [838, 151] width 1389 height 18
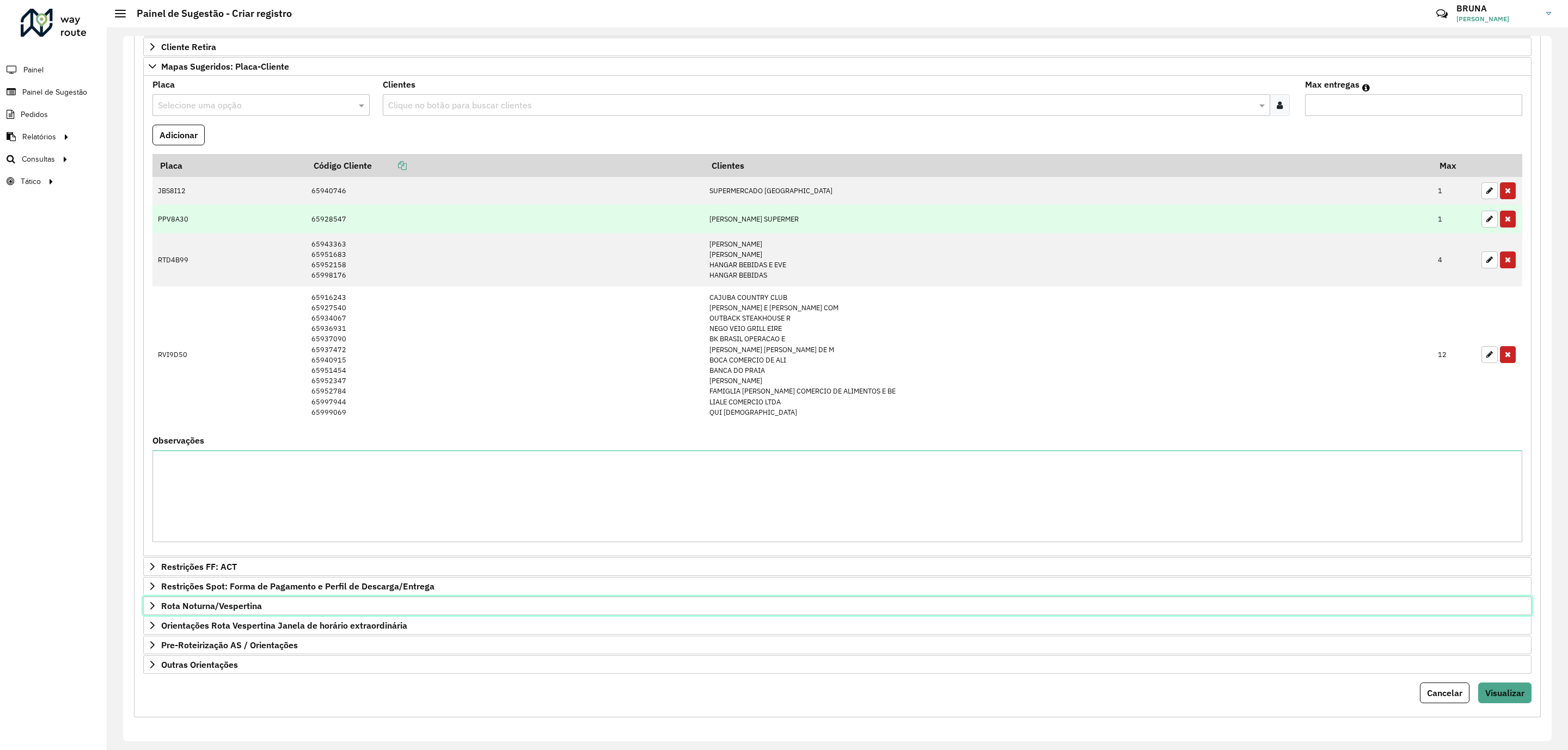
scroll to position [157, 0]
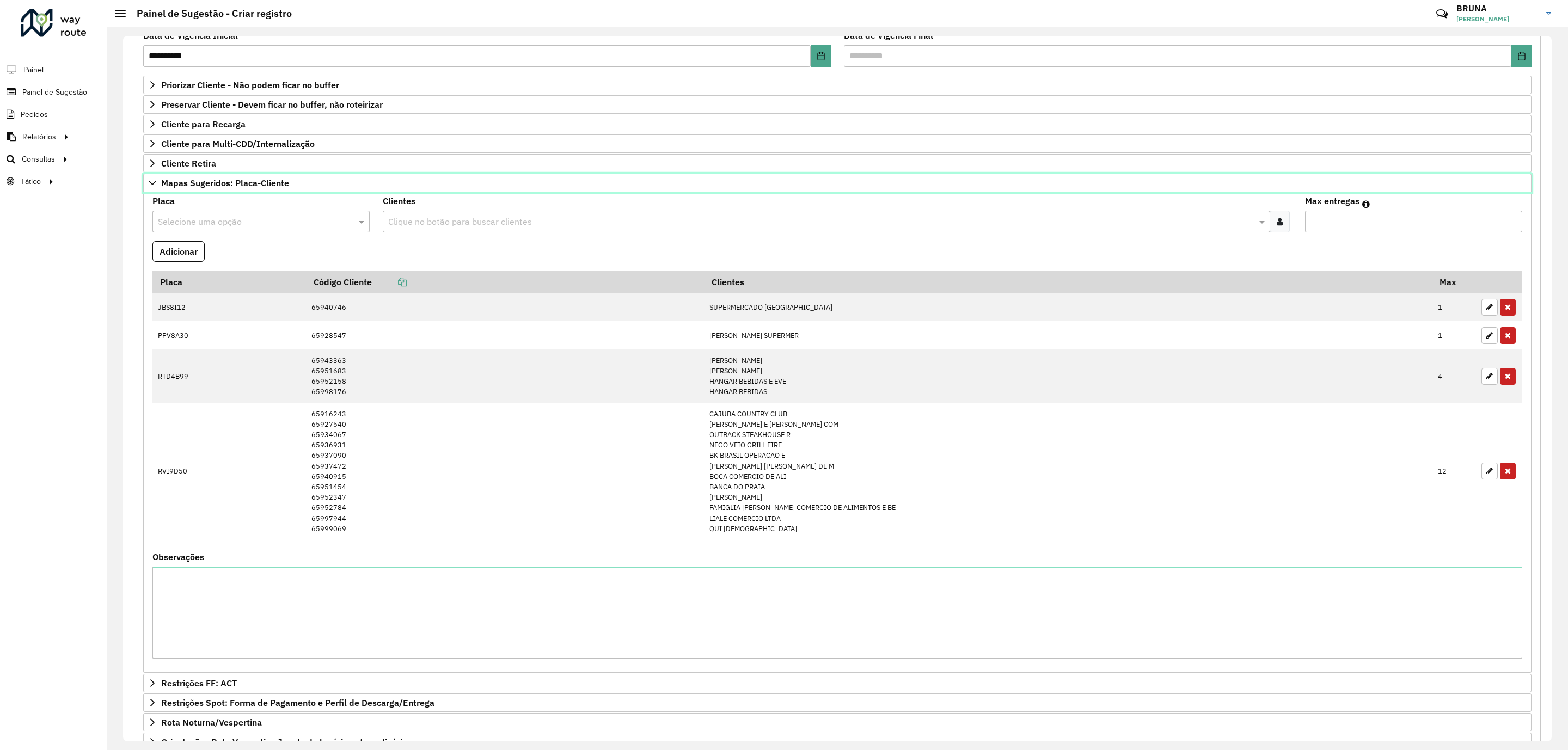
click at [221, 187] on span "Mapas Sugeridos: Placa-Cliente" at bounding box center [225, 183] width 128 height 9
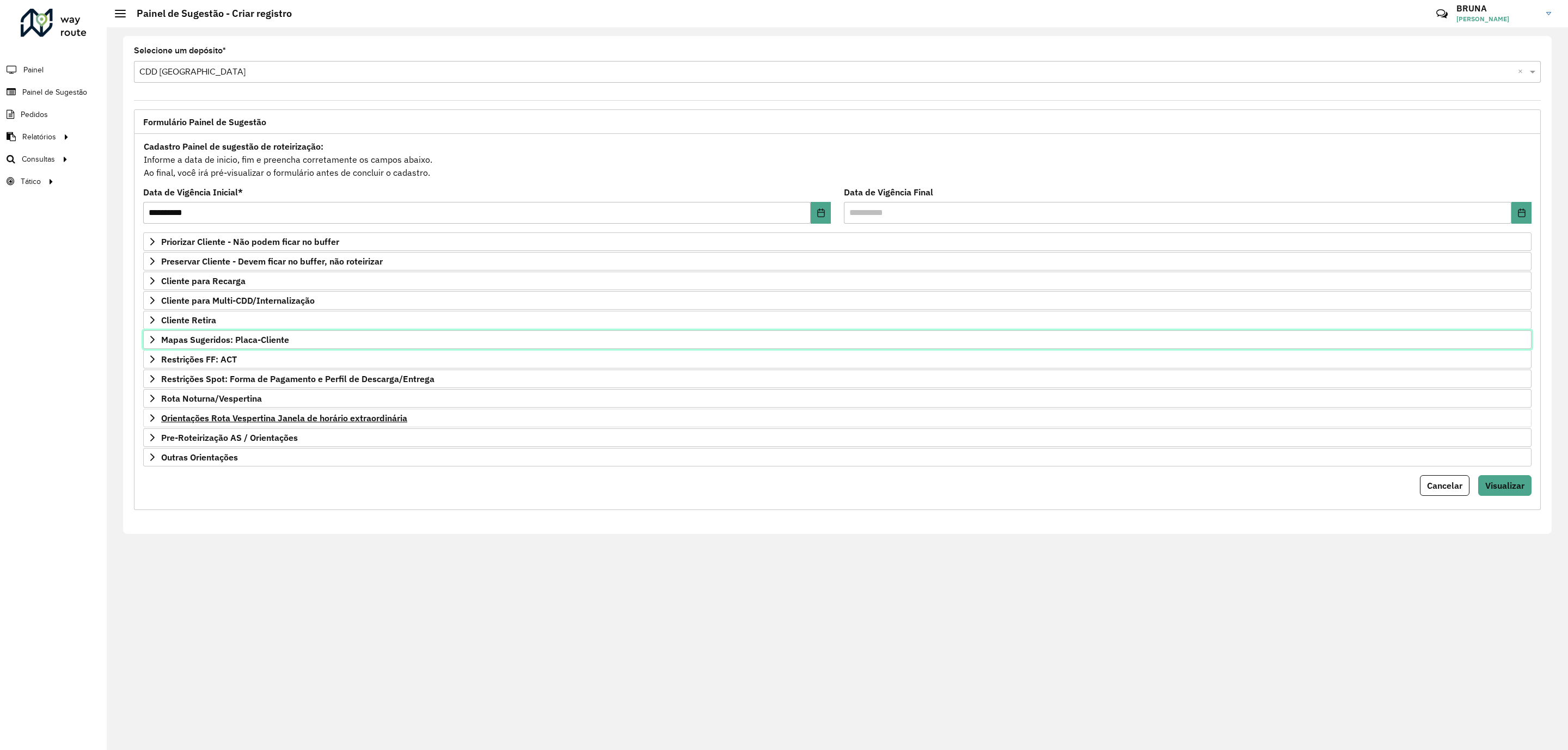
scroll to position [0, 0]
click at [274, 349] on link "Mapas Sugeridos: Placa-Cliente" at bounding box center [838, 340] width 1389 height 18
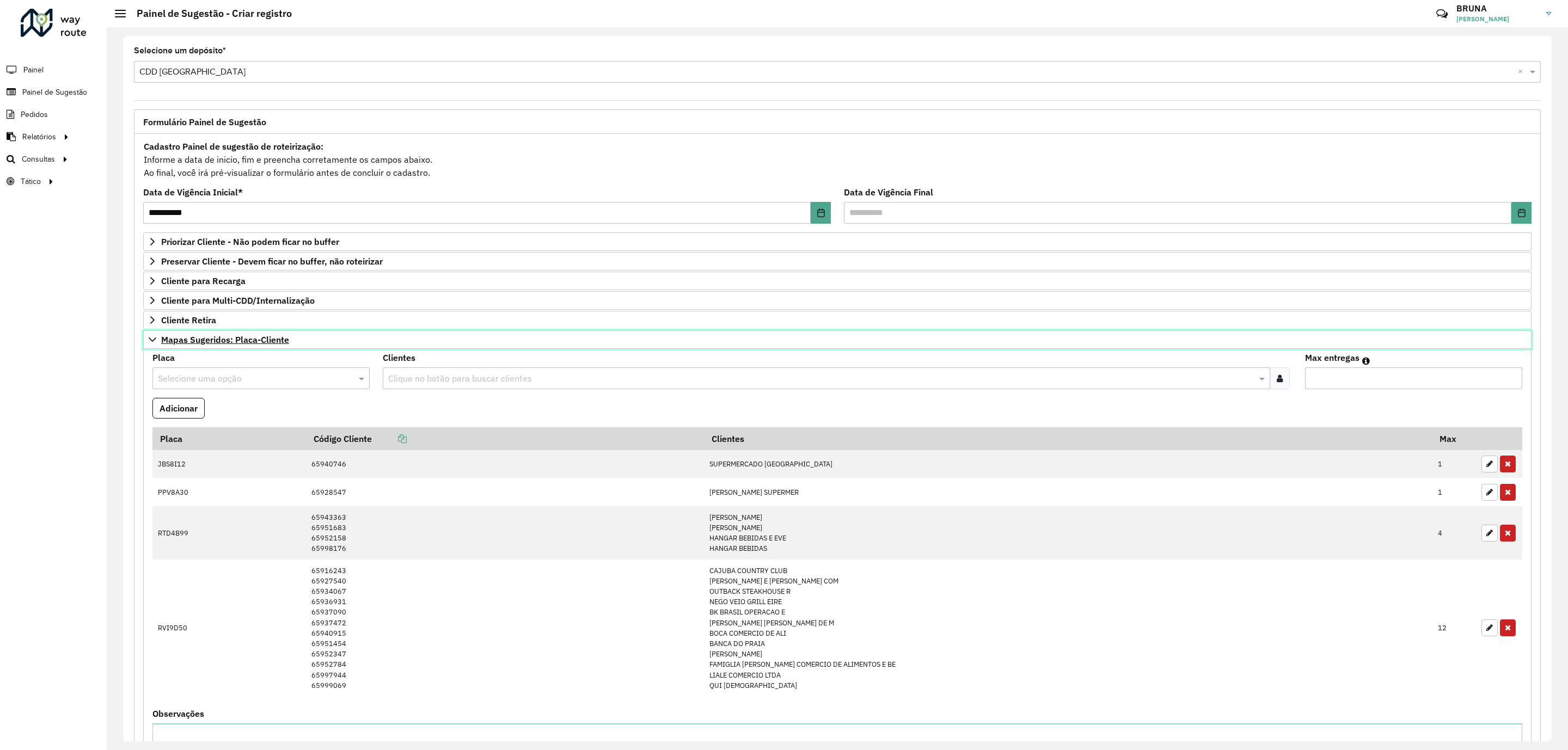
click at [274, 349] on link "Mapas Sugeridos: Placa-Cliente" at bounding box center [838, 340] width 1389 height 18
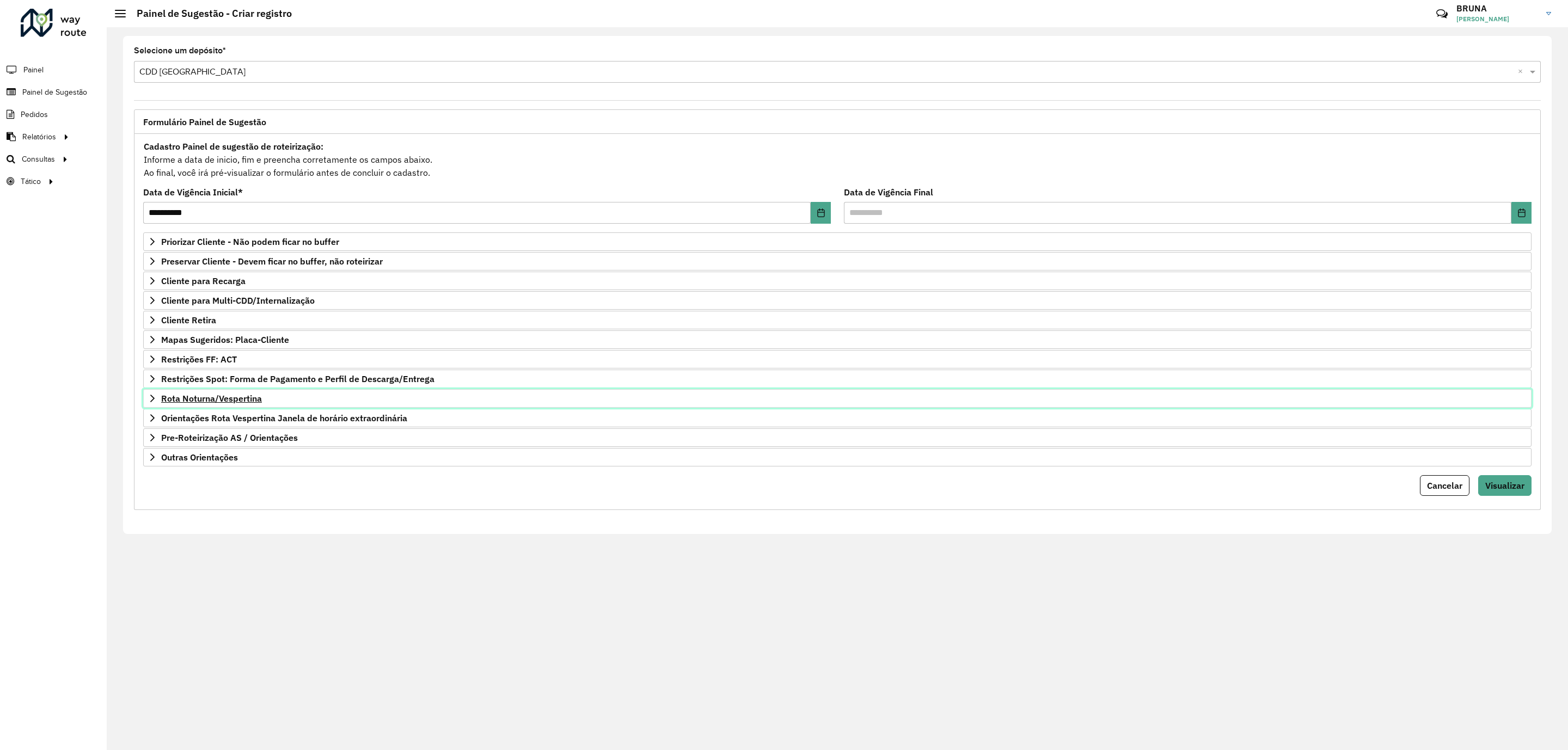
click at [247, 403] on span "Rota Noturna/Vespertina" at bounding box center [211, 398] width 101 height 9
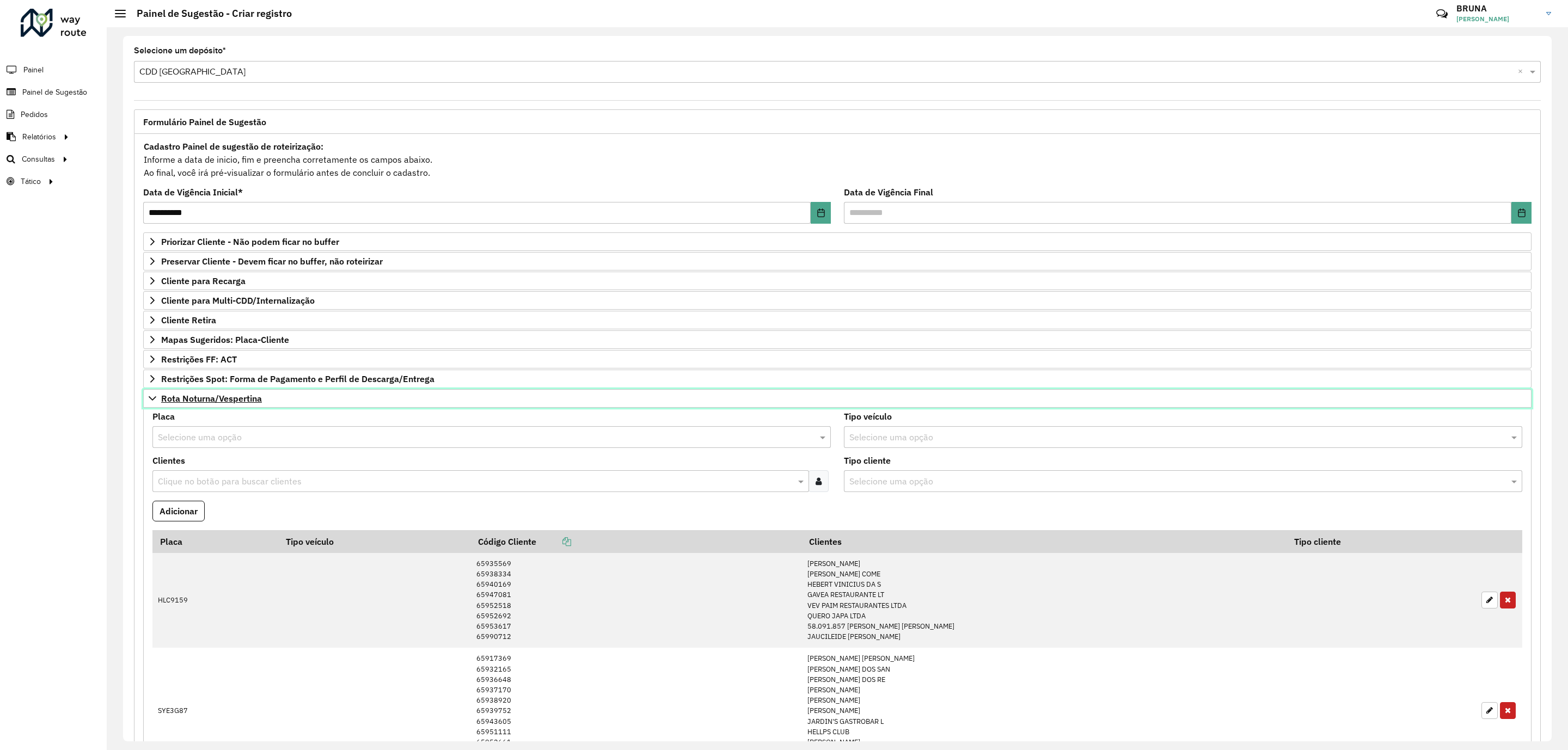
click at [247, 403] on span "Rota Noturna/Vespertina" at bounding box center [211, 398] width 101 height 9
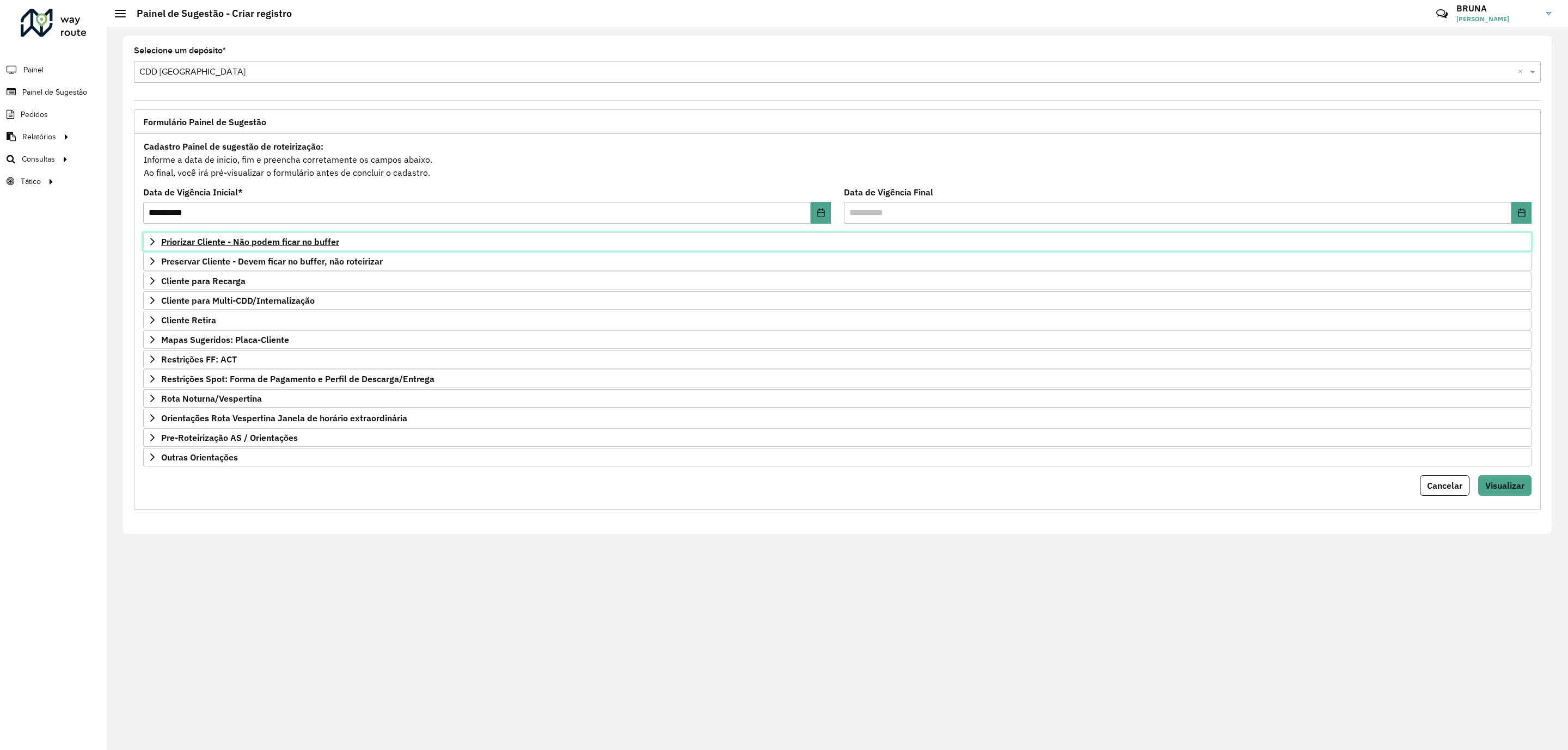
click at [319, 240] on span "Priorizar Cliente - Não podem ficar no buffer" at bounding box center [250, 242] width 178 height 9
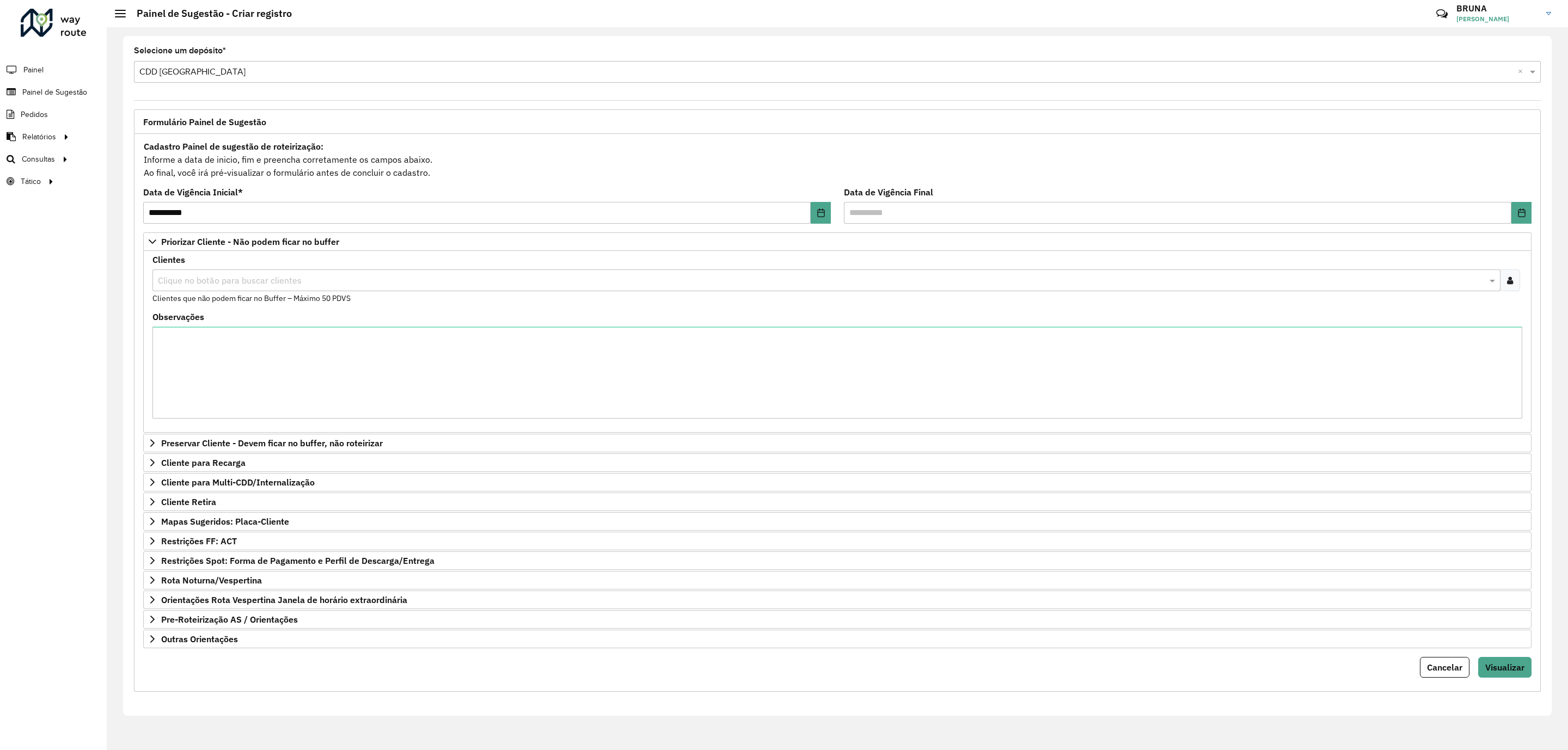
click at [1518, 276] on div at bounding box center [1510, 280] width 20 height 22
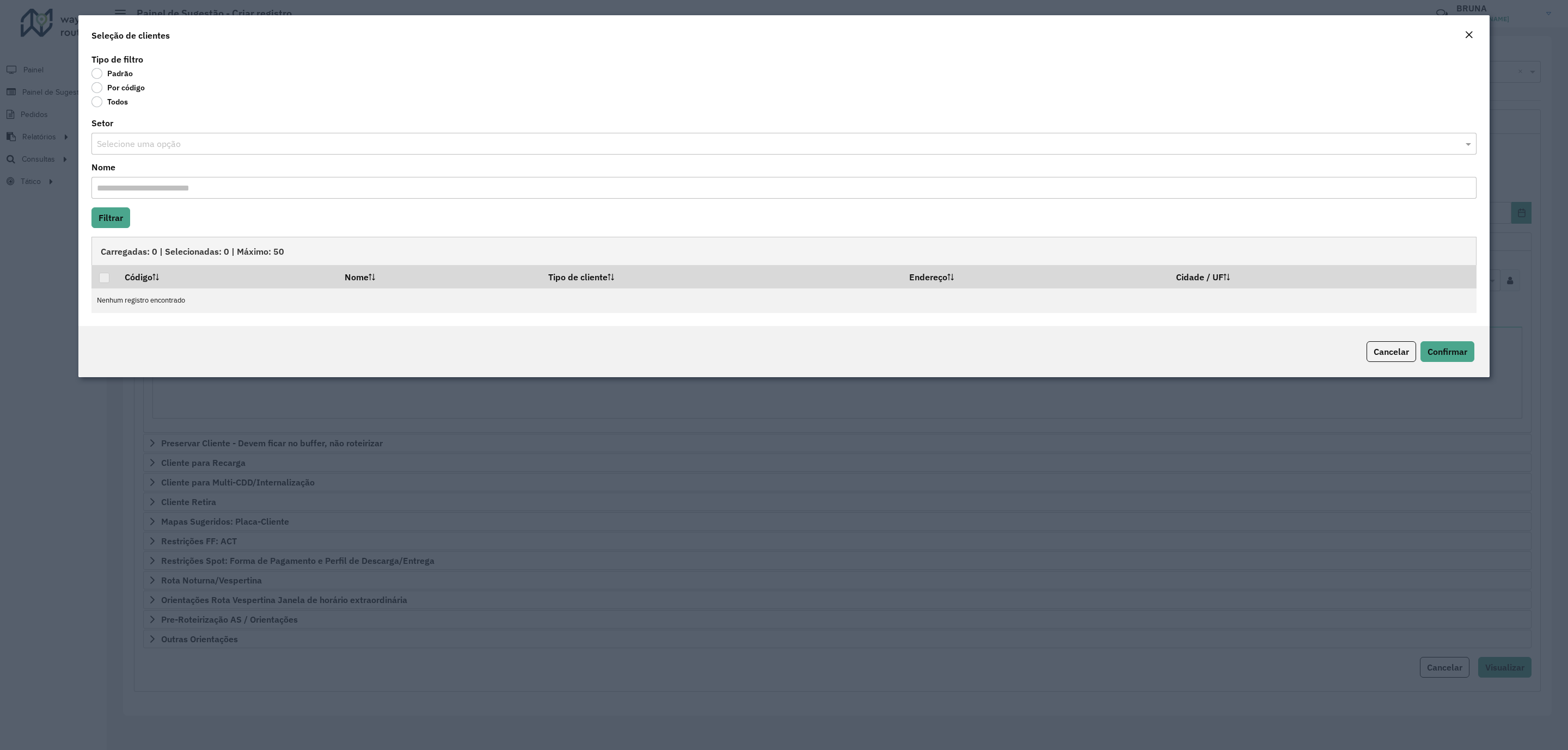
click at [129, 87] on label "Por código" at bounding box center [118, 87] width 53 height 11
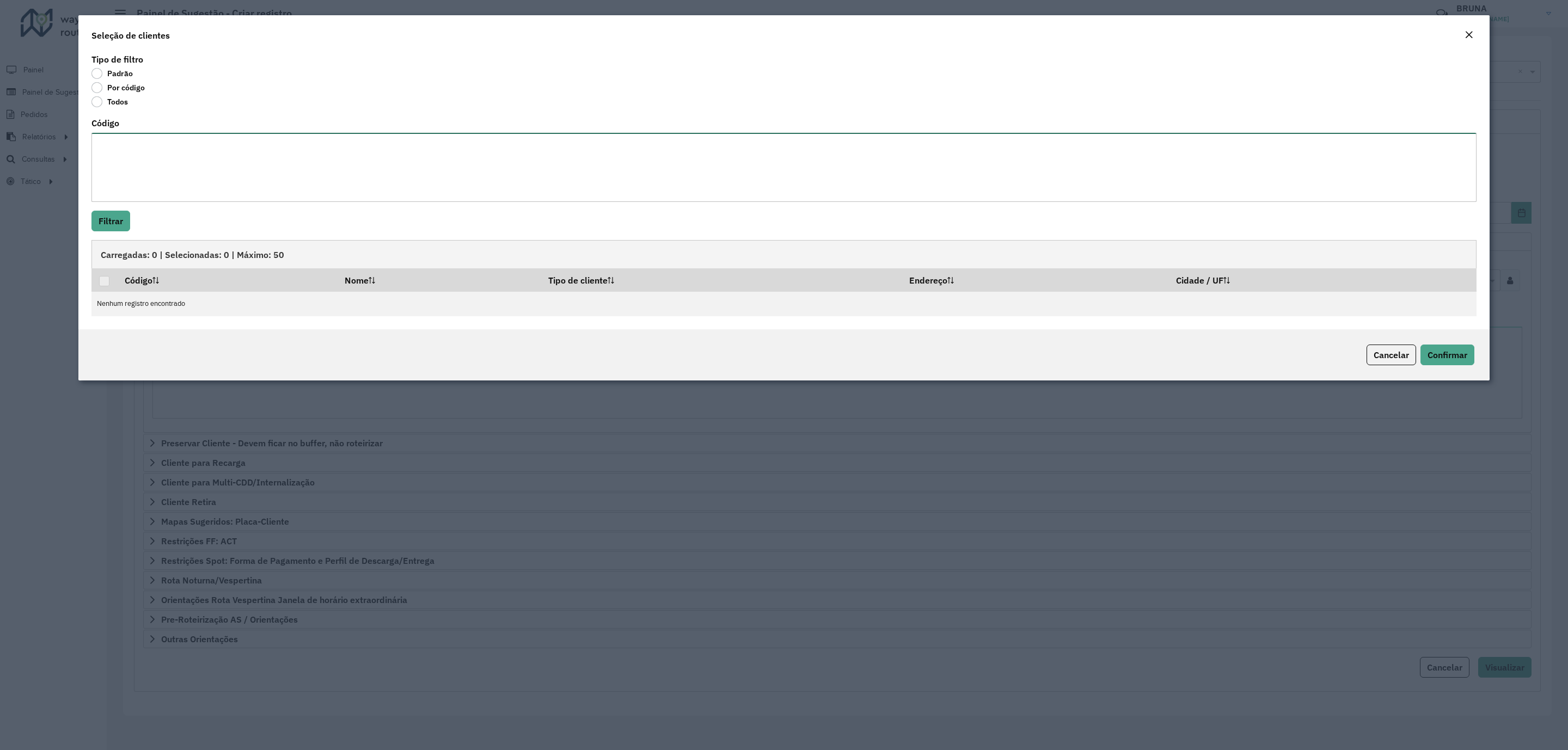
click at [178, 144] on textarea "Código" at bounding box center [784, 167] width 1385 height 69
paste textarea "***** ***** ****** ***** ***** ***** ***** ***** ***** ***** ***** ***** ***** …"
paste textarea "***** ***** ***** ***** ***** ***** ***** *****"
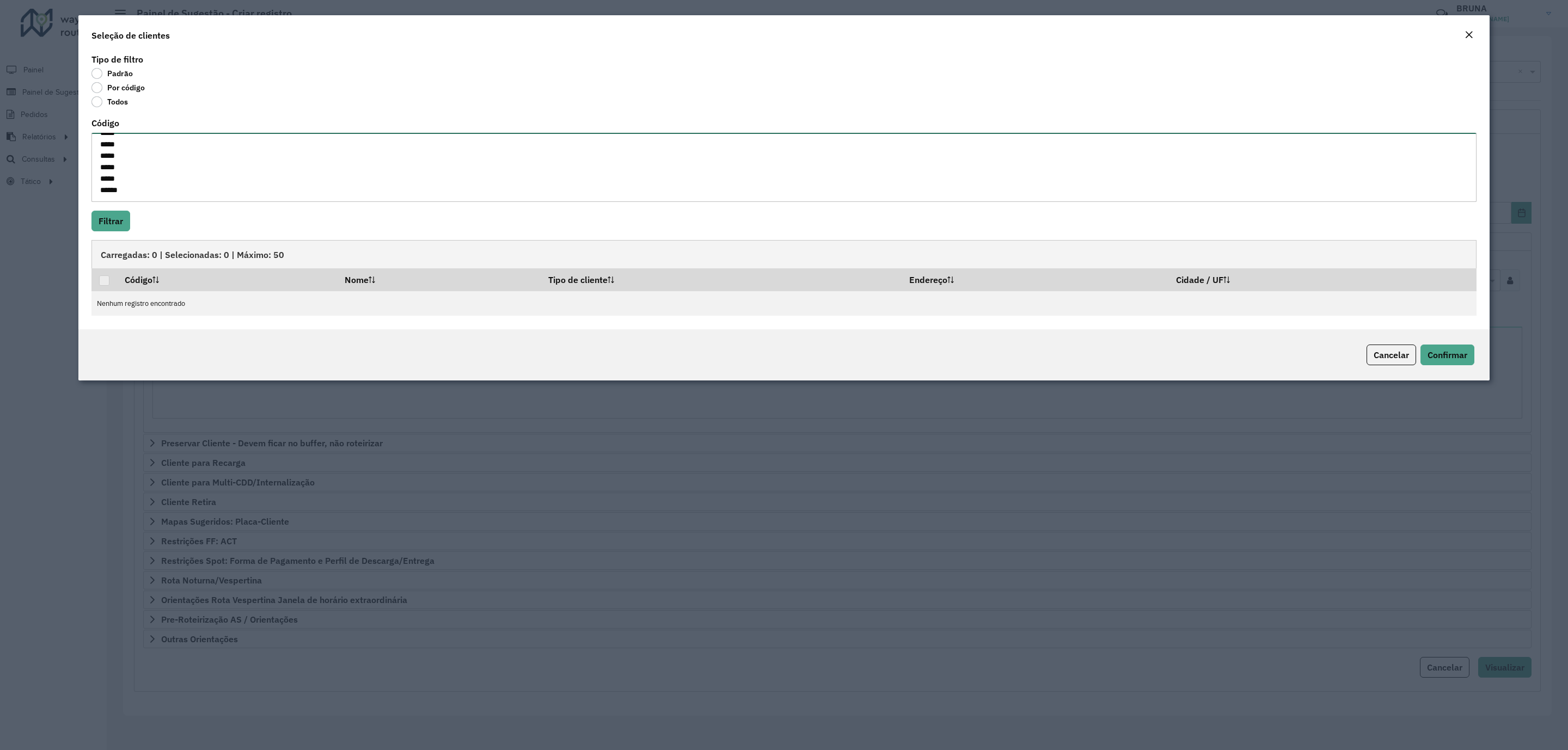
paste textarea "***** ***** ***** ***** ***** ***** ***** ***** ***** ***** ***** ***** ***** *…"
type textarea "***** ***** ****** ***** ***** ***** ***** ***** ***** ***** ***** ***** ***** …"
click at [128, 224] on button "Filtrar" at bounding box center [111, 220] width 39 height 21
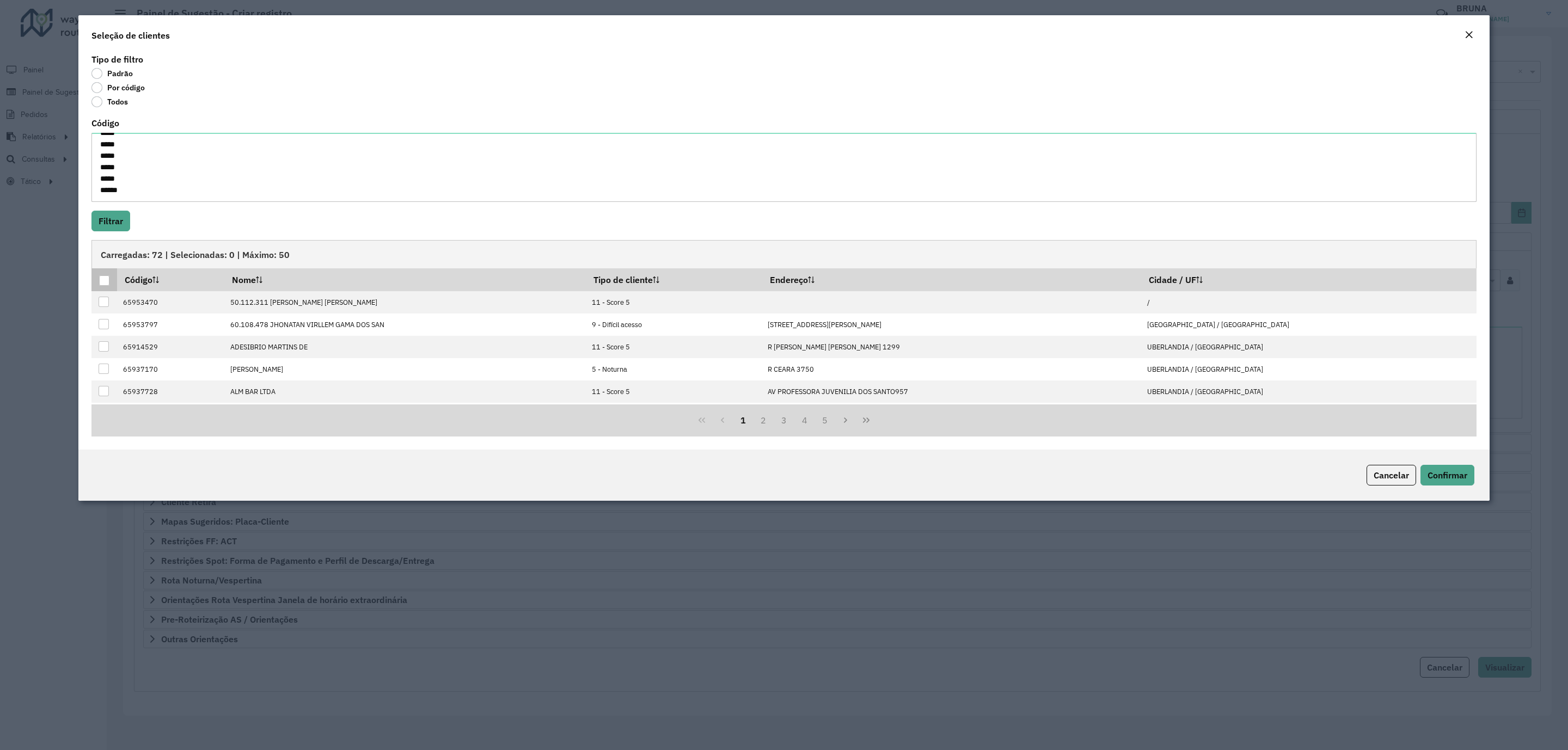
click at [95, 279] on th at bounding box center [104, 279] width 26 height 23
click at [104, 281] on div at bounding box center [104, 280] width 11 height 11
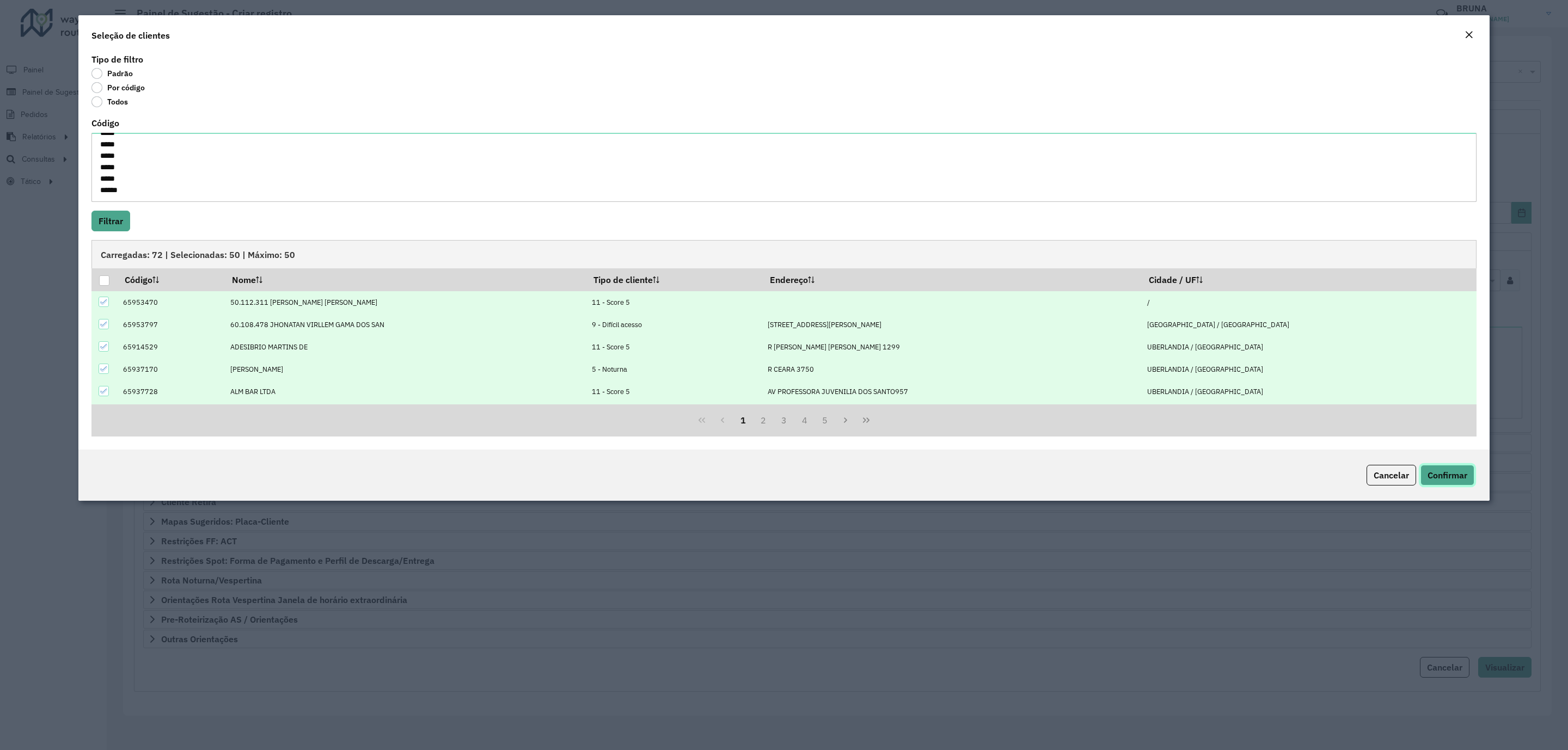
click at [1449, 474] on span "Confirmar" at bounding box center [1447, 475] width 40 height 11
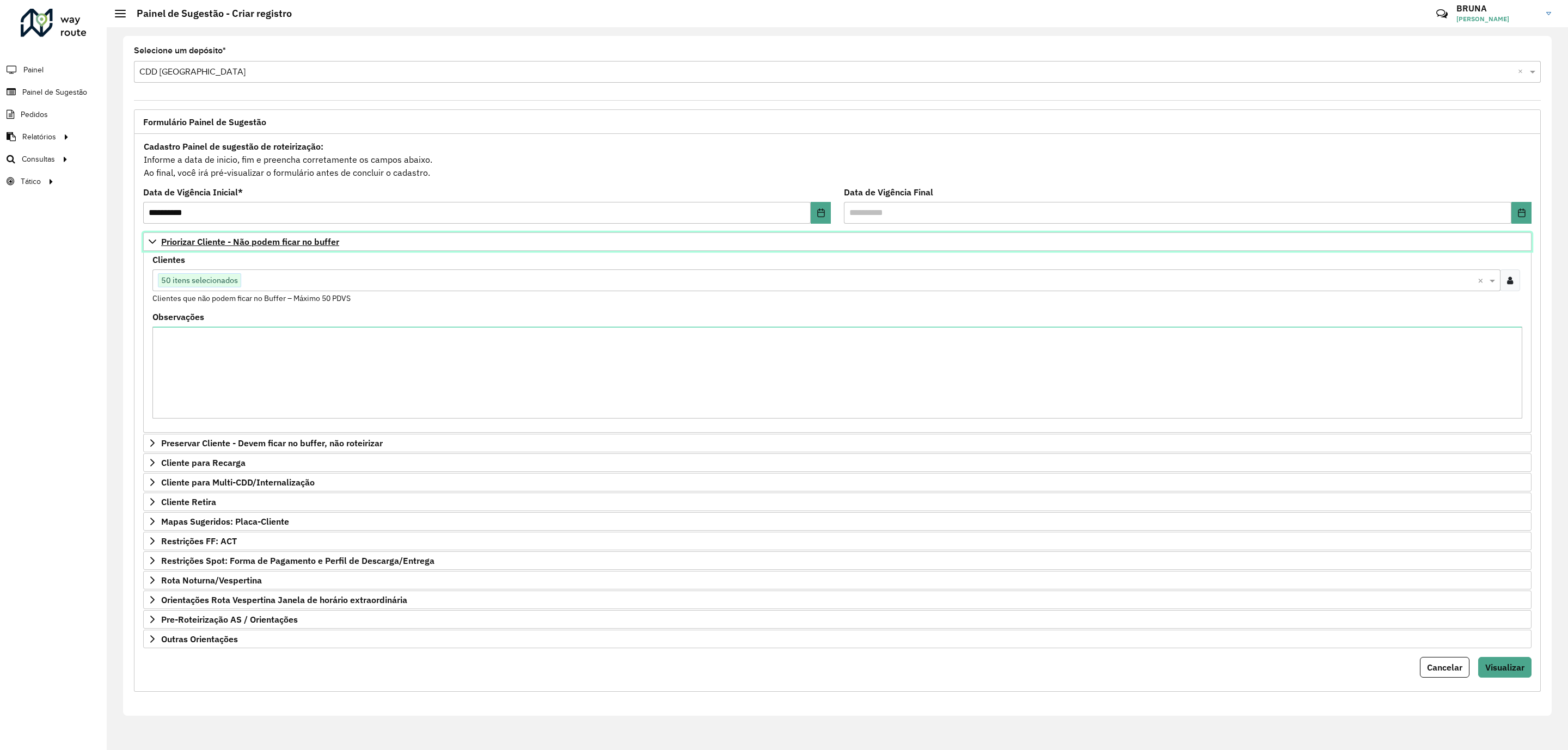
click at [315, 245] on span "Priorizar Cliente - Não podem ficar no buffer" at bounding box center [250, 242] width 178 height 9
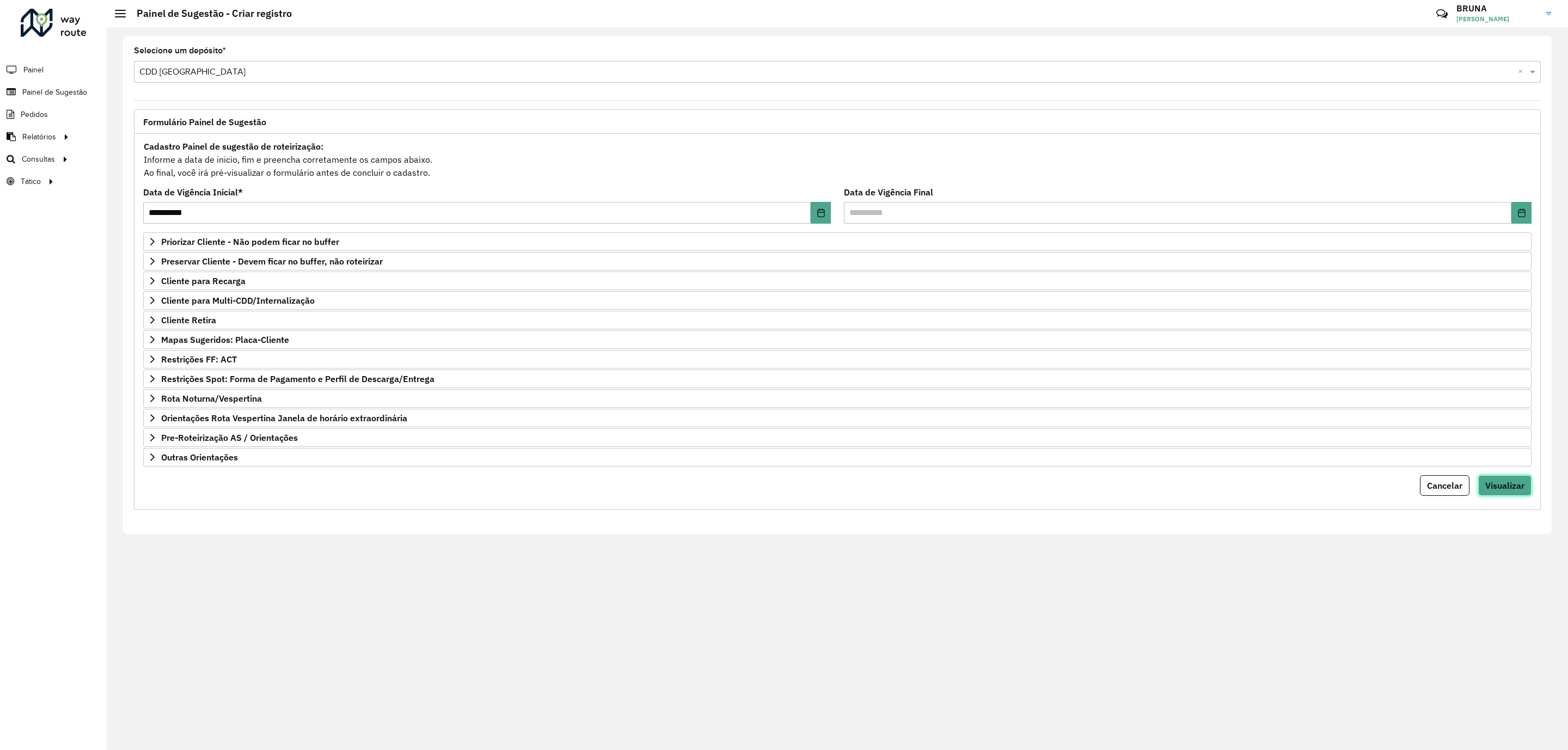
click at [1519, 491] on span "Visualizar" at bounding box center [1504, 485] width 39 height 11
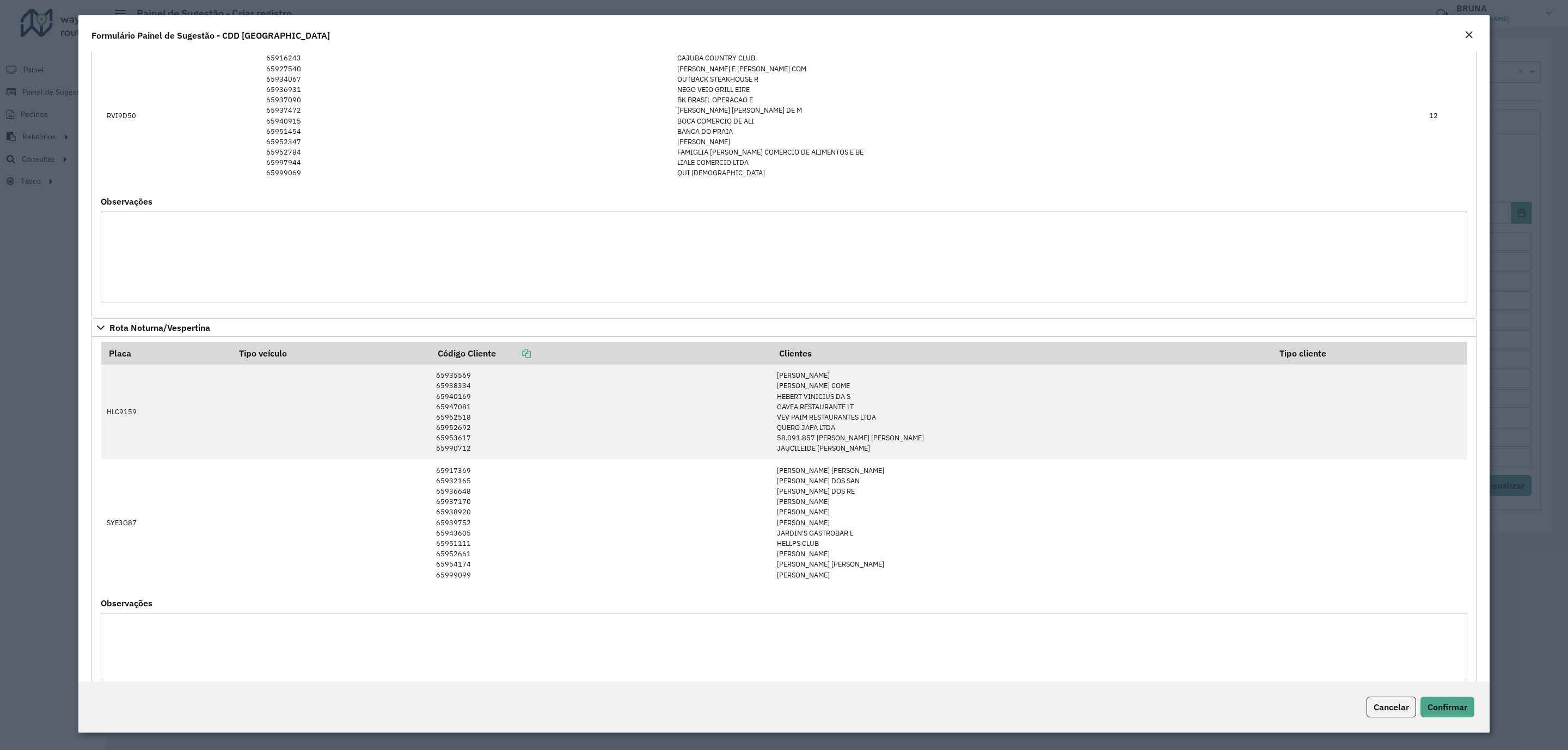
scroll to position [1470, 0]
click at [1445, 711] on span "Confirmar" at bounding box center [1447, 707] width 40 height 11
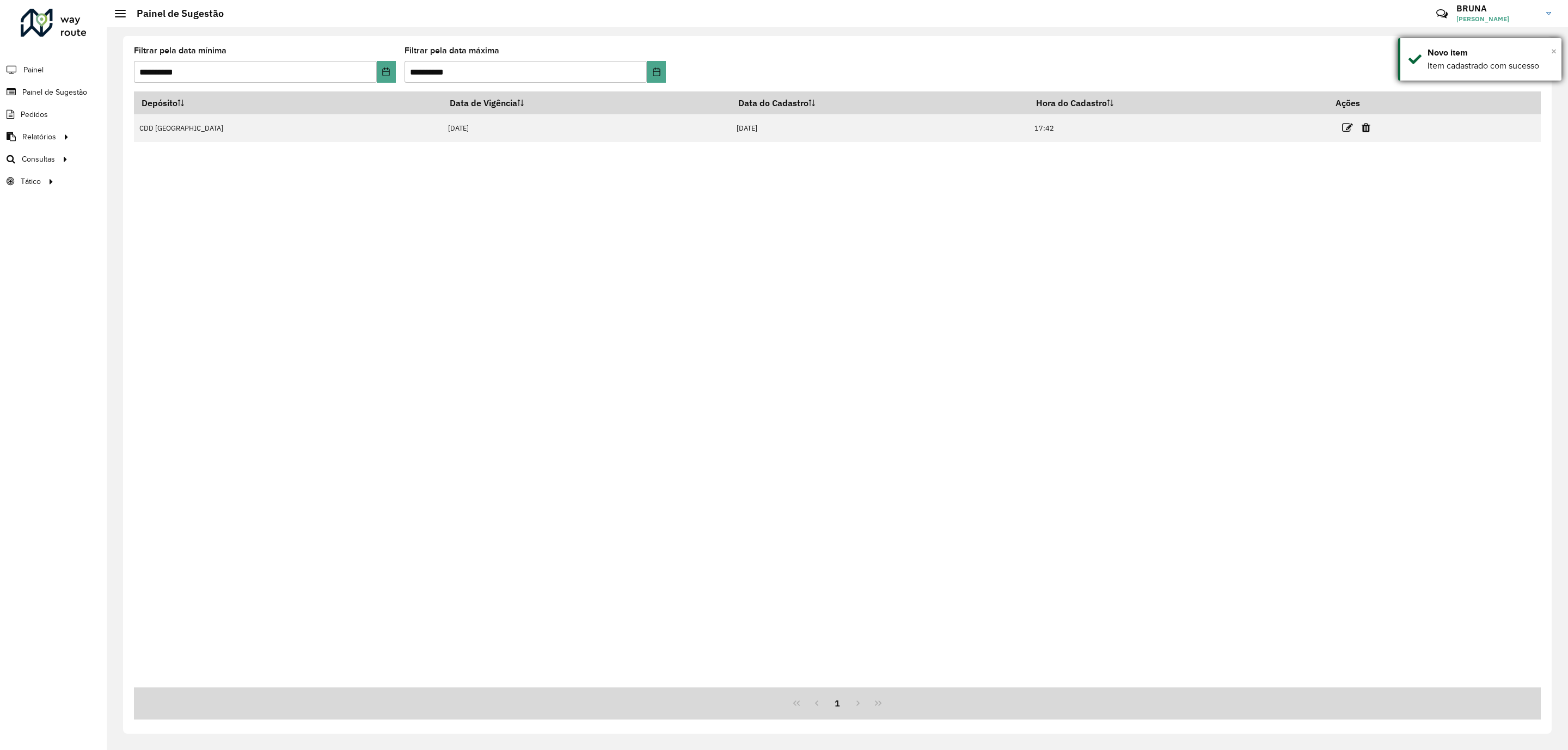
click at [1555, 50] on span "×" at bounding box center [1554, 51] width 6 height 12
click at [1449, 72] on icon at bounding box center [1447, 71] width 11 height 13
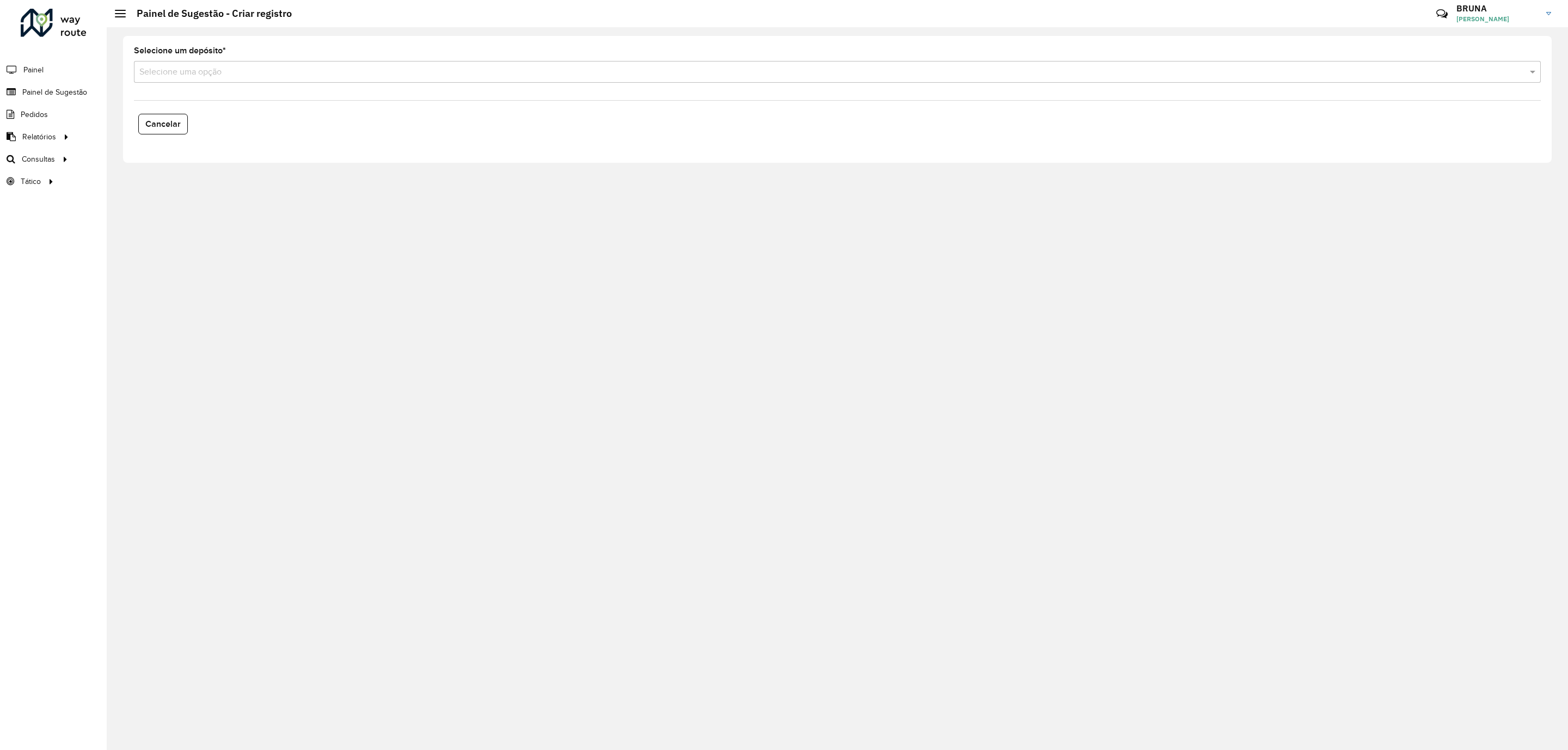
click at [482, 79] on input "text" at bounding box center [827, 72] width 1374 height 13
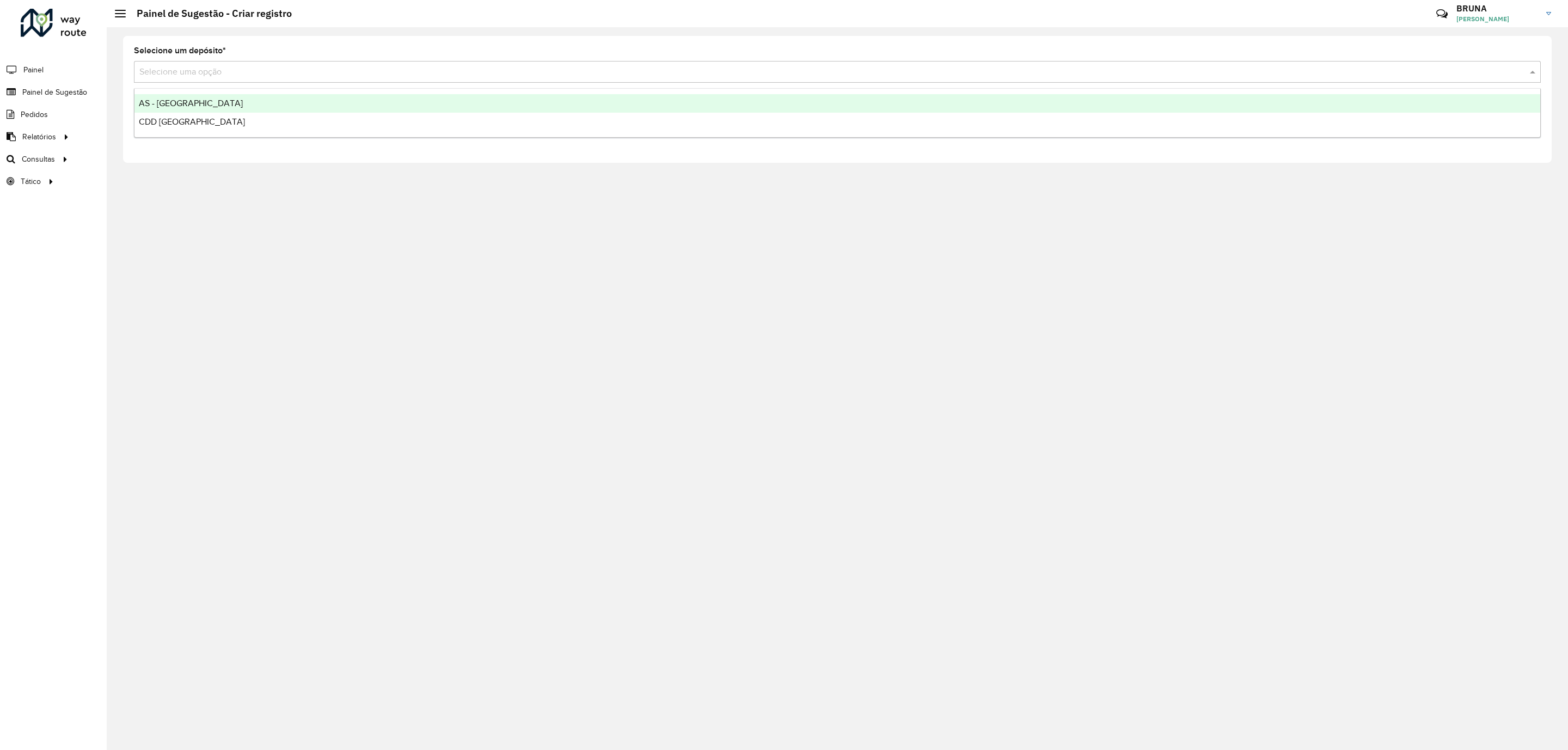
click at [494, 104] on div "AS - [GEOGRAPHIC_DATA]" at bounding box center [838, 103] width 1406 height 18
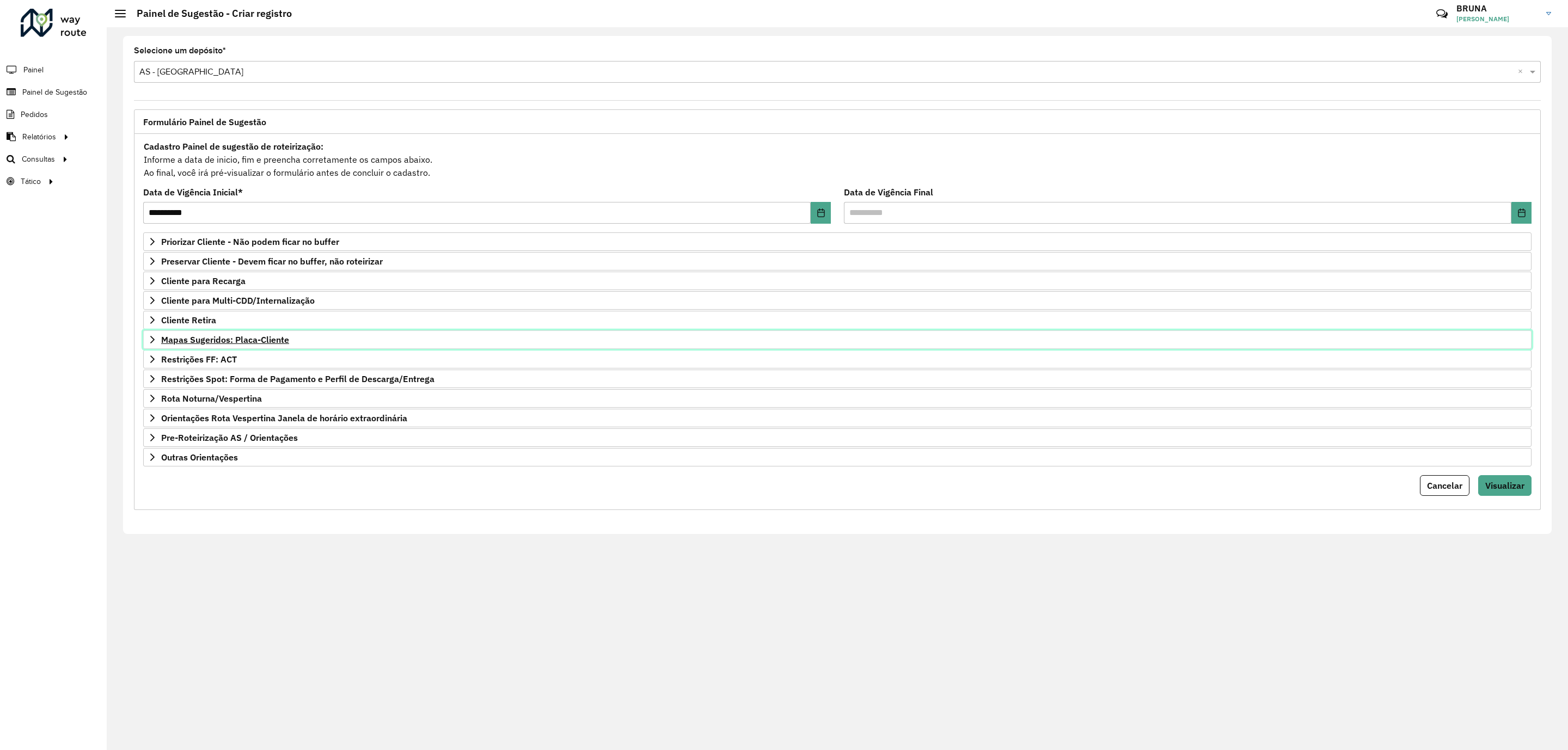
click at [259, 338] on span "Mapas Sugeridos: Placa-Cliente" at bounding box center [225, 340] width 128 height 9
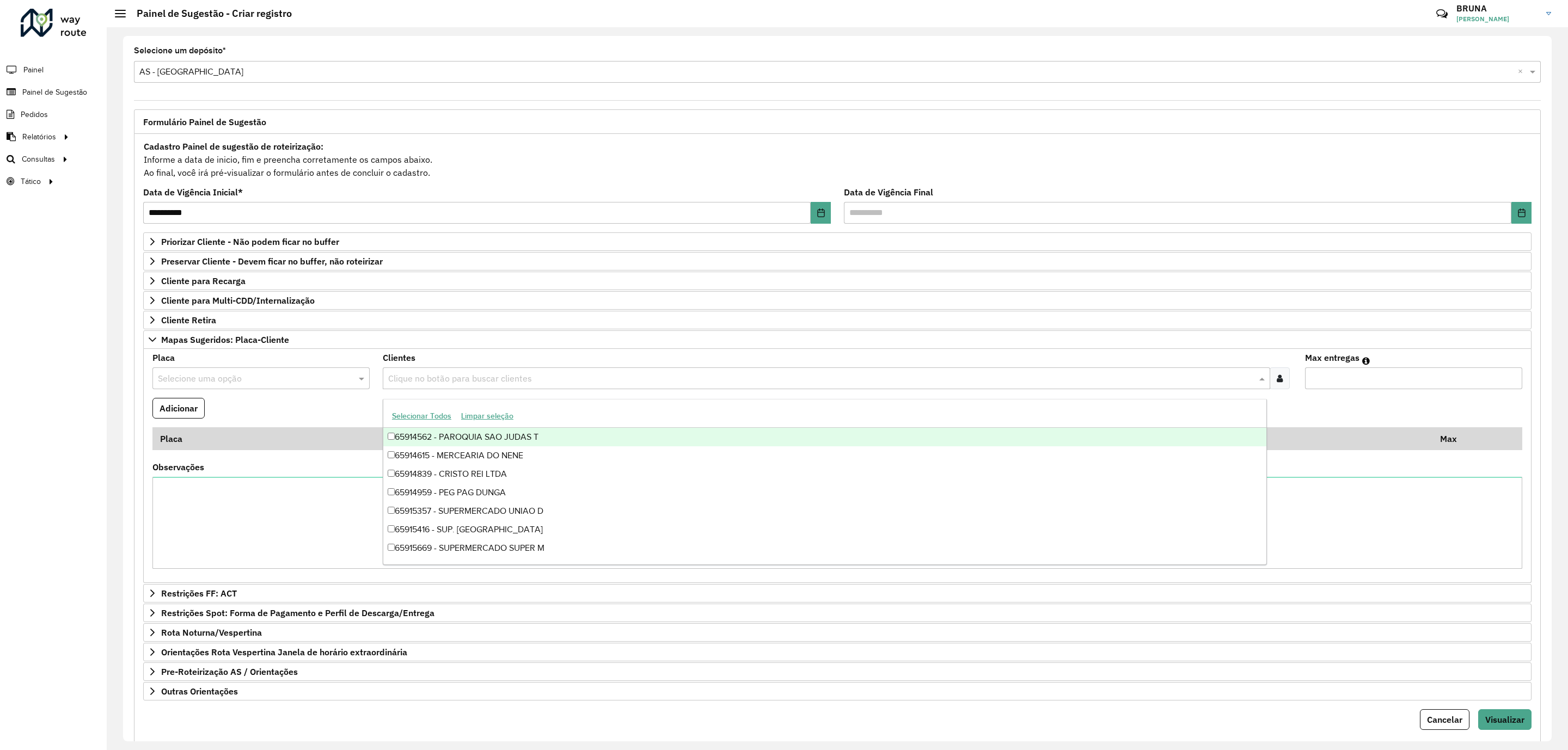
click at [451, 373] on div "Clique no botão para buscar clientes" at bounding box center [826, 378] width 887 height 22
paste input "*****"
type input "*****"
click at [438, 435] on div "65940746 - BAHAMAS SUPERM 5119" at bounding box center [824, 437] width 883 height 18
click at [297, 381] on input "text" at bounding box center [250, 379] width 184 height 13
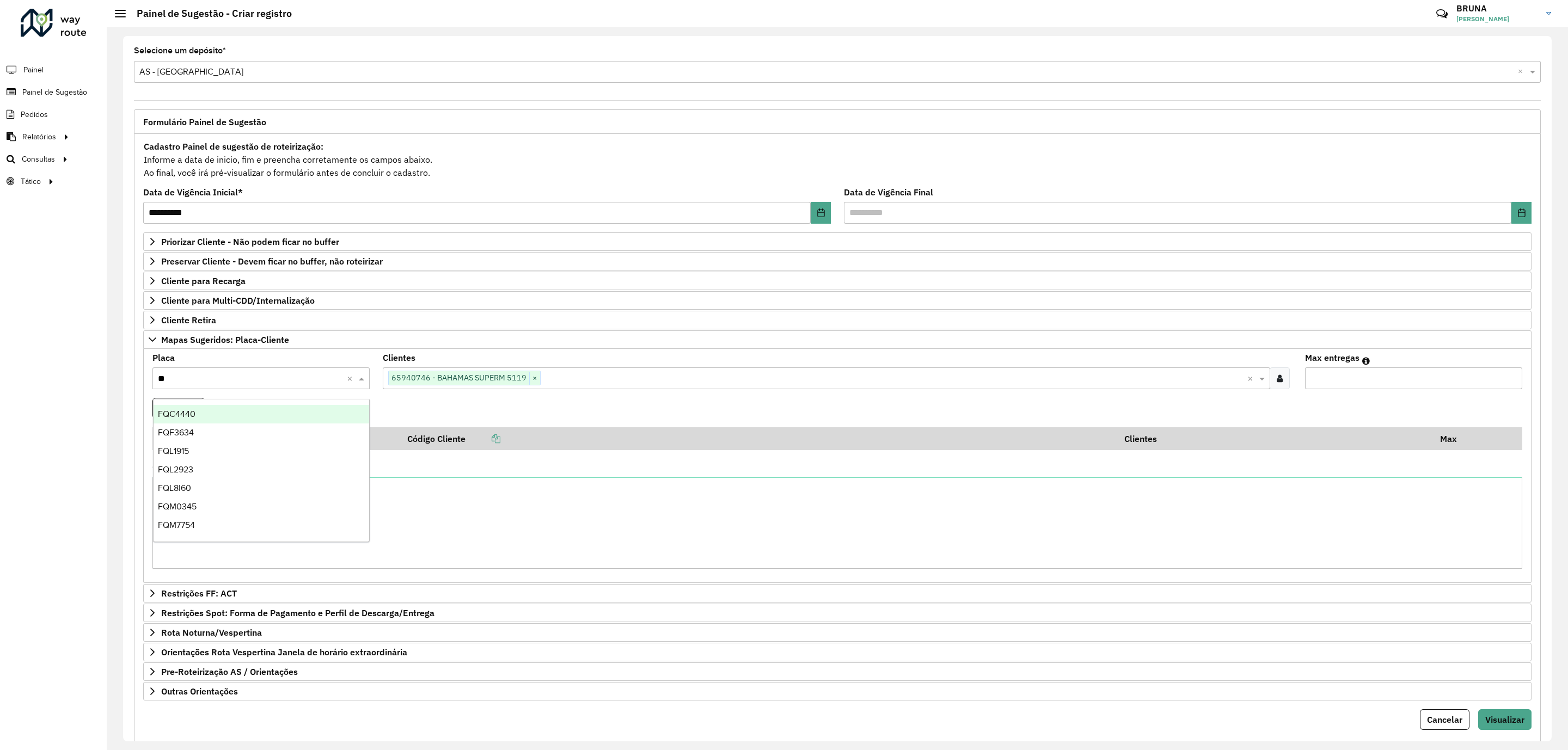
type input "***"
click at [234, 447] on div "FQO2J43" at bounding box center [261, 451] width 216 height 18
click at [1332, 386] on input "Max entregas" at bounding box center [1413, 378] width 217 height 22
type input "*"
click at [189, 406] on button "Adicionar" at bounding box center [179, 408] width 52 height 21
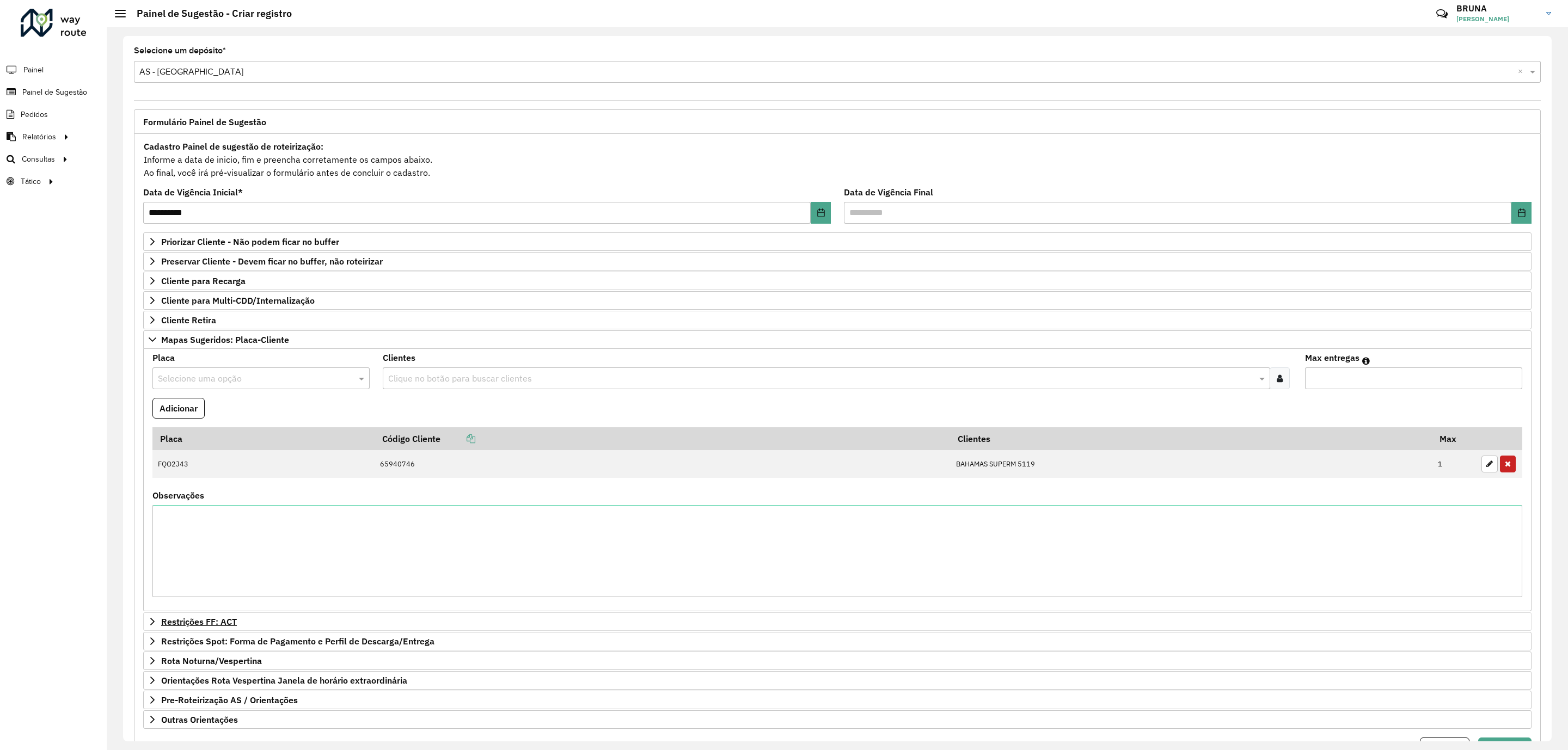
scroll to position [82, 0]
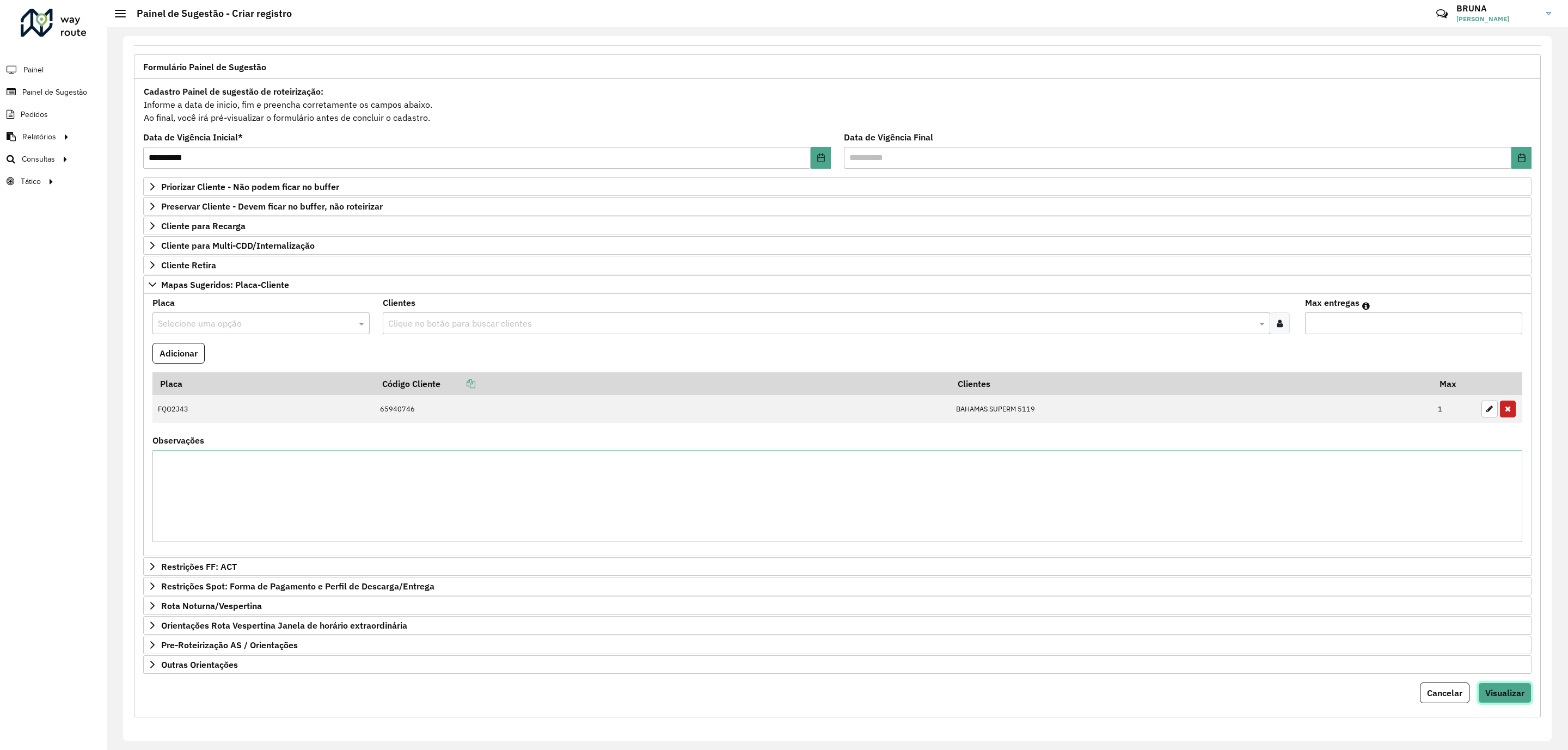
click at [1505, 691] on span "Visualizar" at bounding box center [1504, 693] width 39 height 11
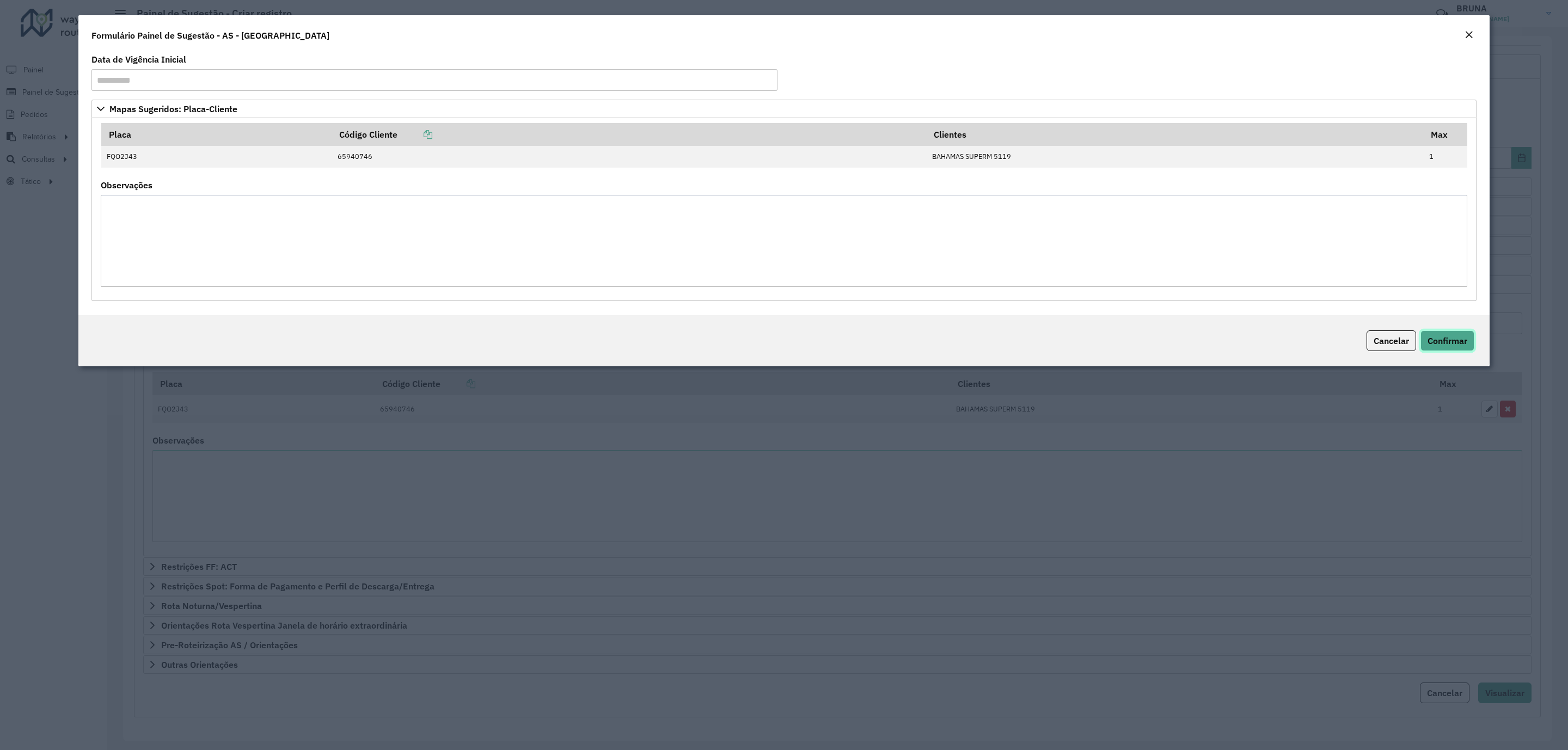
click at [1456, 340] on span "Confirmar" at bounding box center [1447, 340] width 40 height 11
